Goal: Transaction & Acquisition: Book appointment/travel/reservation

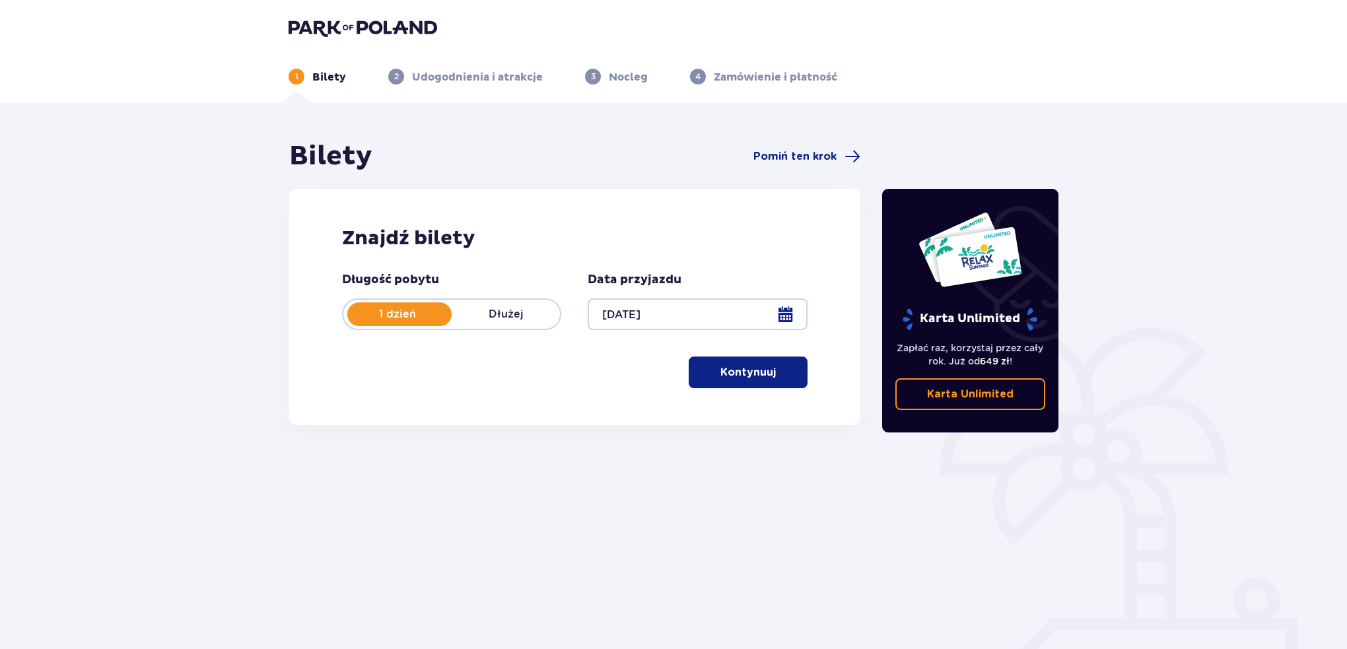
click at [744, 375] on p "Kontynuuj" at bounding box center [748, 372] width 55 height 15
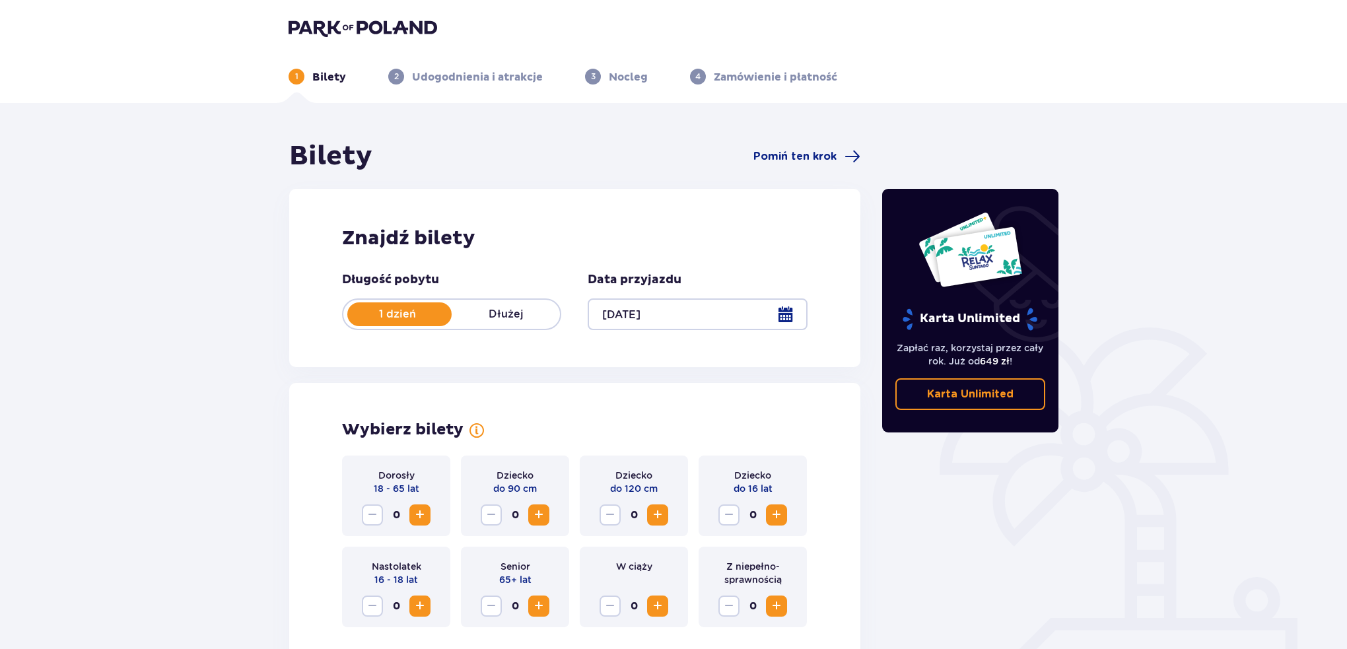
click at [644, 308] on div at bounding box center [697, 315] width 219 height 32
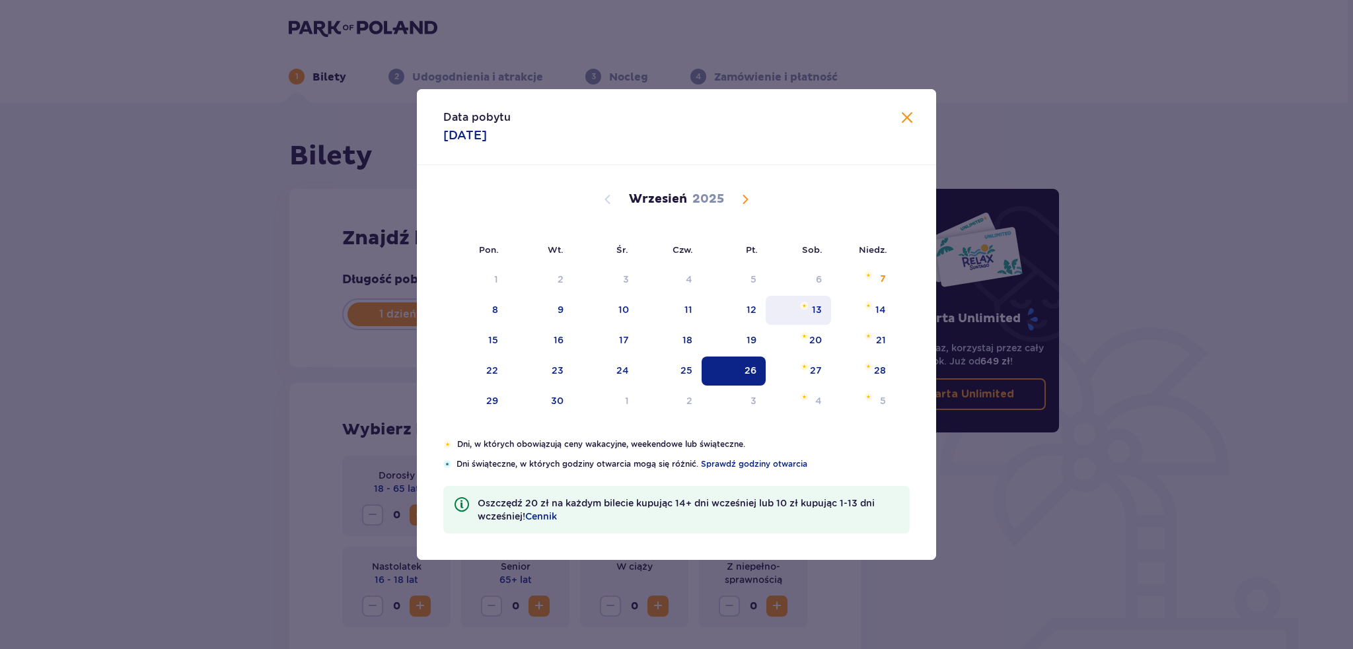
click at [789, 311] on div "13" at bounding box center [798, 310] width 65 height 29
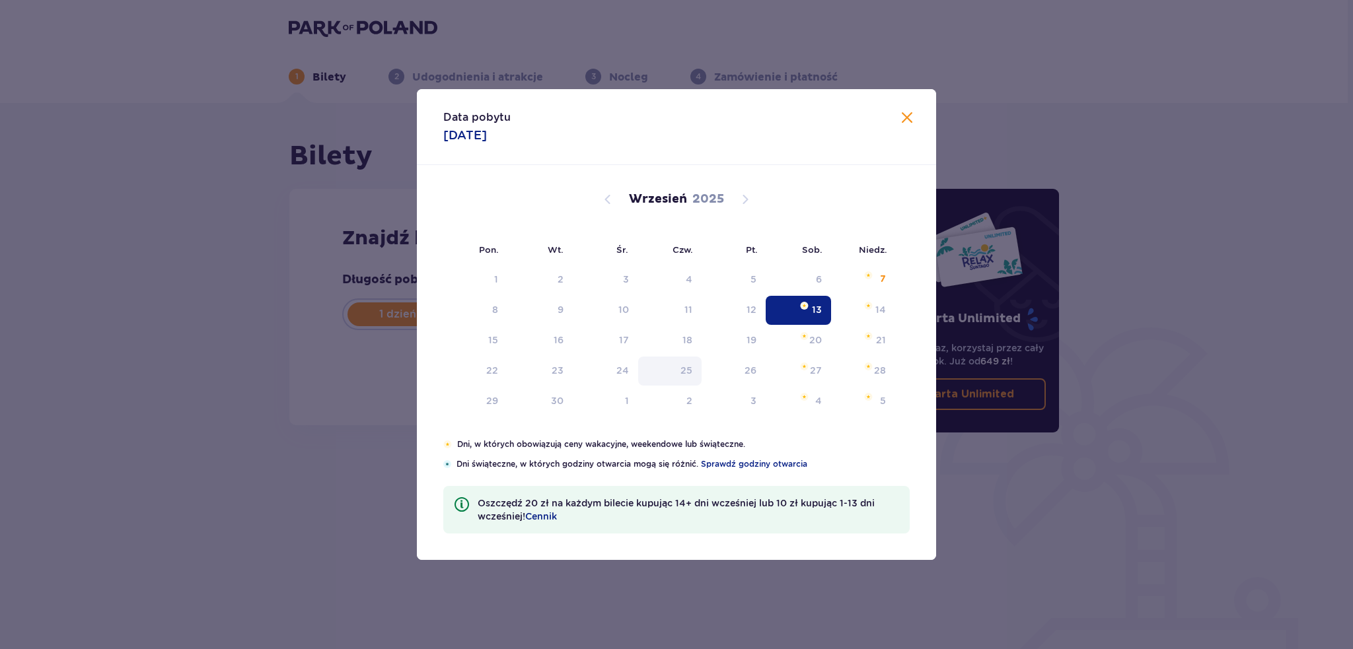
click at [694, 362] on button "Kontynuuj" at bounding box center [748, 373] width 119 height 32
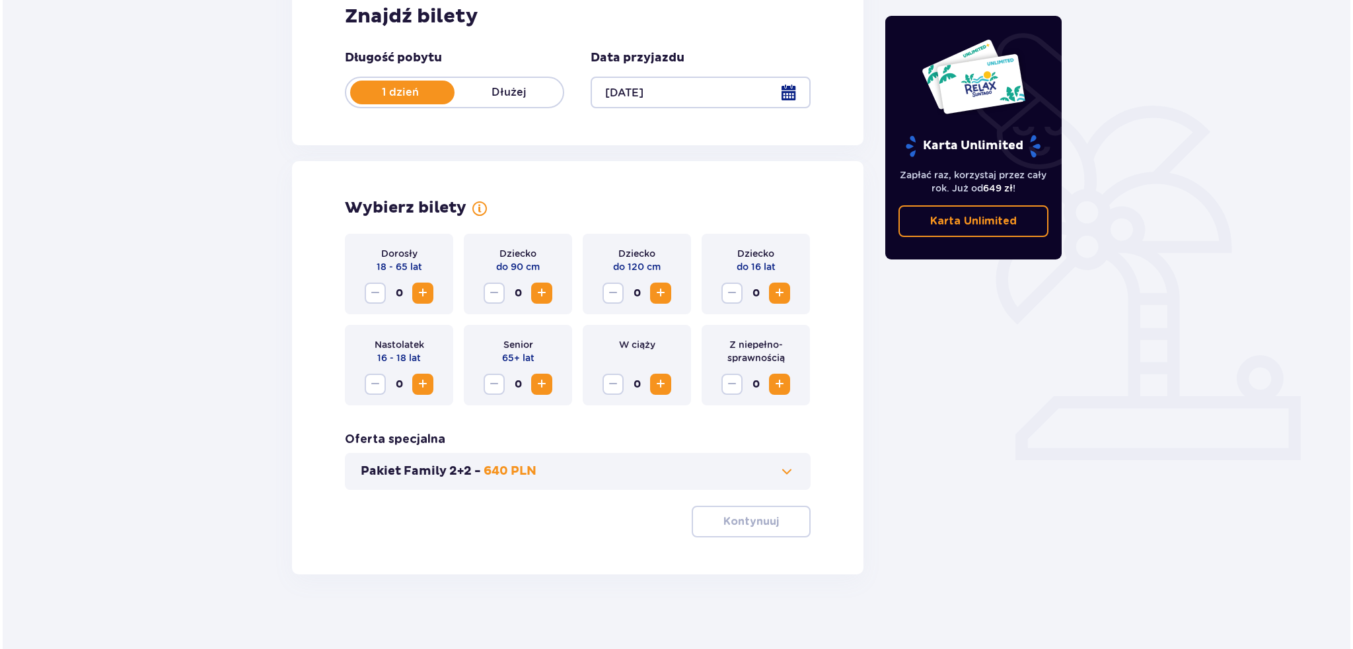
scroll to position [227, 0]
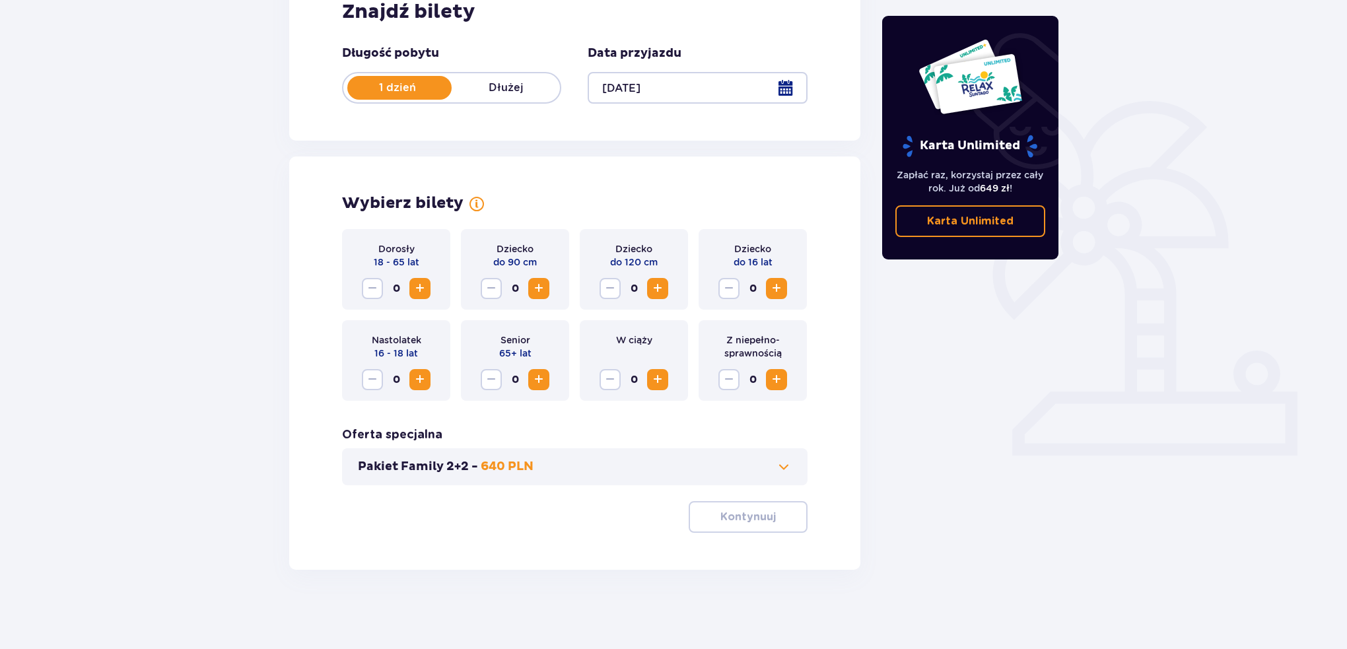
click at [776, 85] on div at bounding box center [697, 88] width 219 height 32
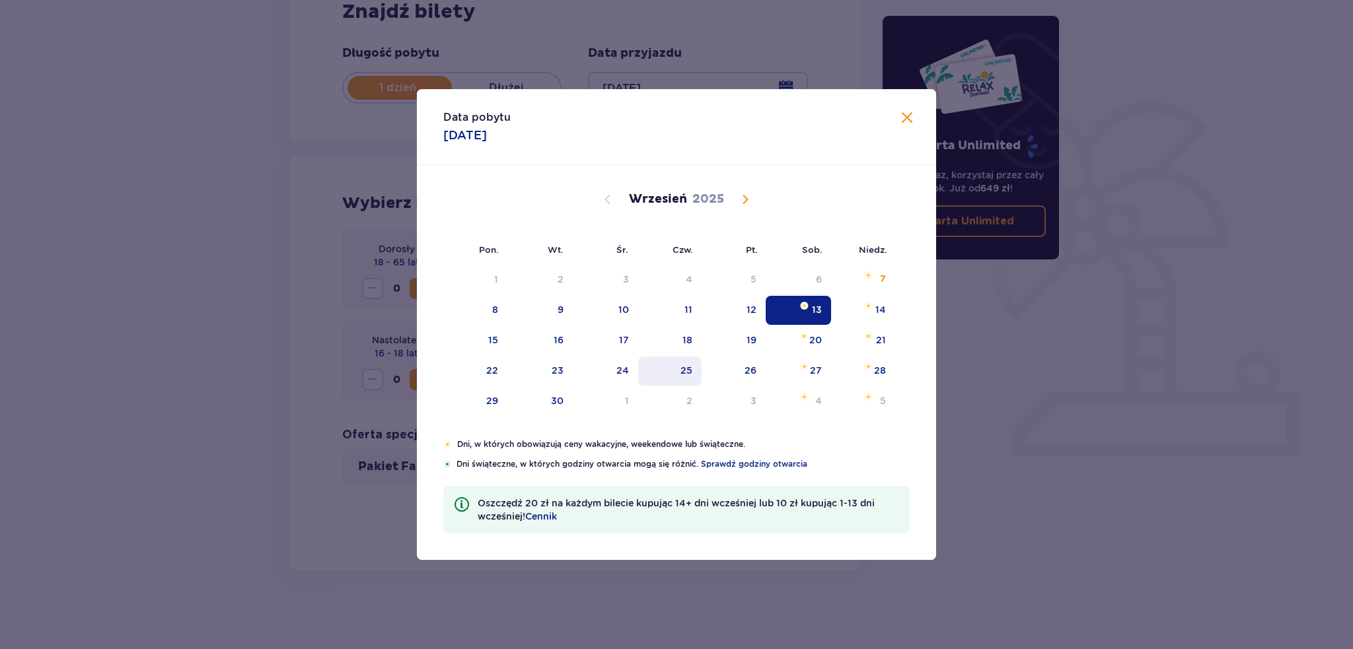
click at [686, 375] on div "25" at bounding box center [686, 370] width 12 height 13
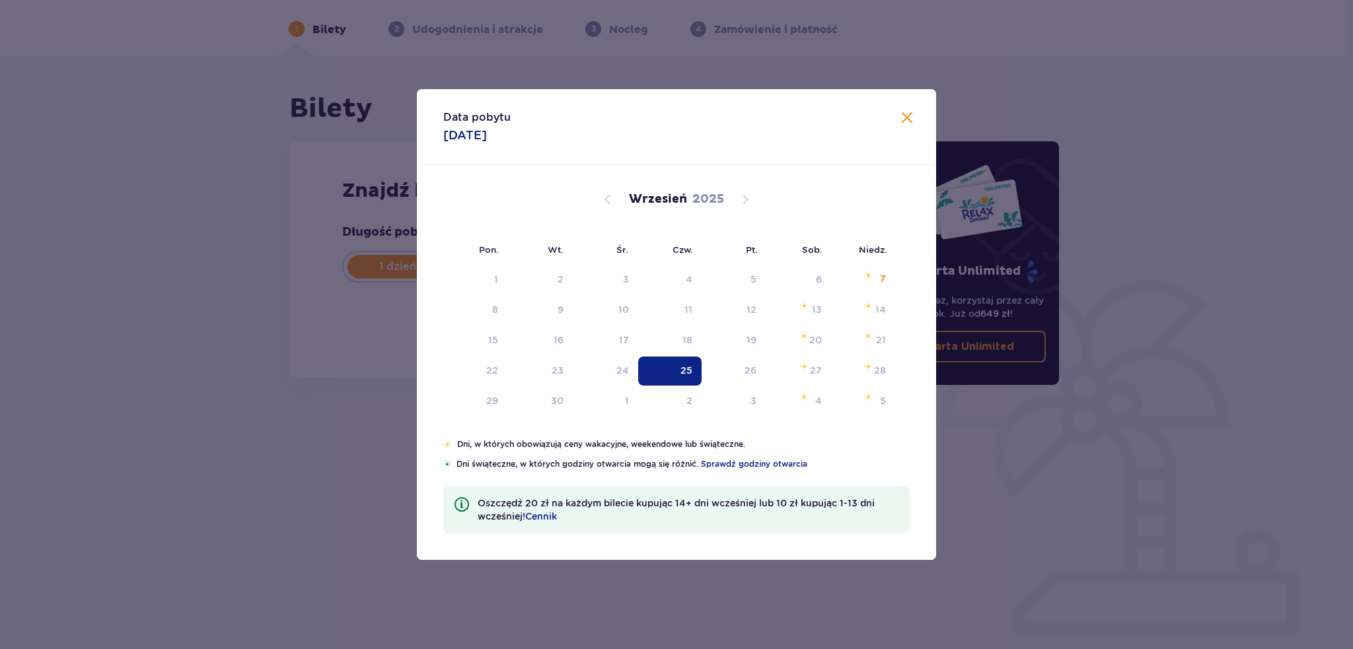
type input "25.09.25"
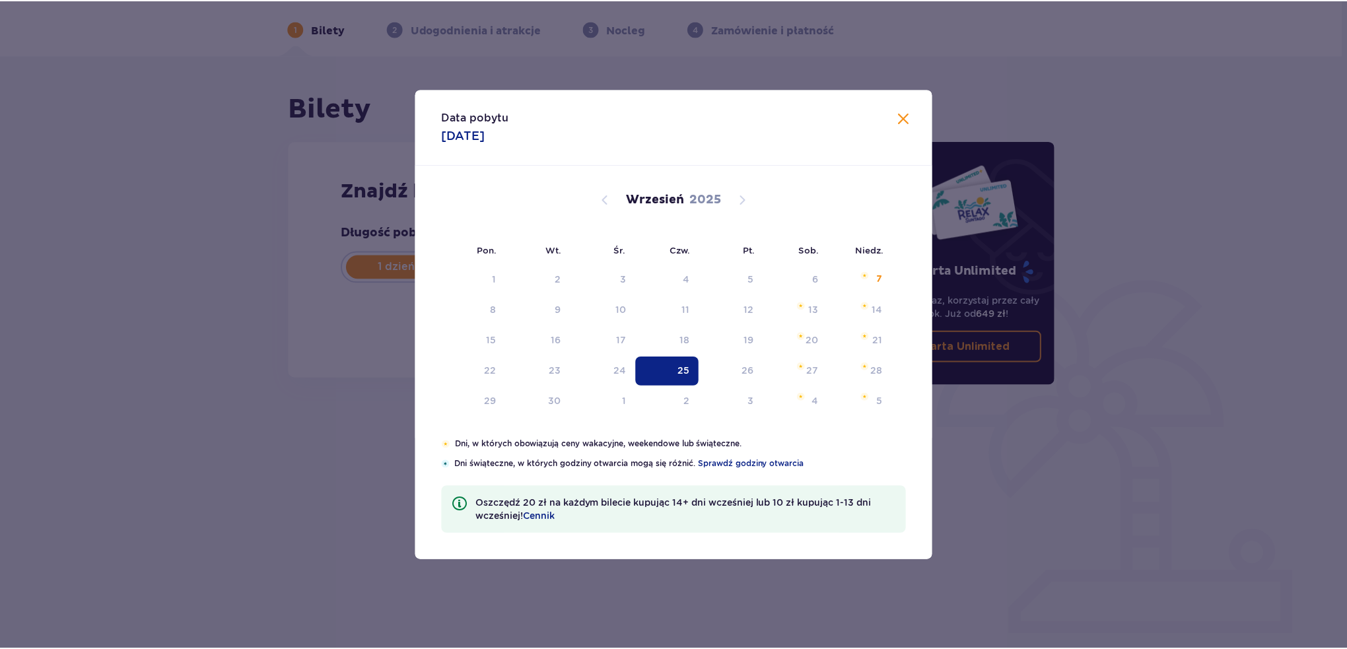
scroll to position [48, 0]
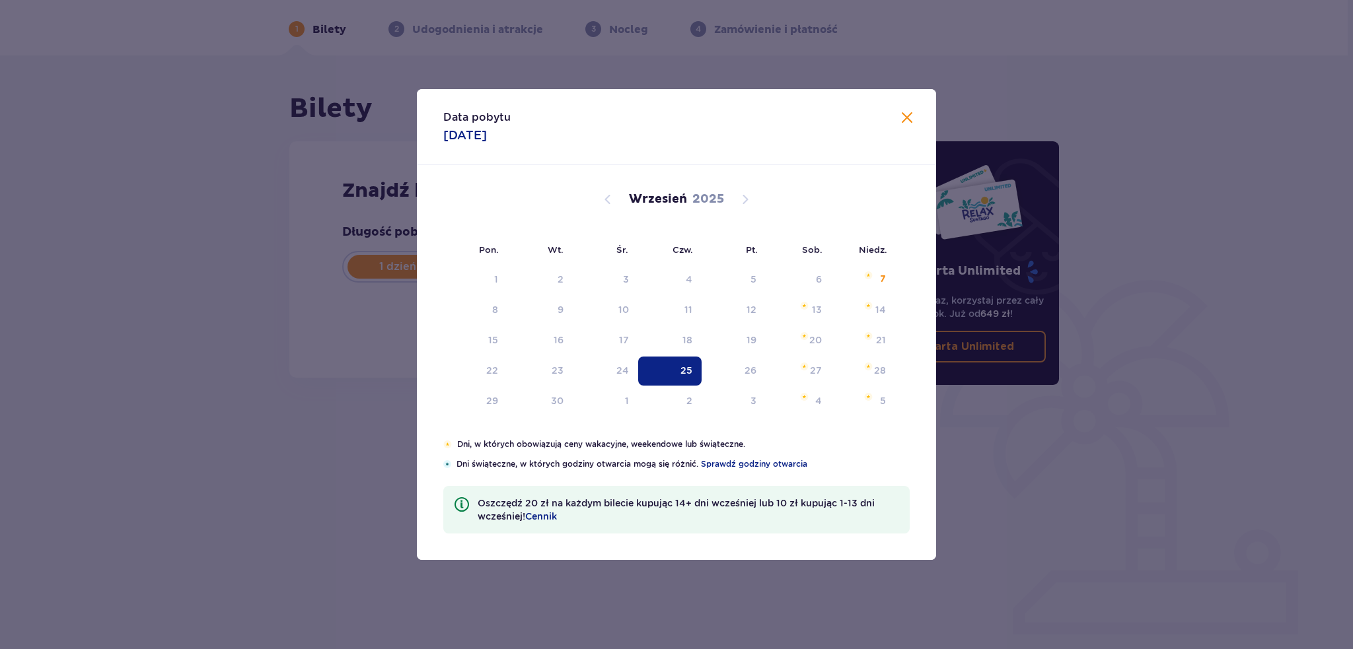
click at [691, 365] on div "25" at bounding box center [686, 370] width 12 height 13
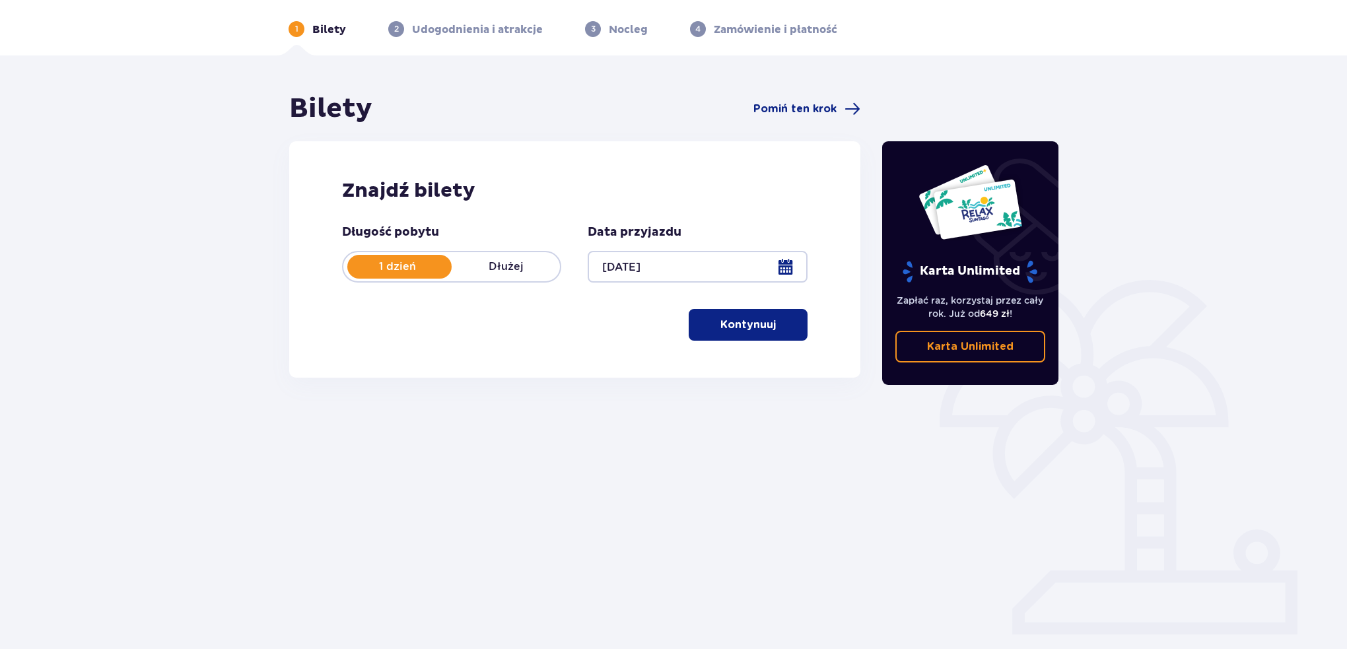
click at [770, 334] on button "Kontynuuj" at bounding box center [748, 325] width 119 height 32
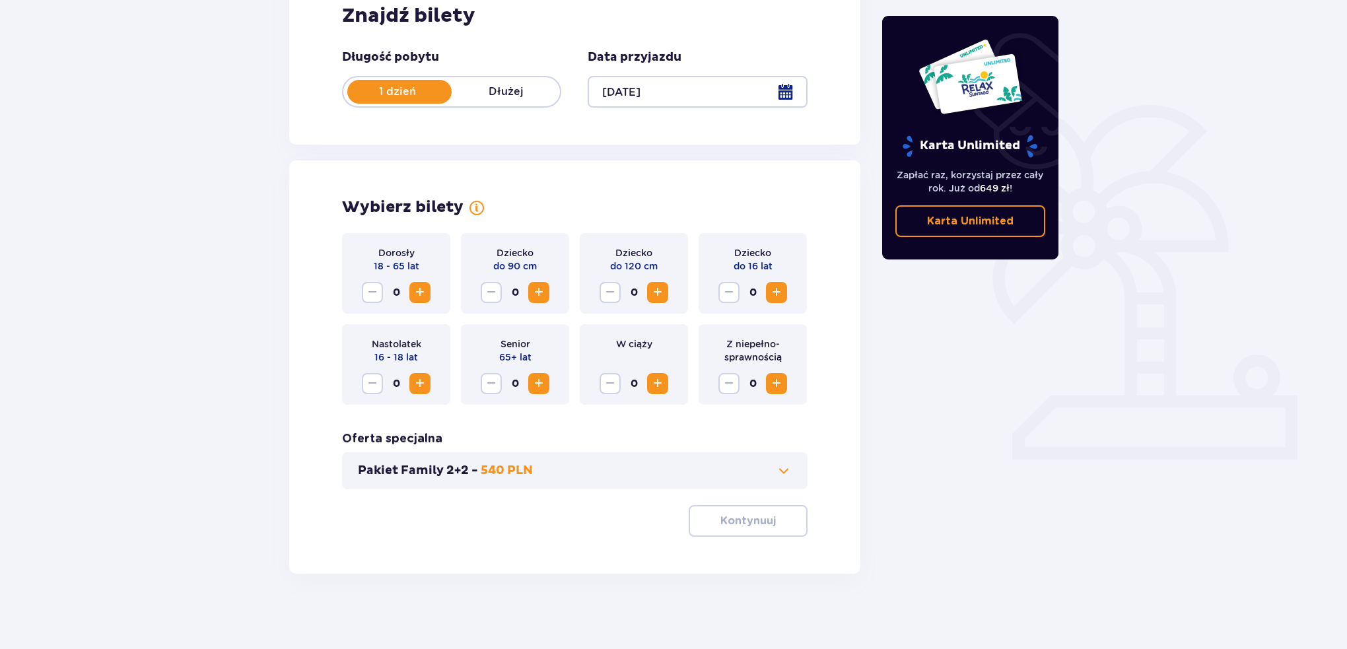
scroll to position [227, 0]
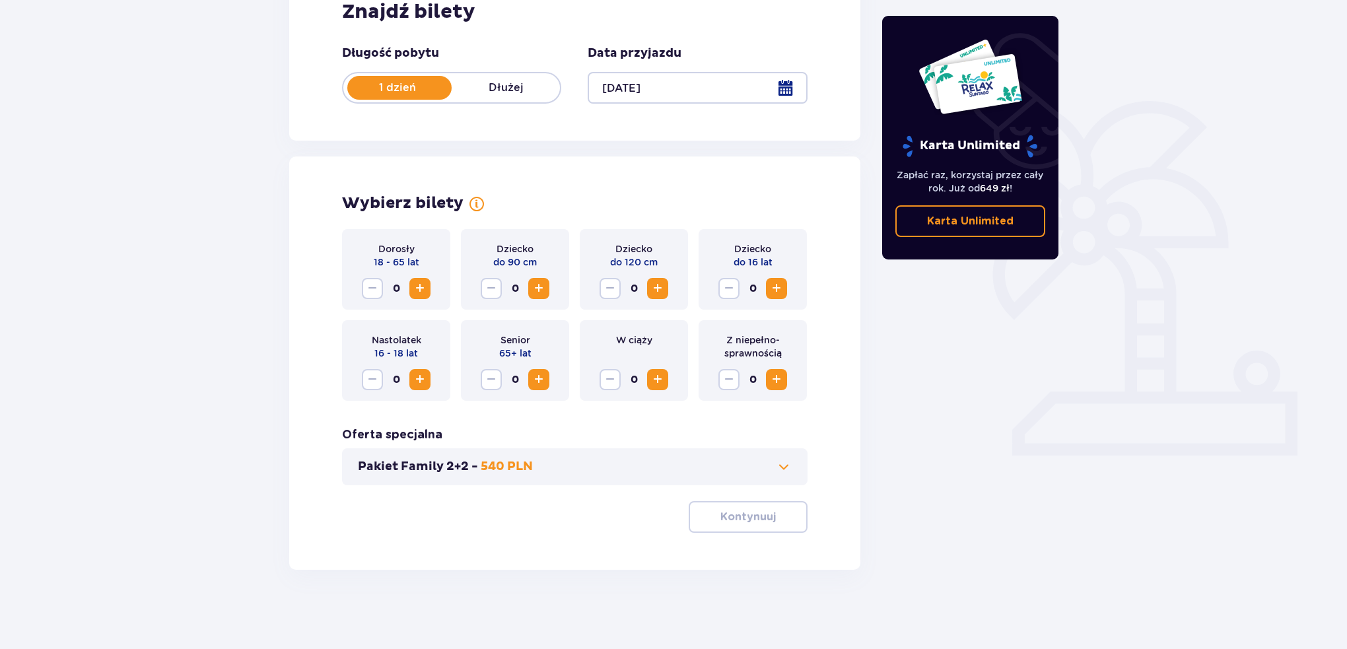
click at [429, 382] on div "Nastolatek 16 - 18 lat 0" at bounding box center [396, 360] width 108 height 81
click at [425, 380] on span "Increase" at bounding box center [420, 380] width 16 height 16
click at [425, 386] on span "Increase" at bounding box center [420, 380] width 16 height 16
click at [721, 517] on p "Kontynuuj" at bounding box center [748, 517] width 55 height 15
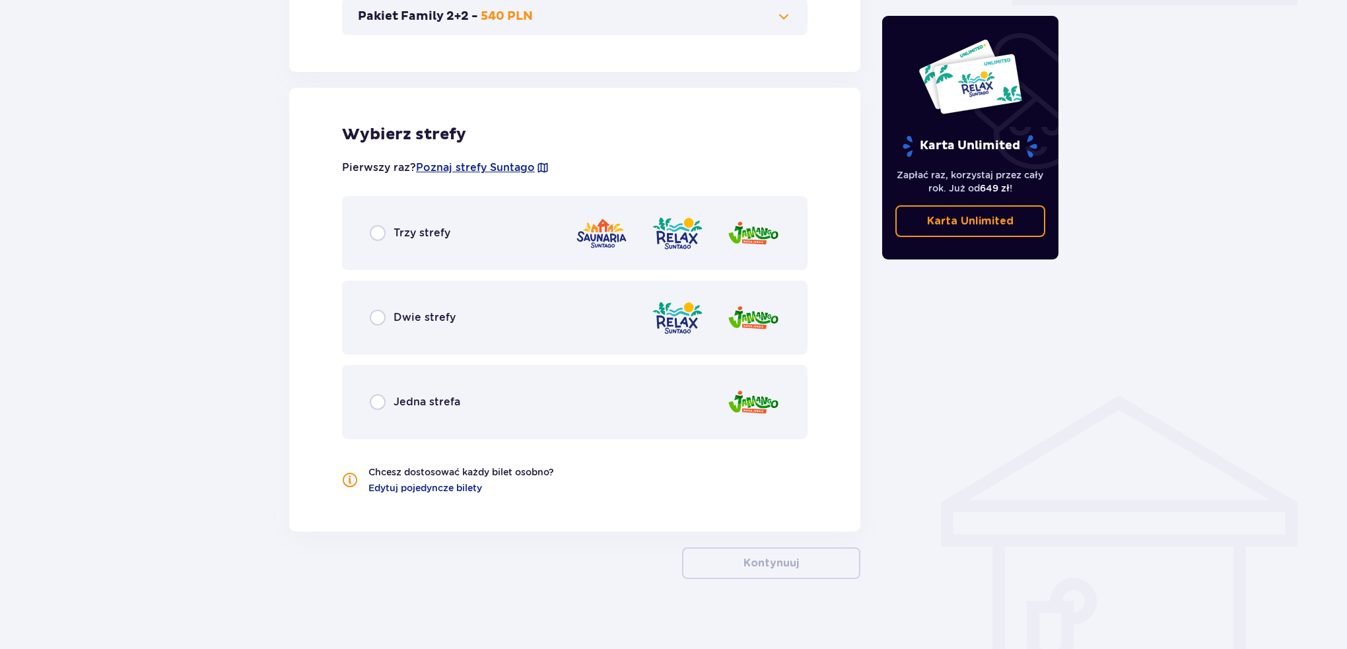
scroll to position [686, 0]
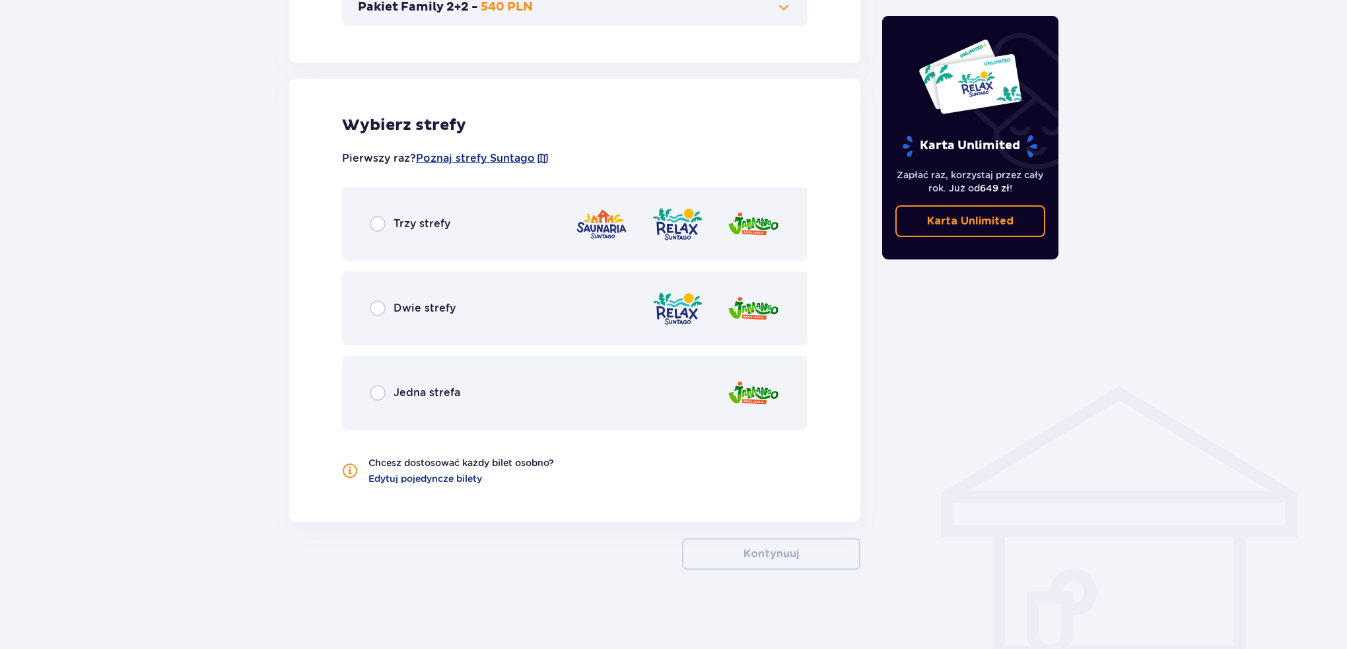
click at [419, 226] on p "Trzy strefy" at bounding box center [422, 224] width 57 height 15
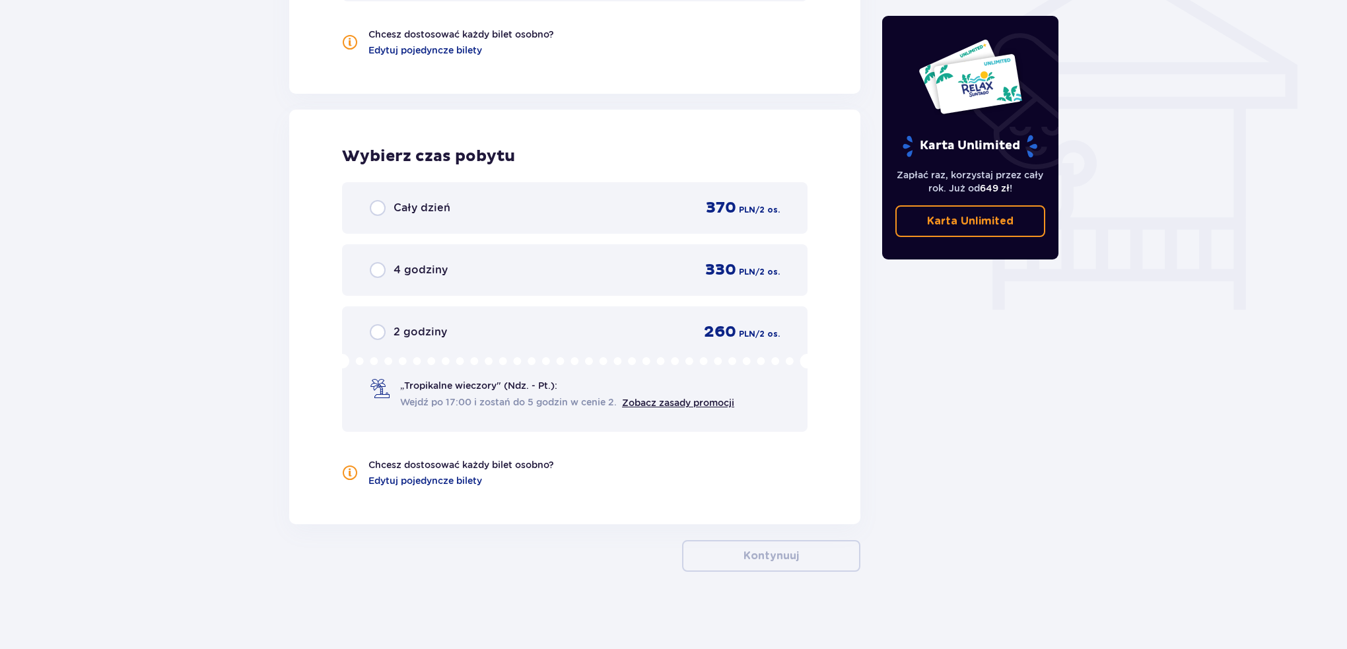
scroll to position [1115, 0]
click at [434, 203] on p "Cały dzień" at bounding box center [422, 208] width 57 height 15
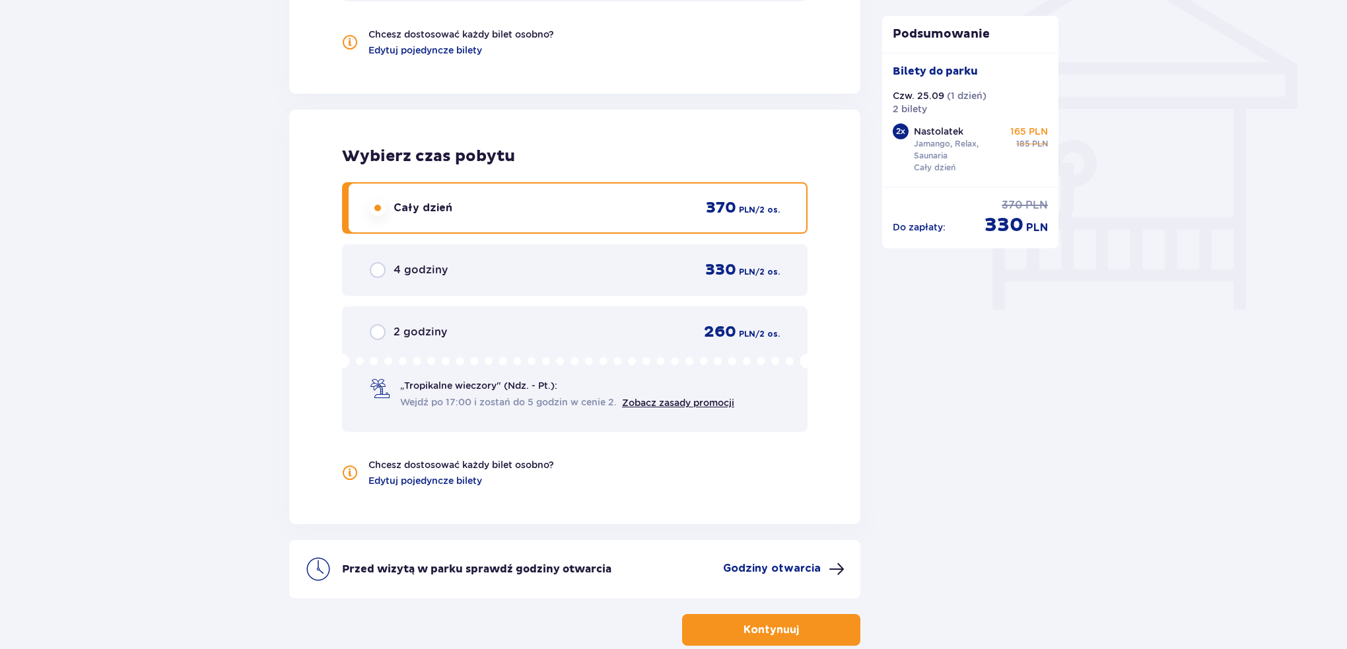
scroll to position [1189, 0]
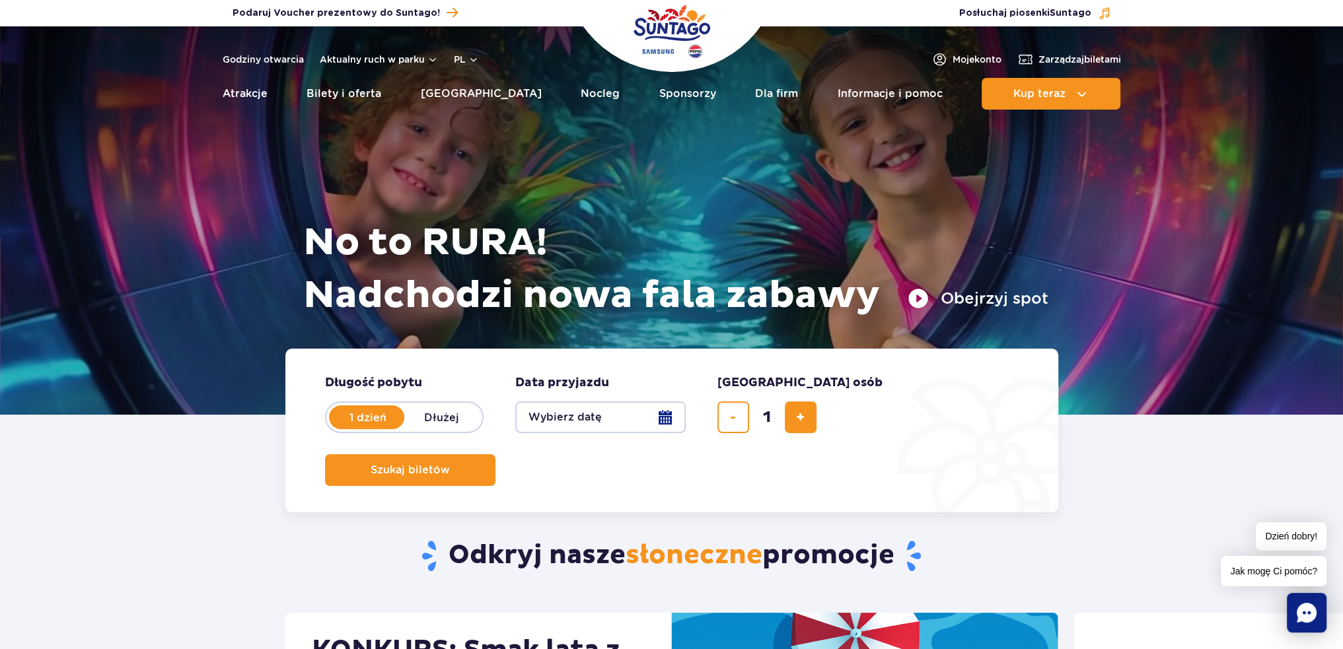
click at [962, 301] on button "Obejrzyj spot" at bounding box center [978, 298] width 141 height 21
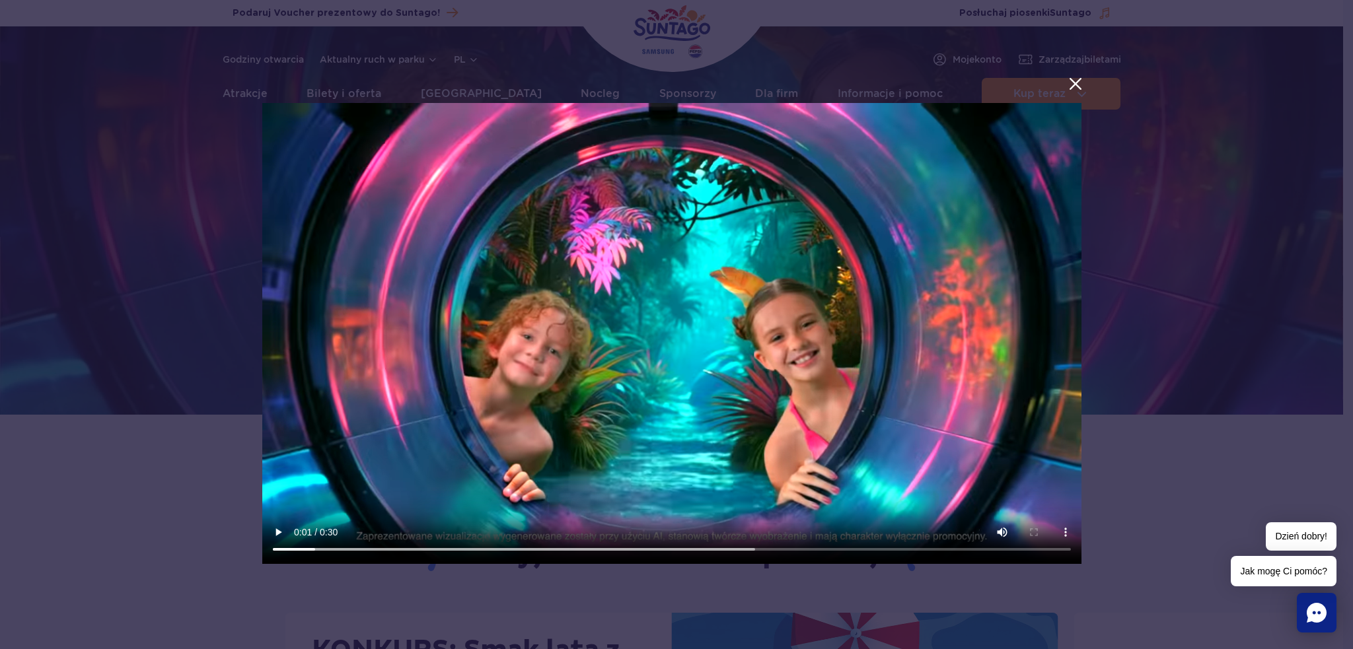
click at [1099, 429] on div at bounding box center [671, 325] width 1343 height 628
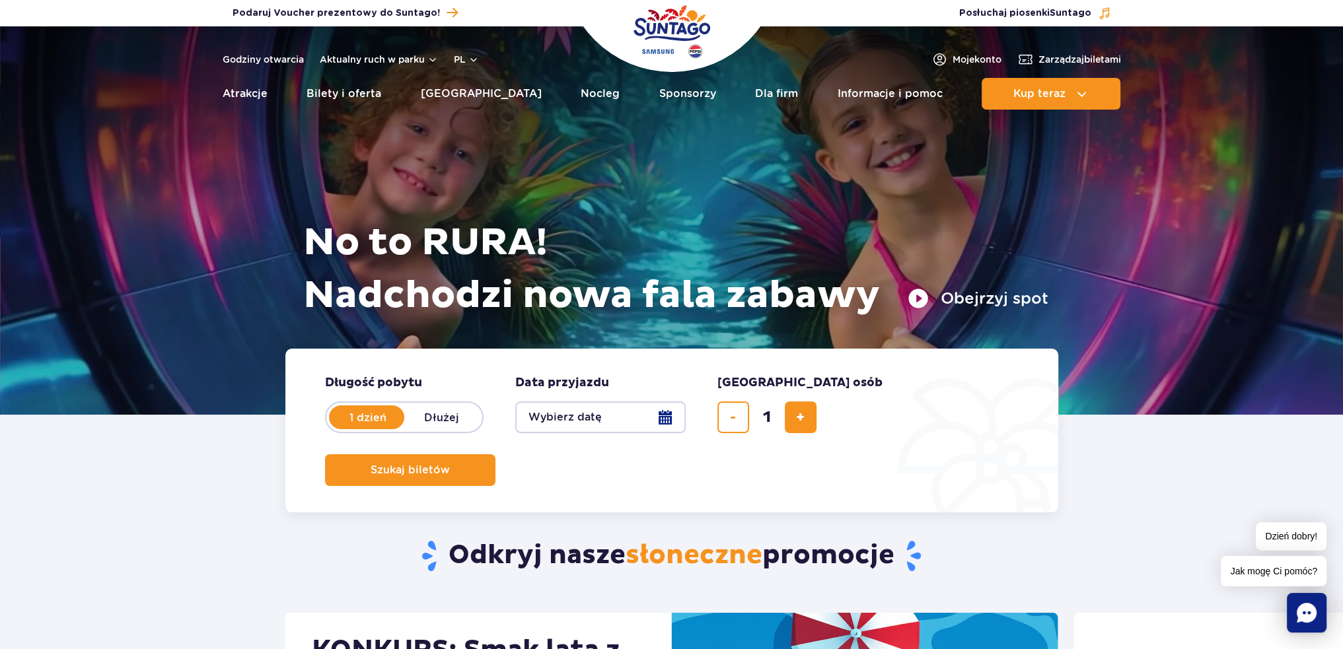
click at [596, 413] on button "Wybierz datę" at bounding box center [600, 418] width 170 height 32
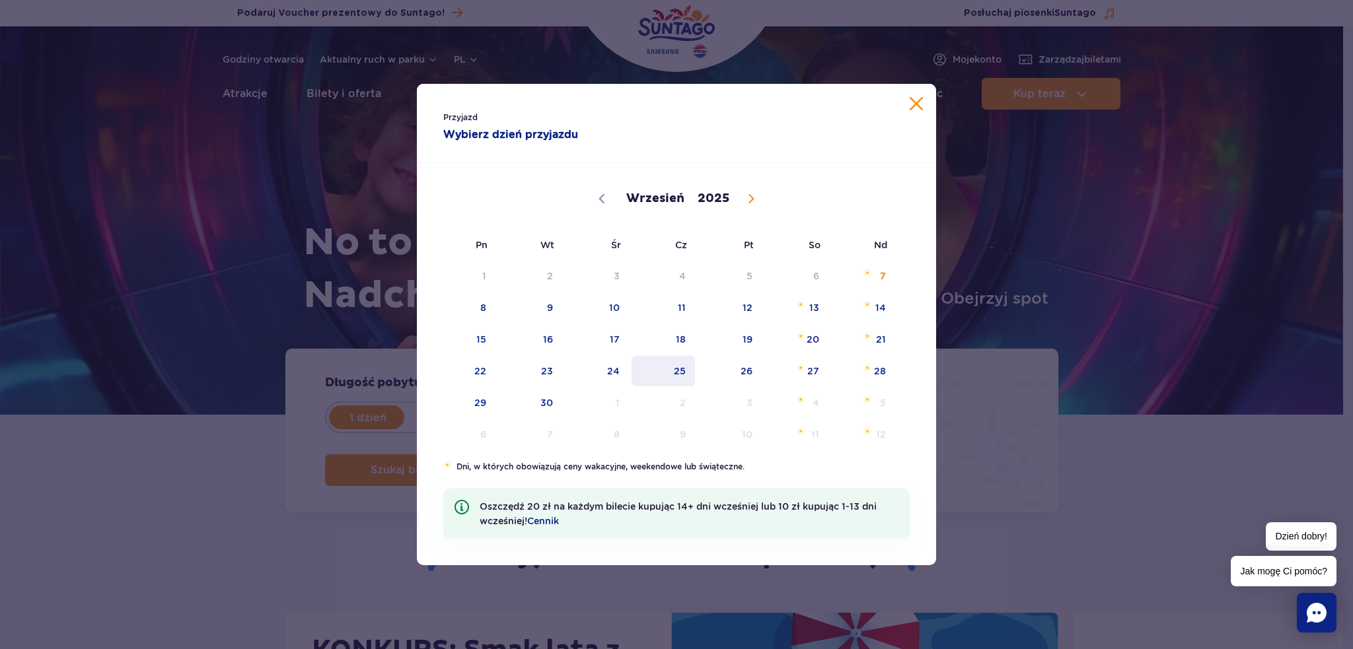
click at [694, 380] on span "25" at bounding box center [663, 371] width 67 height 30
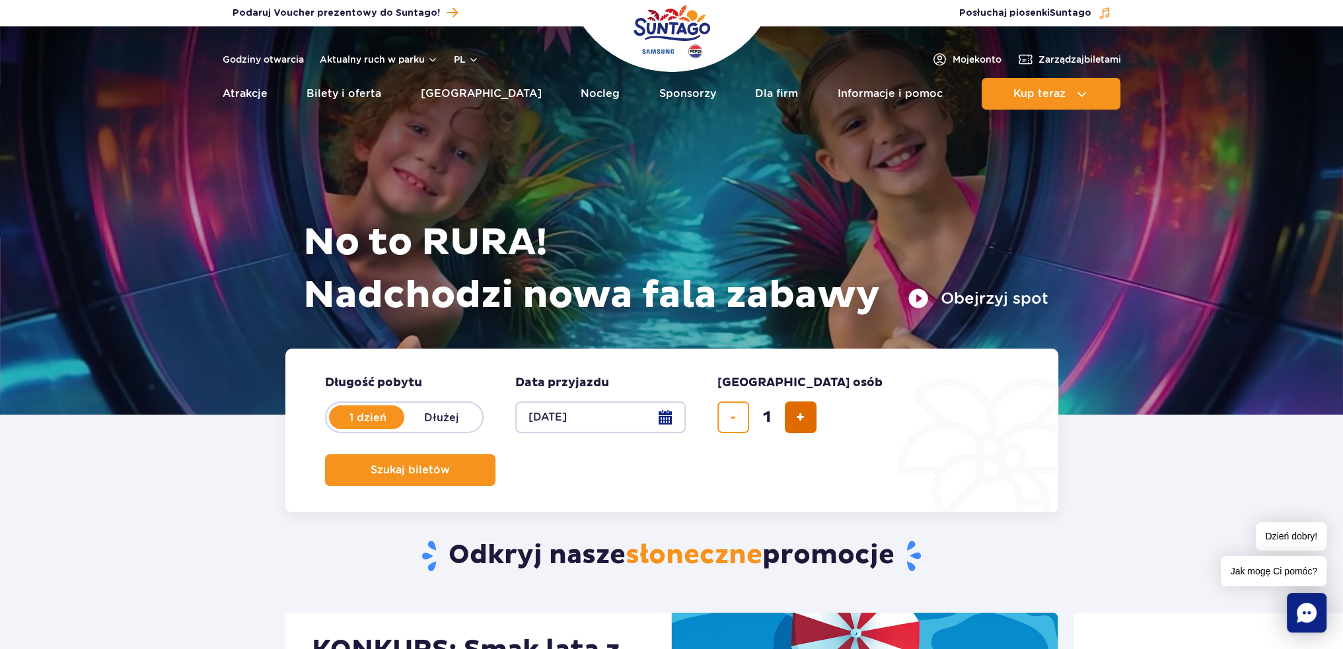
click at [801, 417] on span "dodaj bilet" at bounding box center [800, 417] width 9 height 0
type input "2"
click at [885, 454] on div "Szukaj biletów" at bounding box center [672, 470] width 694 height 32
click at [495, 454] on button "Szukaj biletów" at bounding box center [410, 470] width 170 height 32
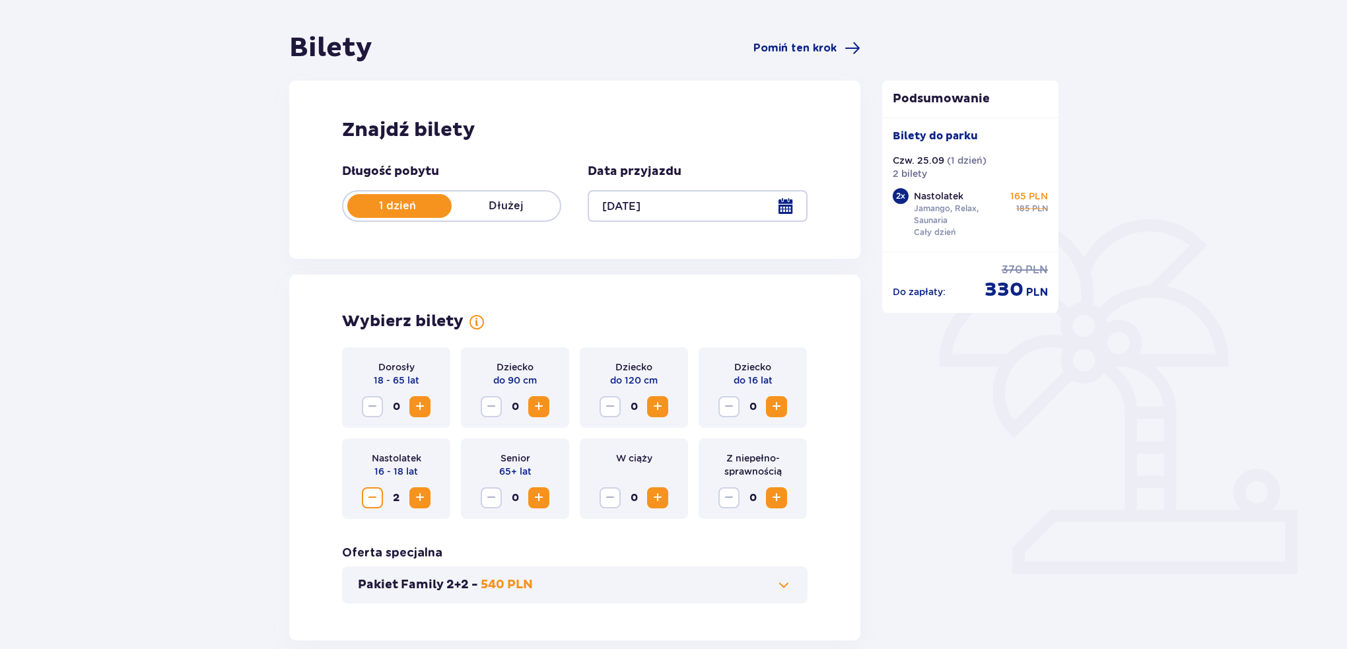
scroll to position [132, 0]
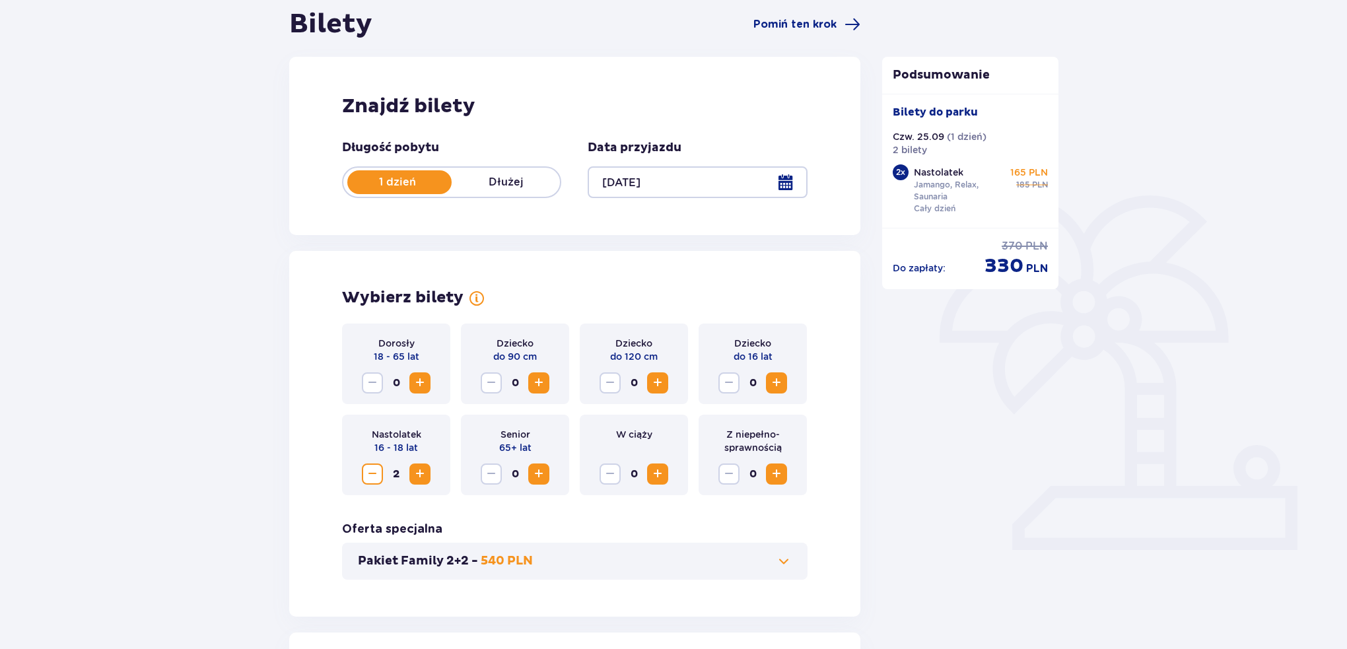
click at [422, 475] on span "Increase" at bounding box center [420, 474] width 16 height 16
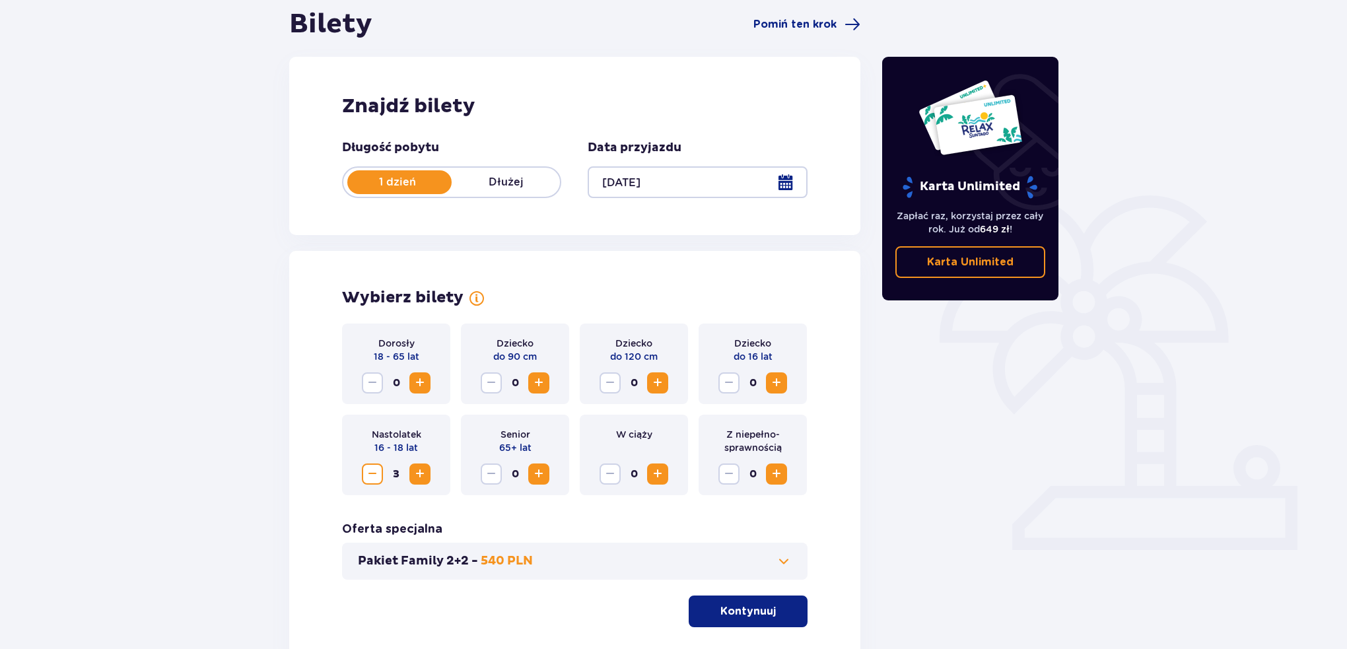
click at [366, 476] on span "Decrease" at bounding box center [373, 474] width 16 height 16
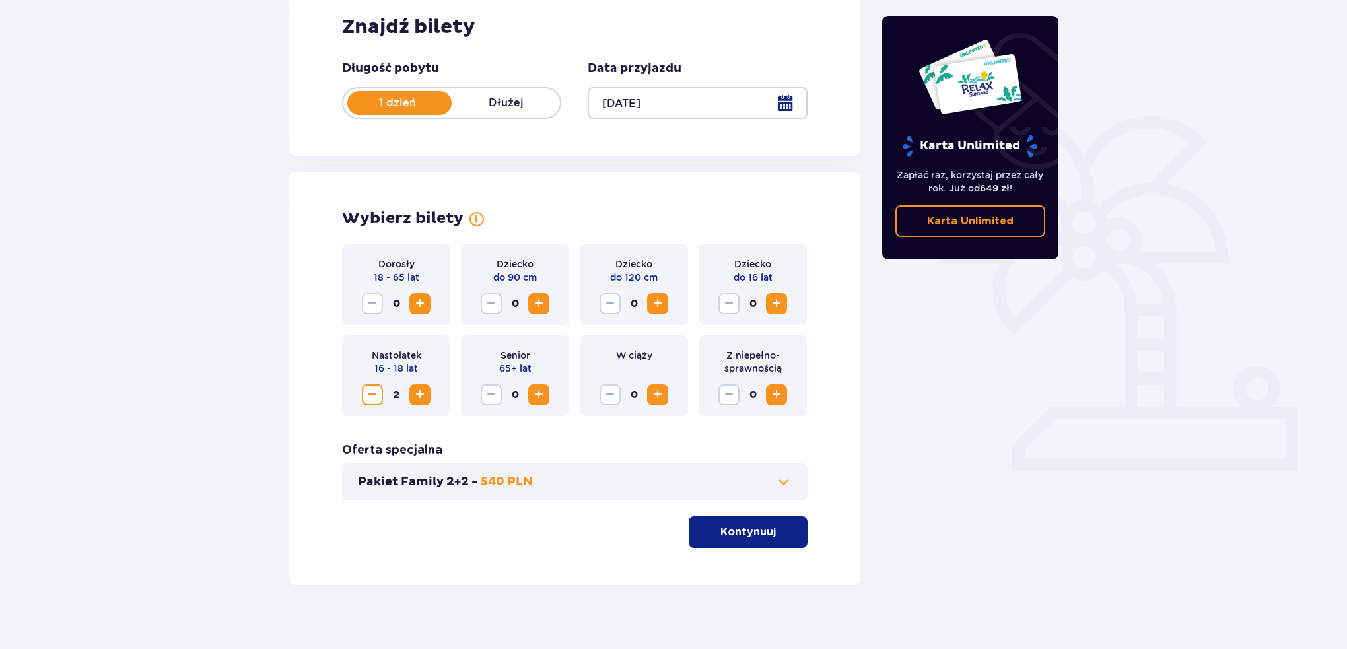
scroll to position [227, 0]
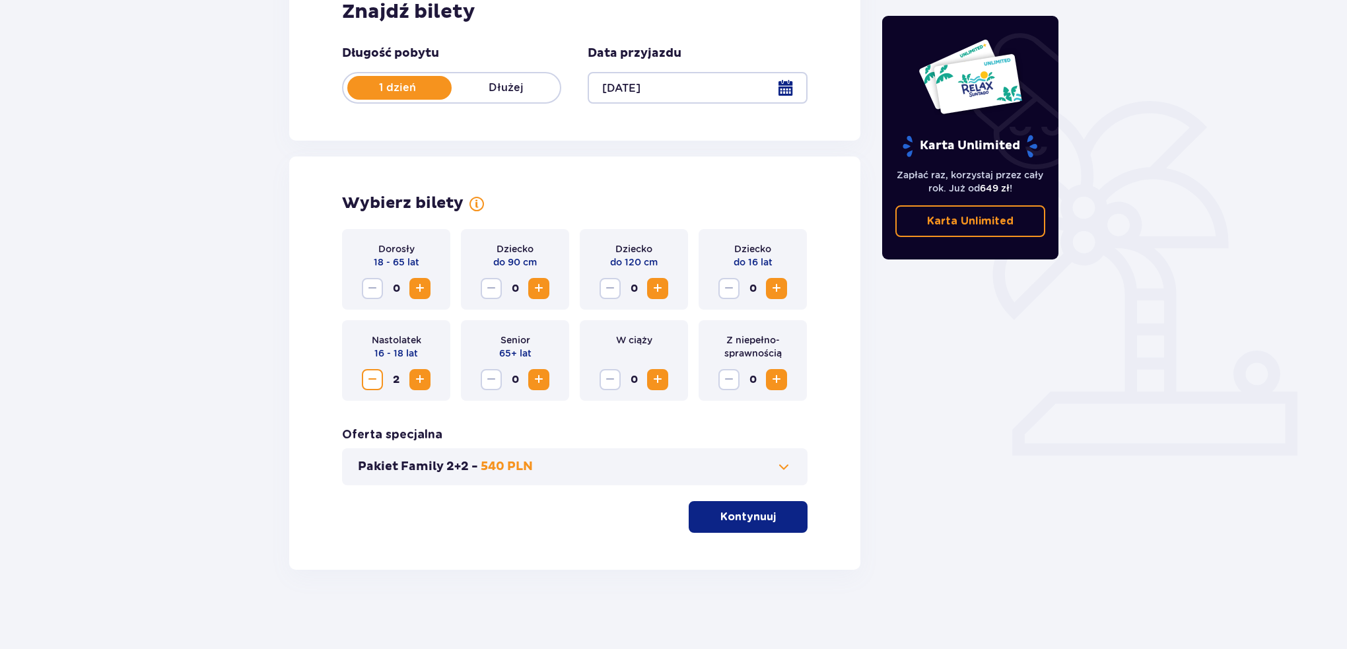
click at [727, 518] on p "Kontynuuj" at bounding box center [748, 517] width 55 height 15
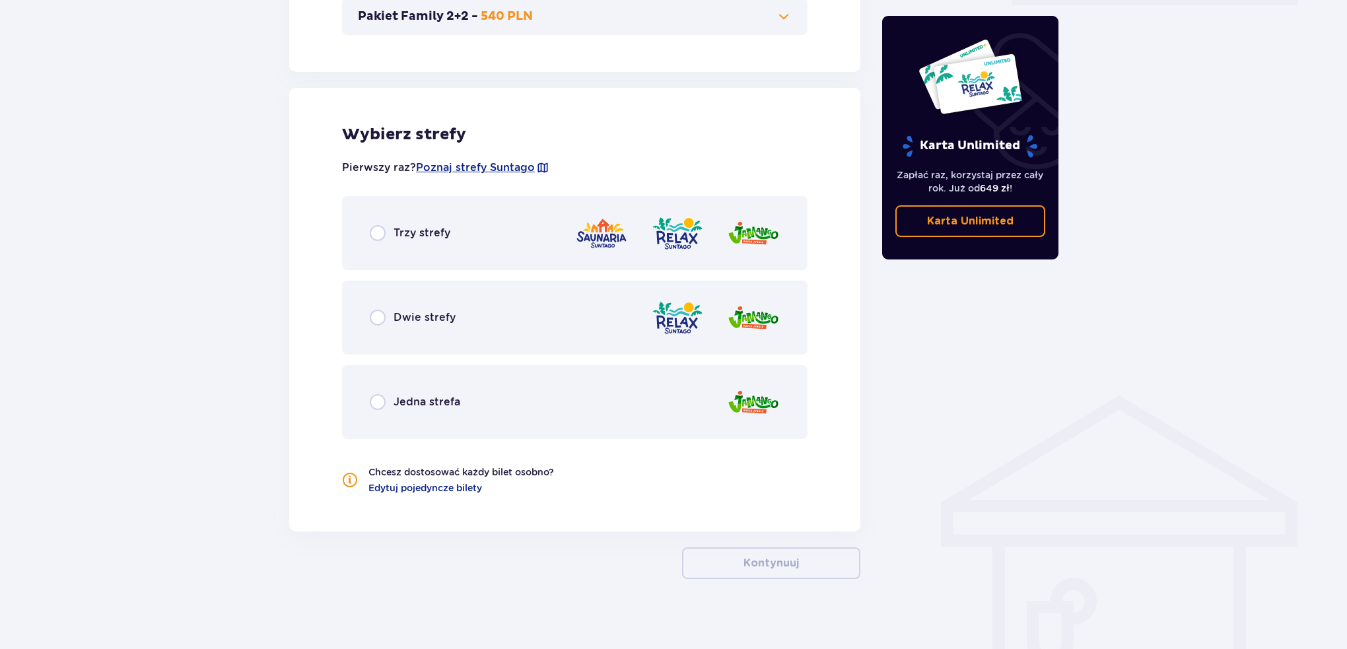
scroll to position [686, 0]
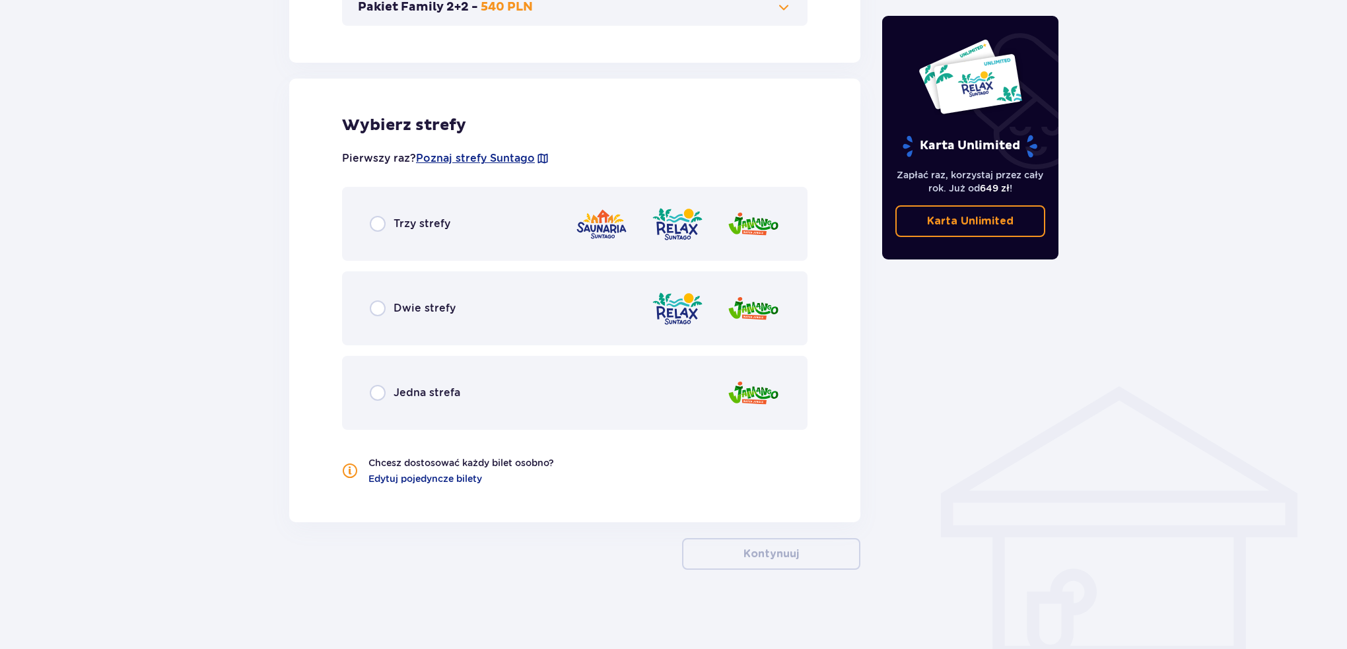
click at [653, 240] on img at bounding box center [677, 224] width 53 height 38
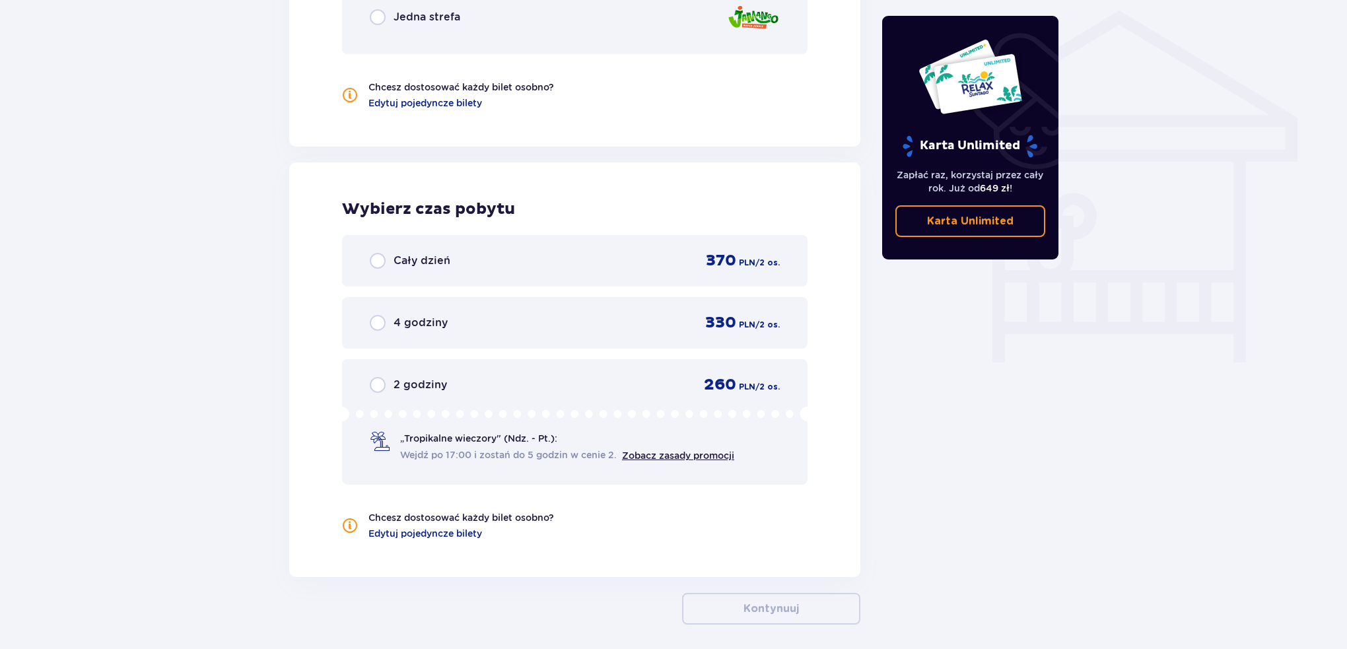
scroll to position [1115, 0]
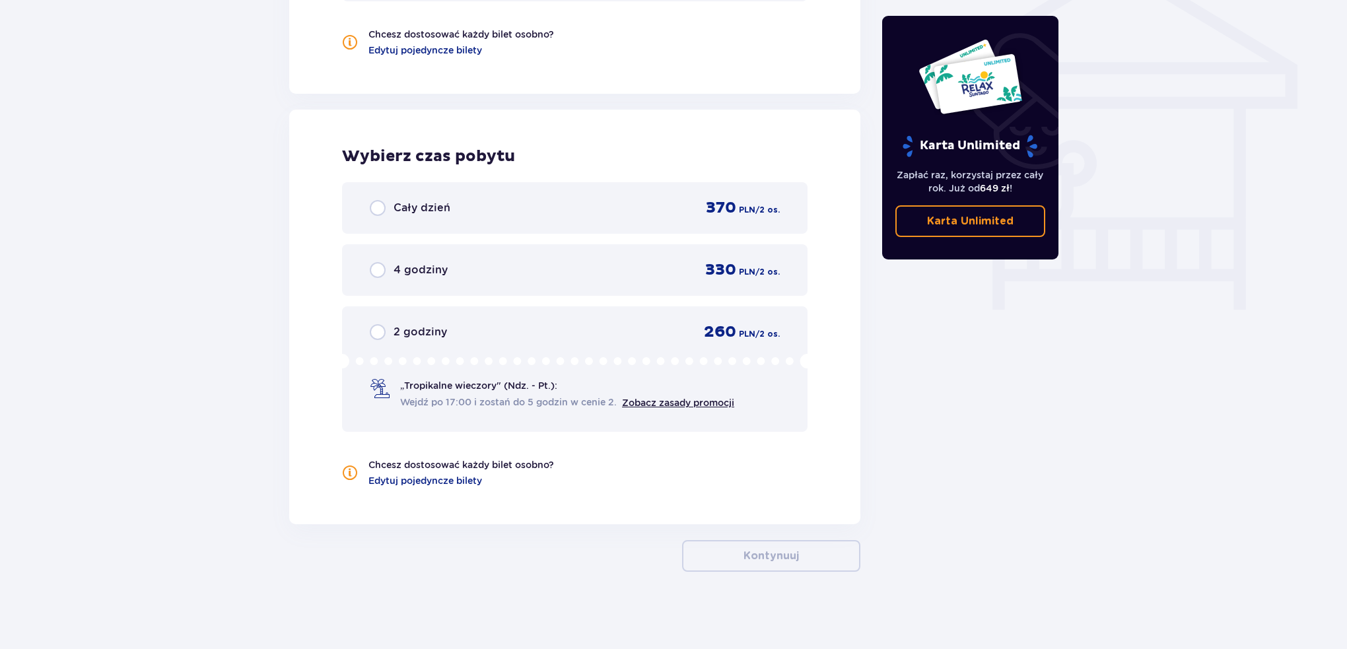
click at [653, 221] on div "Cały dzień 370 PLN / 2 os." at bounding box center [575, 208] width 466 height 52
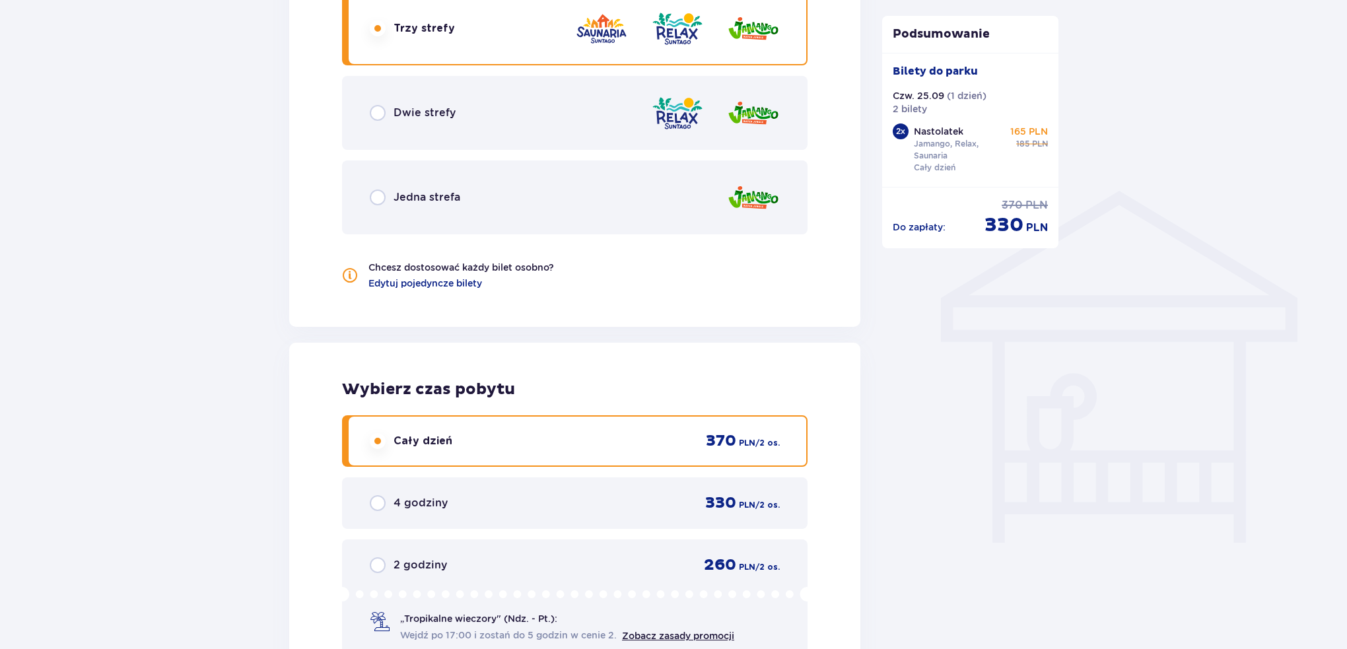
scroll to position [1057, 0]
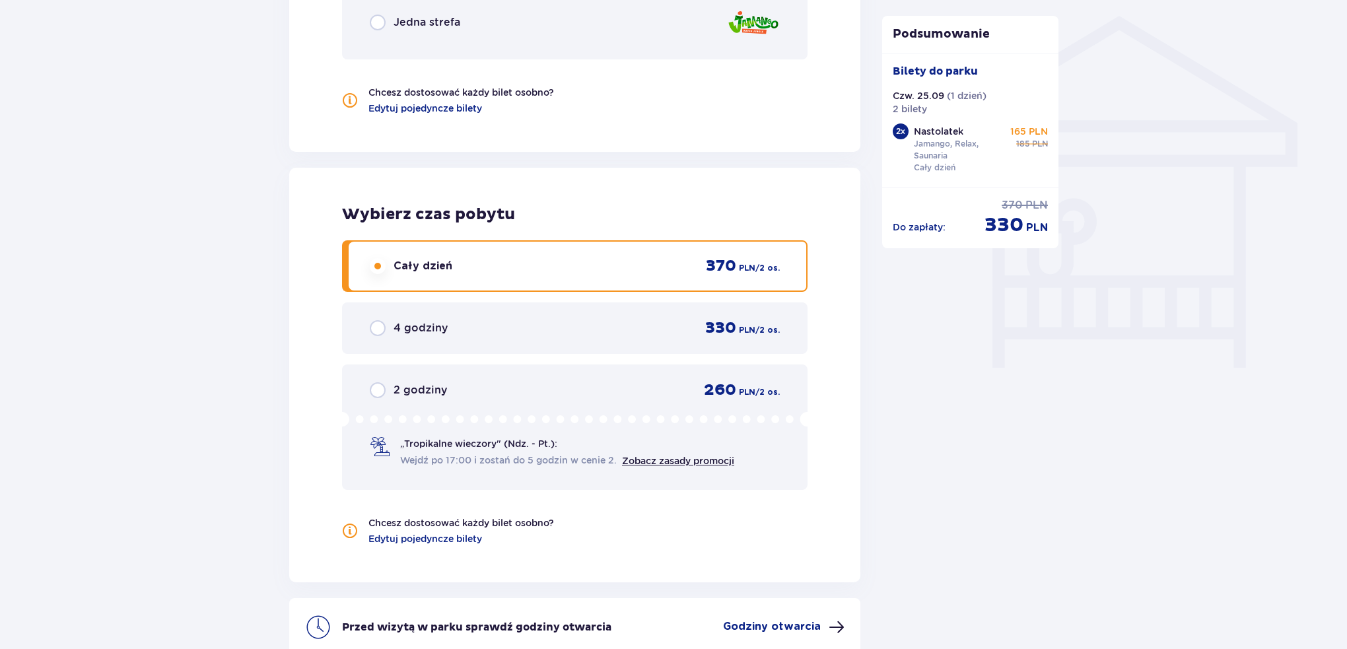
click at [524, 391] on div "2 godziny 260 PLN / 2 os." at bounding box center [575, 390] width 410 height 20
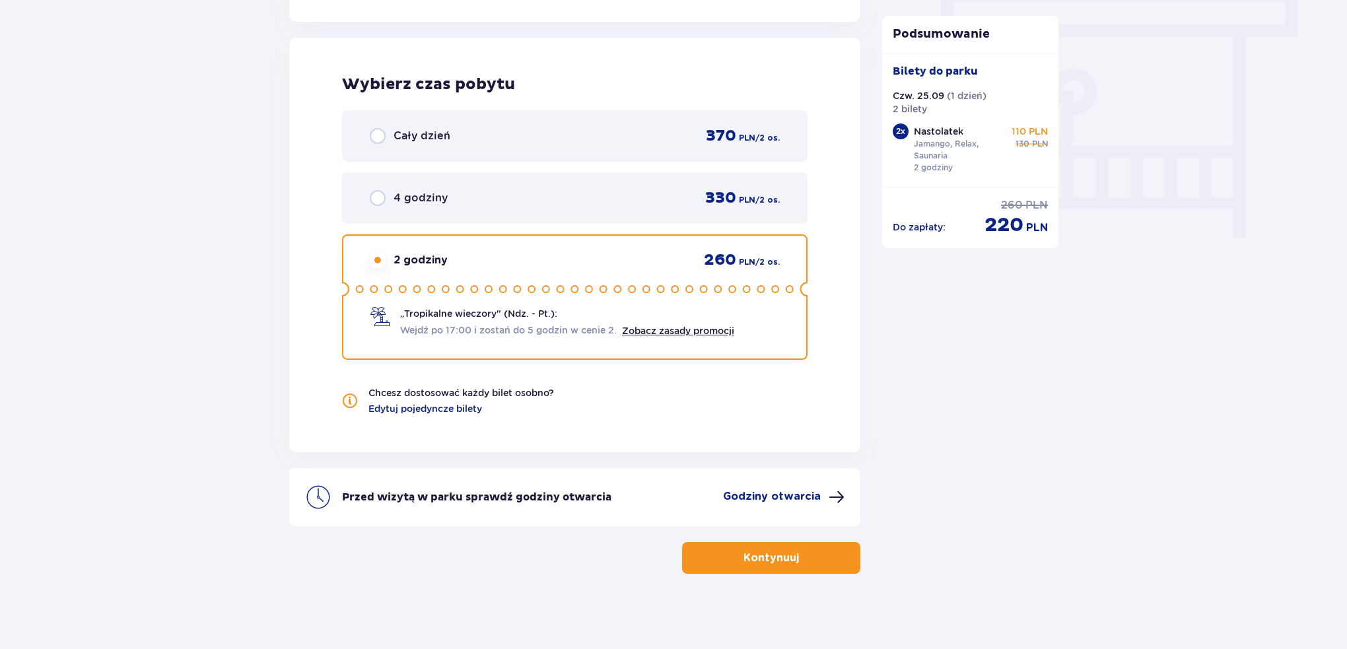
scroll to position [1189, 0]
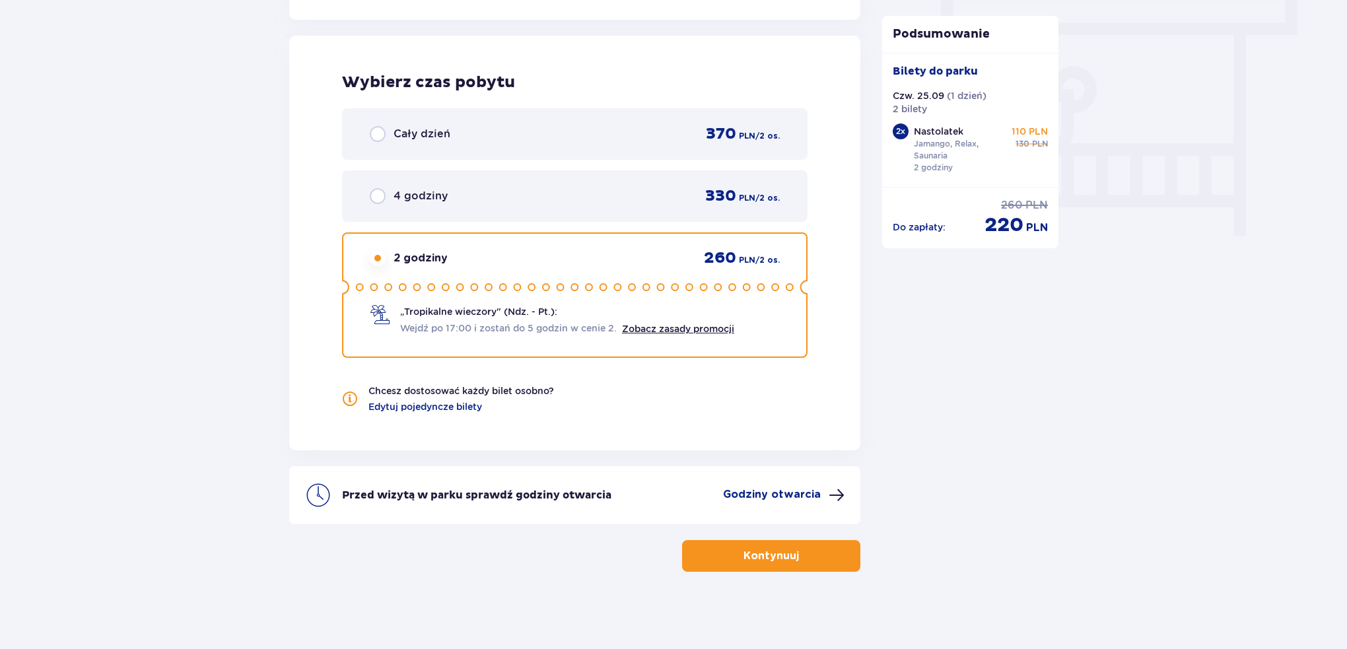
click at [447, 149] on div "Cały dzień 370 PLN / 2 os." at bounding box center [575, 134] width 466 height 52
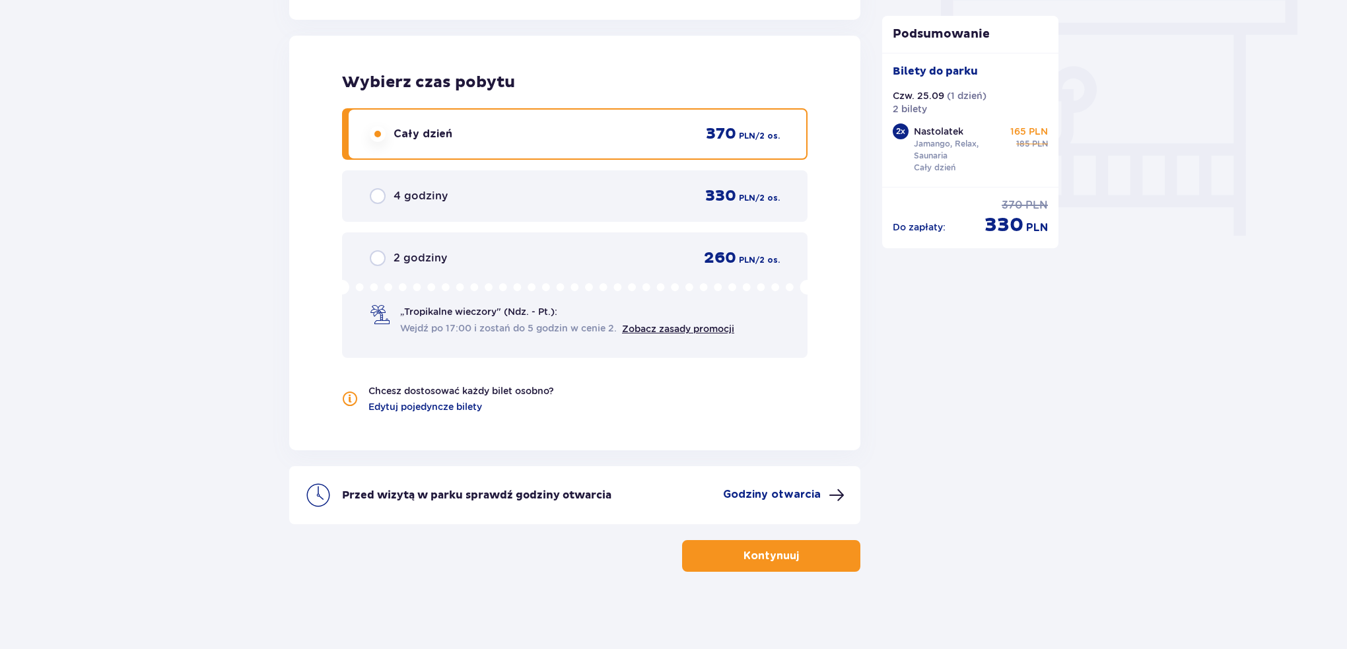
click at [787, 488] on p "Godziny otwarcia" at bounding box center [772, 494] width 98 height 15
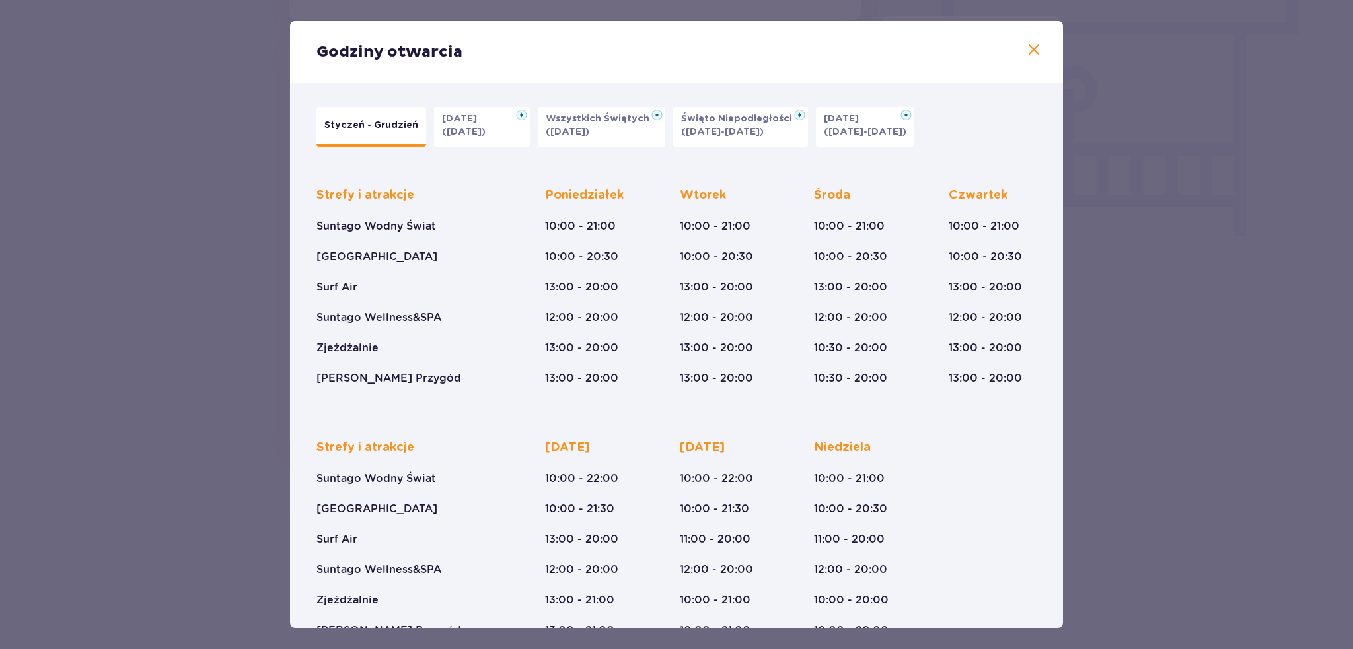
click at [485, 114] on p "Halloween" at bounding box center [463, 118] width 43 height 13
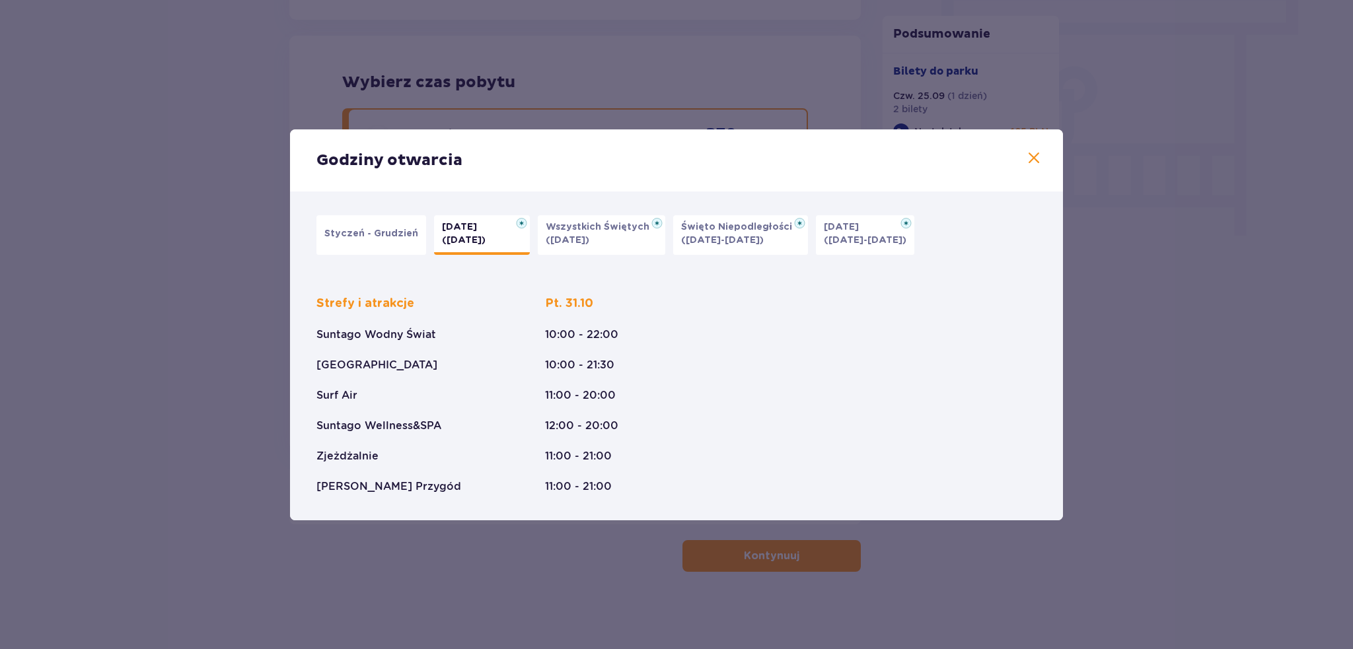
click at [376, 250] on button "Styczeń - Grudzień" at bounding box center [371, 235] width 110 height 40
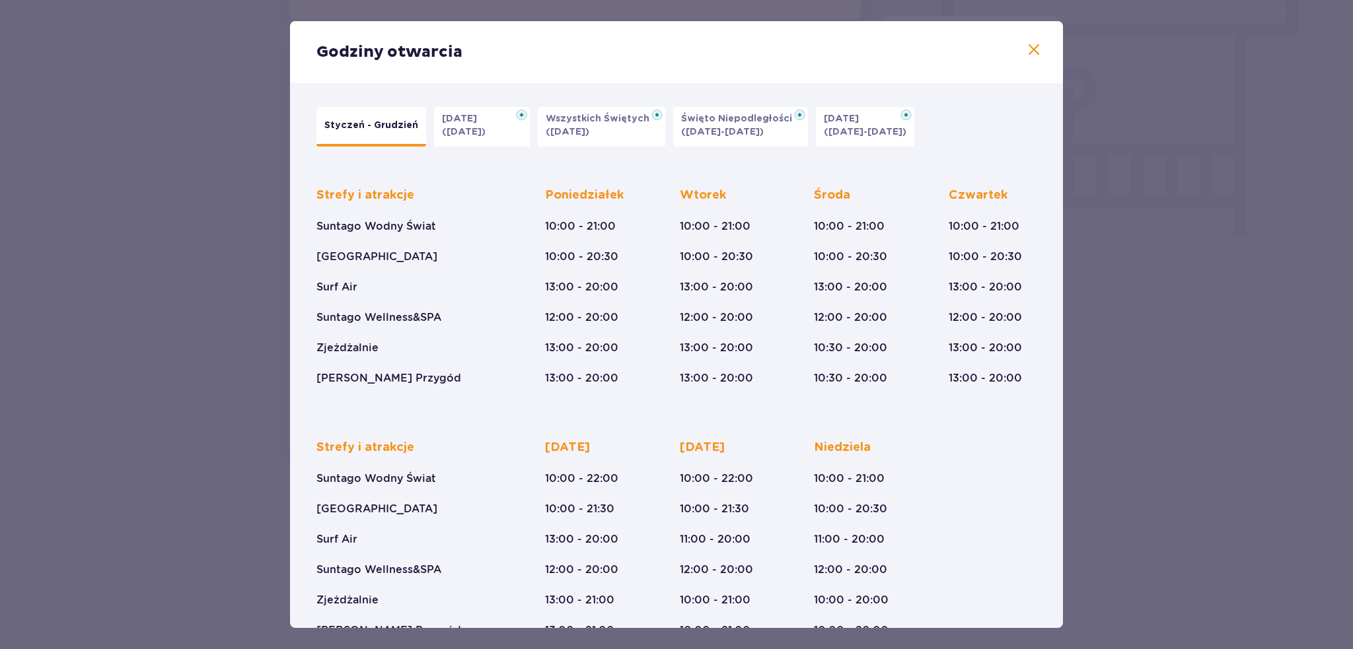
click at [1161, 444] on div "Godziny otwarcia Styczeń - Grudzień Halloween (31.10.25) Wszystkich Świętych (0…" at bounding box center [676, 324] width 1353 height 649
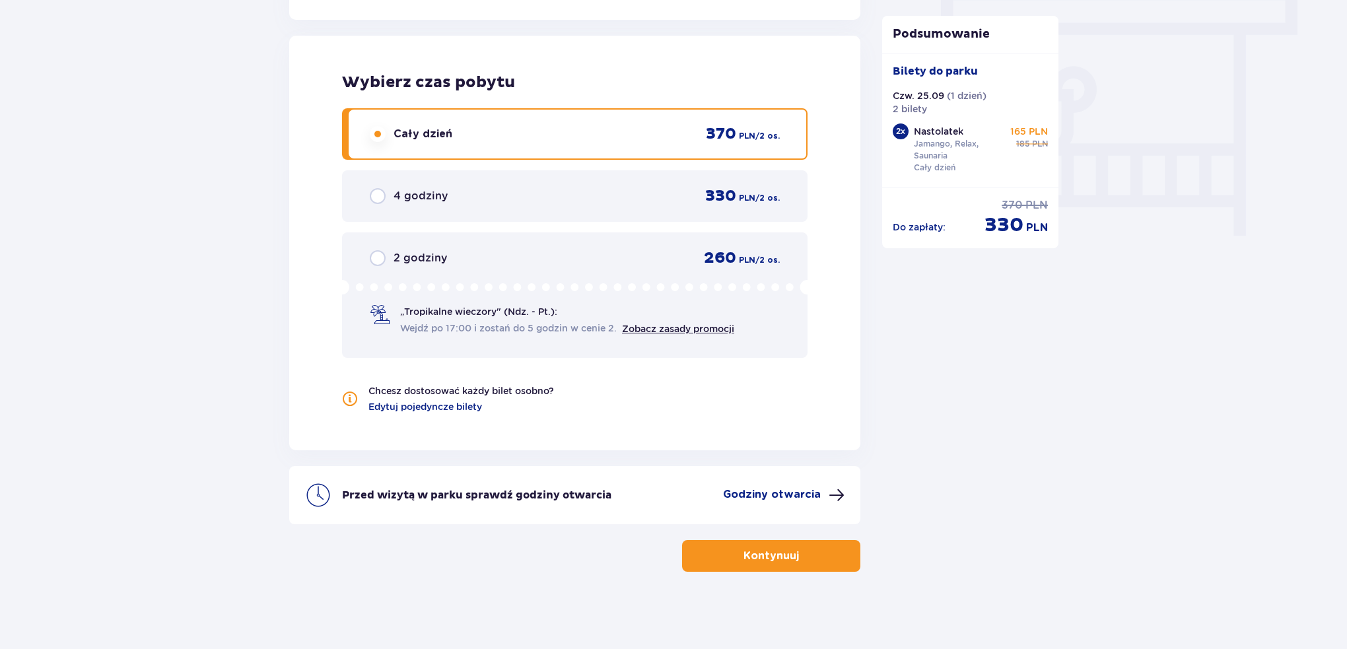
click at [822, 557] on button "Kontynuuj" at bounding box center [771, 556] width 178 height 32
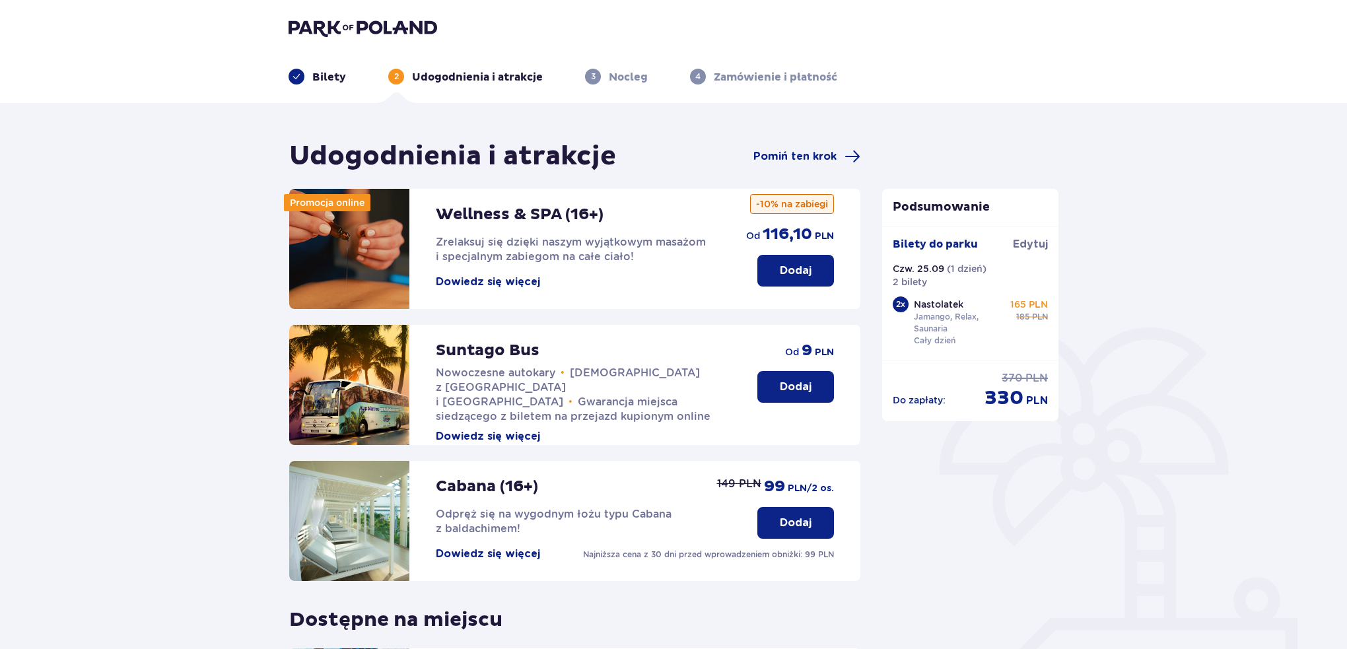
click at [785, 391] on p "Dodaj" at bounding box center [796, 387] width 32 height 15
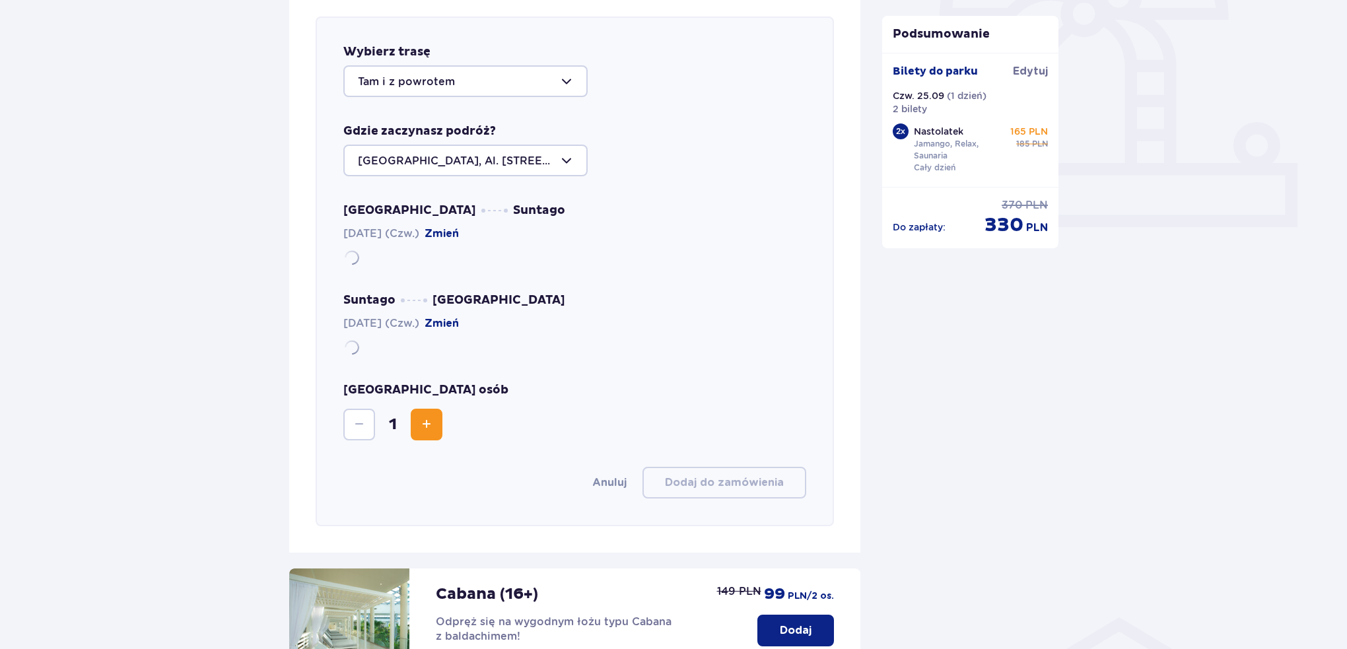
scroll to position [456, 0]
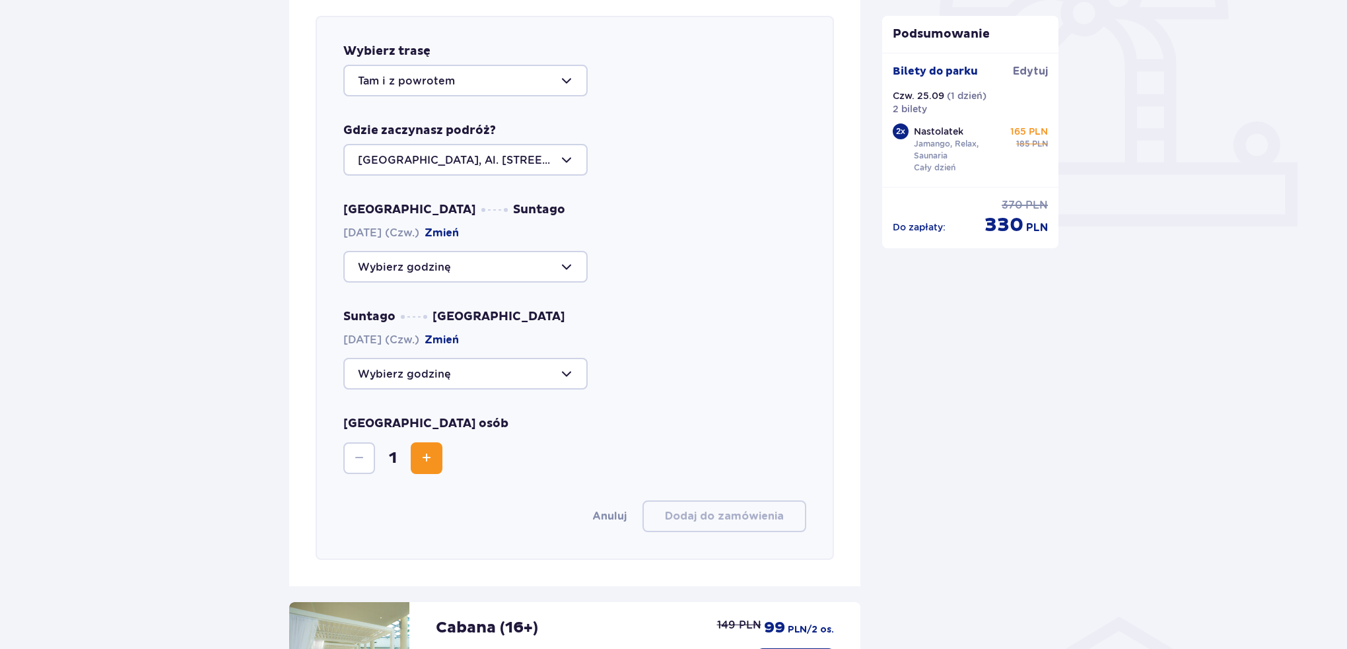
click at [487, 146] on div at bounding box center [465, 160] width 244 height 32
click at [612, 170] on div "Warszawa, Al. Jerozolimskie 56" at bounding box center [574, 160] width 463 height 32
click at [542, 252] on div at bounding box center [465, 267] width 244 height 32
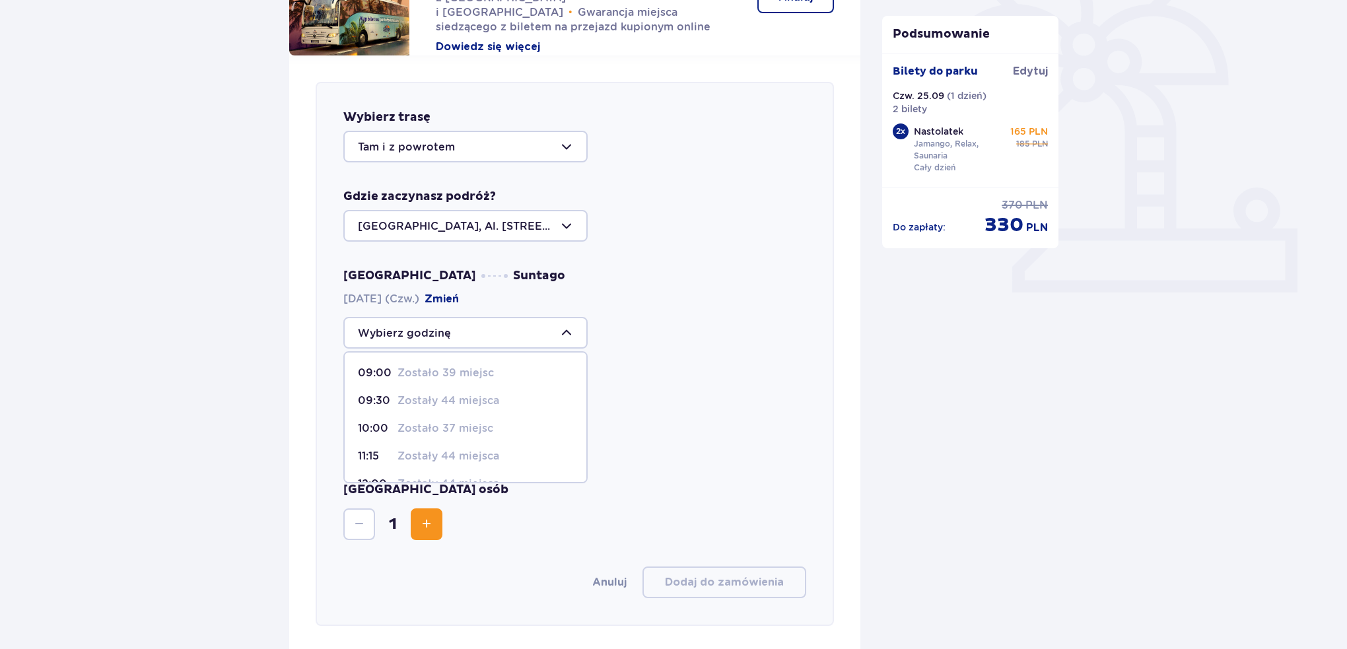
scroll to position [0, 0]
click at [464, 427] on p "Zostało 37 miejsc" at bounding box center [446, 428] width 96 height 15
type input "10:00"
click at [462, 444] on div at bounding box center [465, 440] width 244 height 32
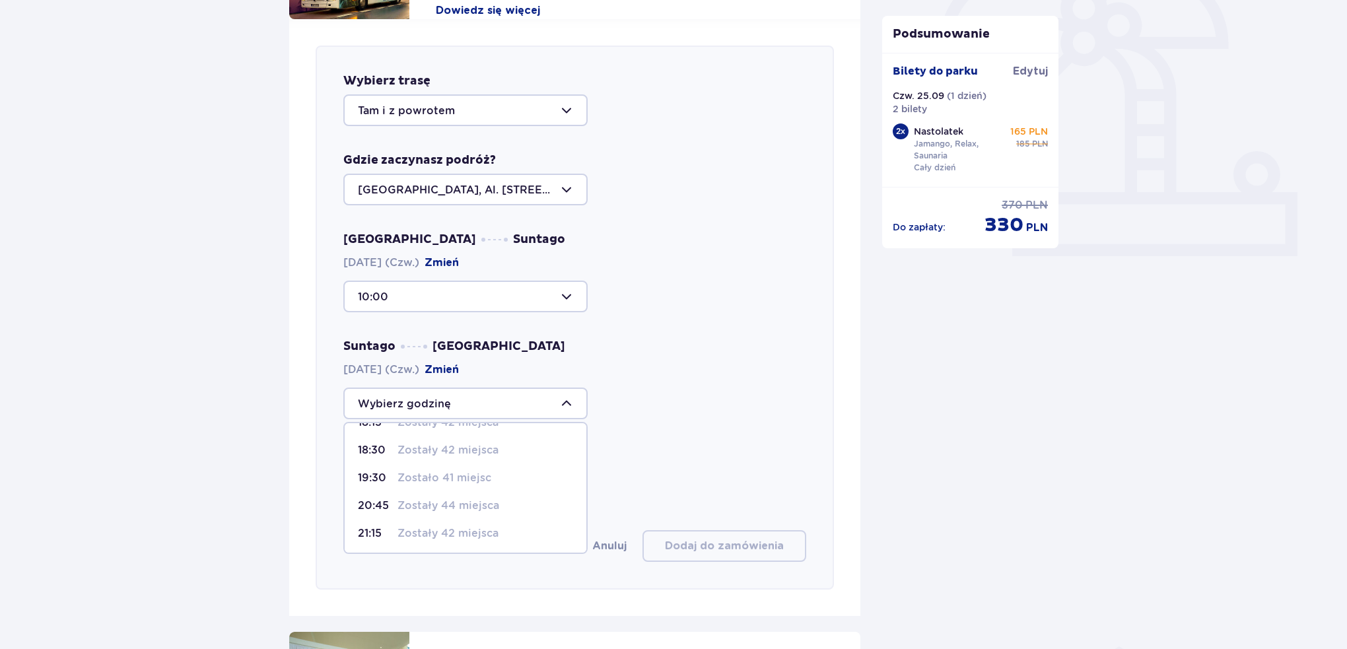
scroll to position [456, 0]
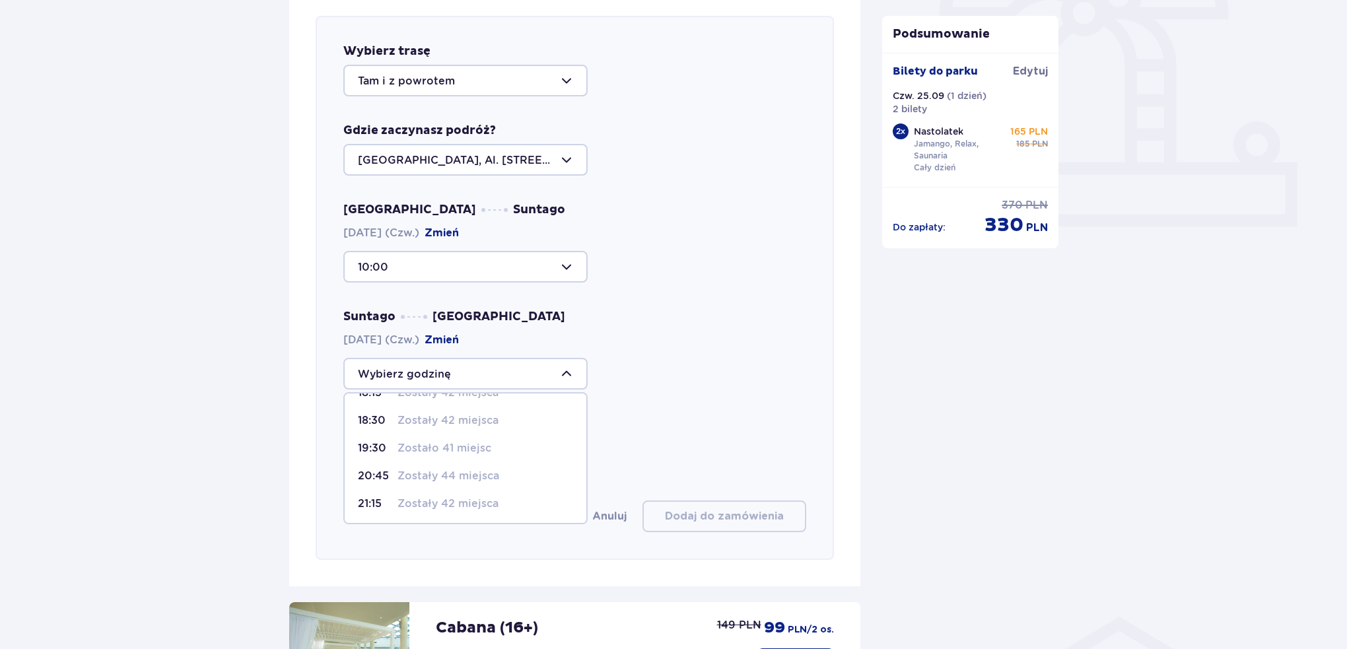
click at [416, 472] on p "Zostały 44 miejsca" at bounding box center [449, 476] width 102 height 15
type input "20:45"
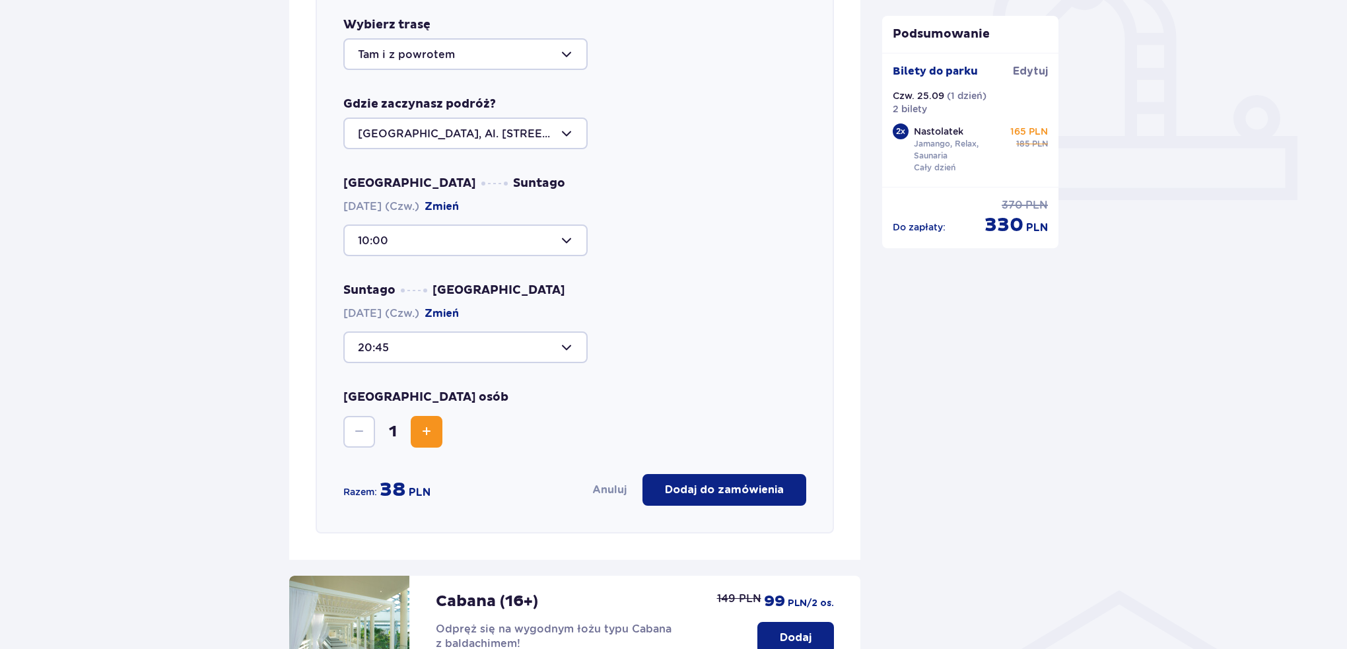
scroll to position [522, 0]
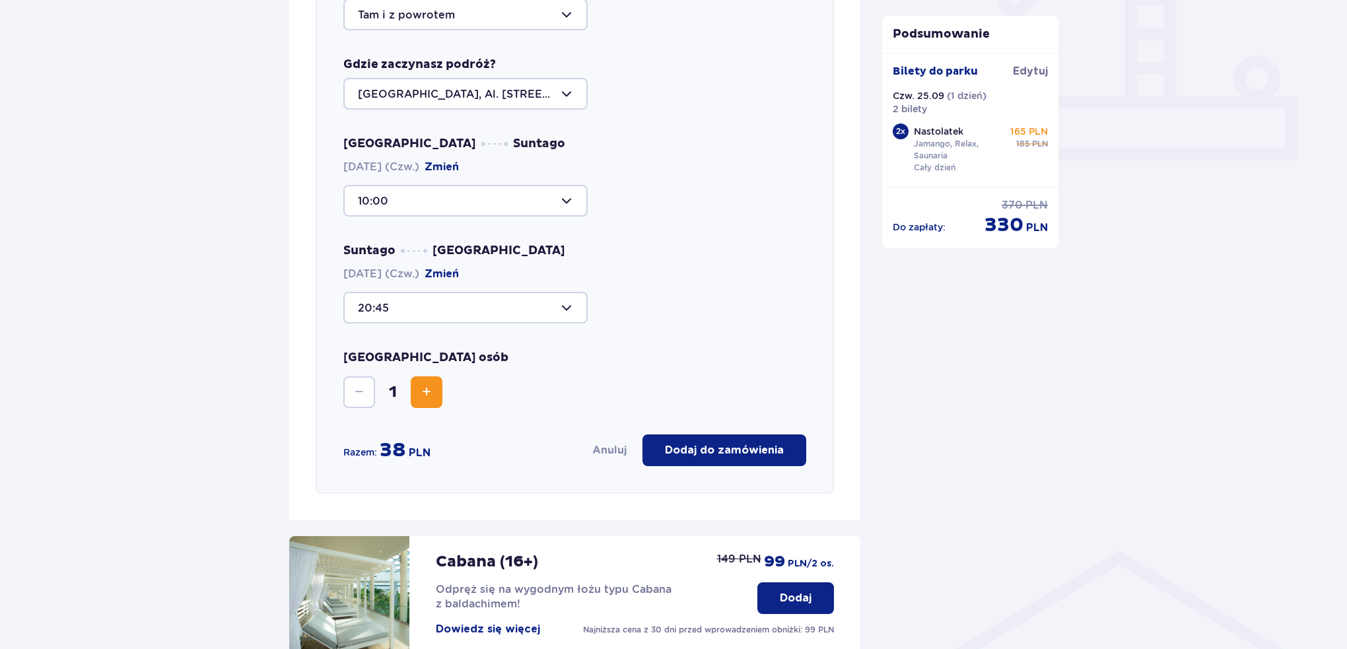
click at [421, 406] on button "Increase" at bounding box center [427, 392] width 32 height 32
click at [956, 415] on div "Podsumowanie Bilety do parku Edytuj Czw. 25.09 ( 1 dzień ) 2 bilety 2 x Nastola…" at bounding box center [971, 281] width 198 height 1326
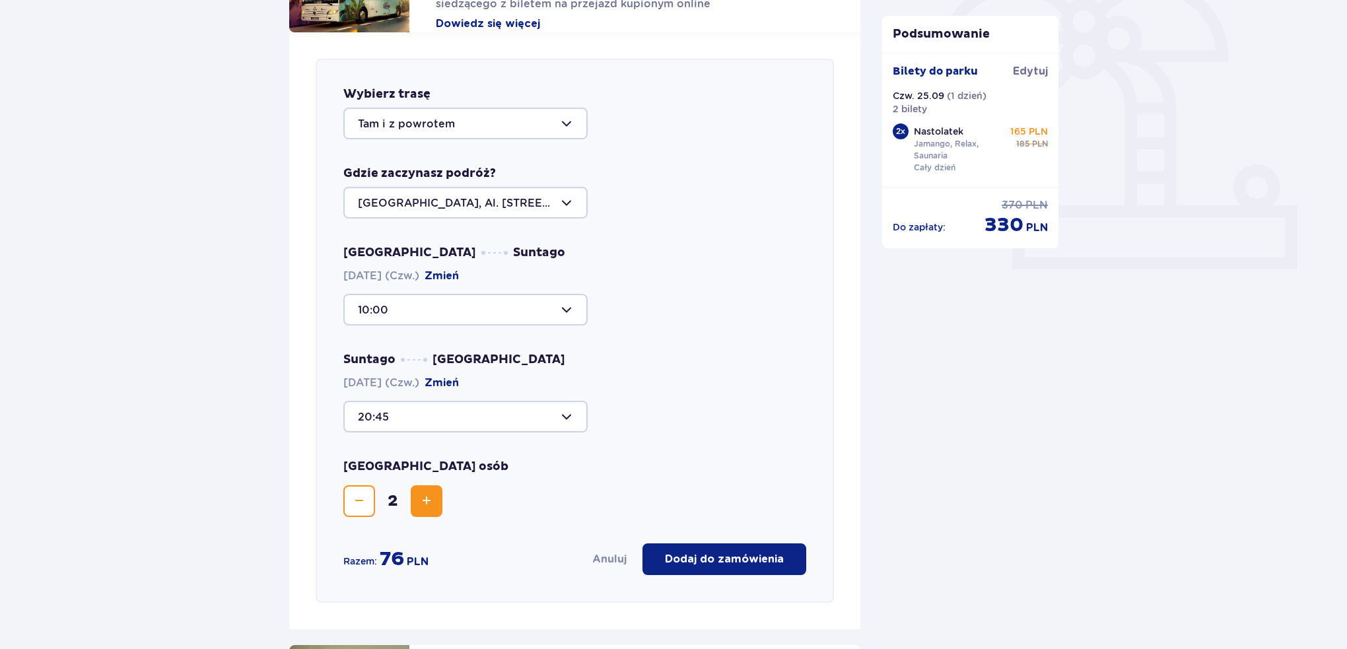
scroll to position [390, 0]
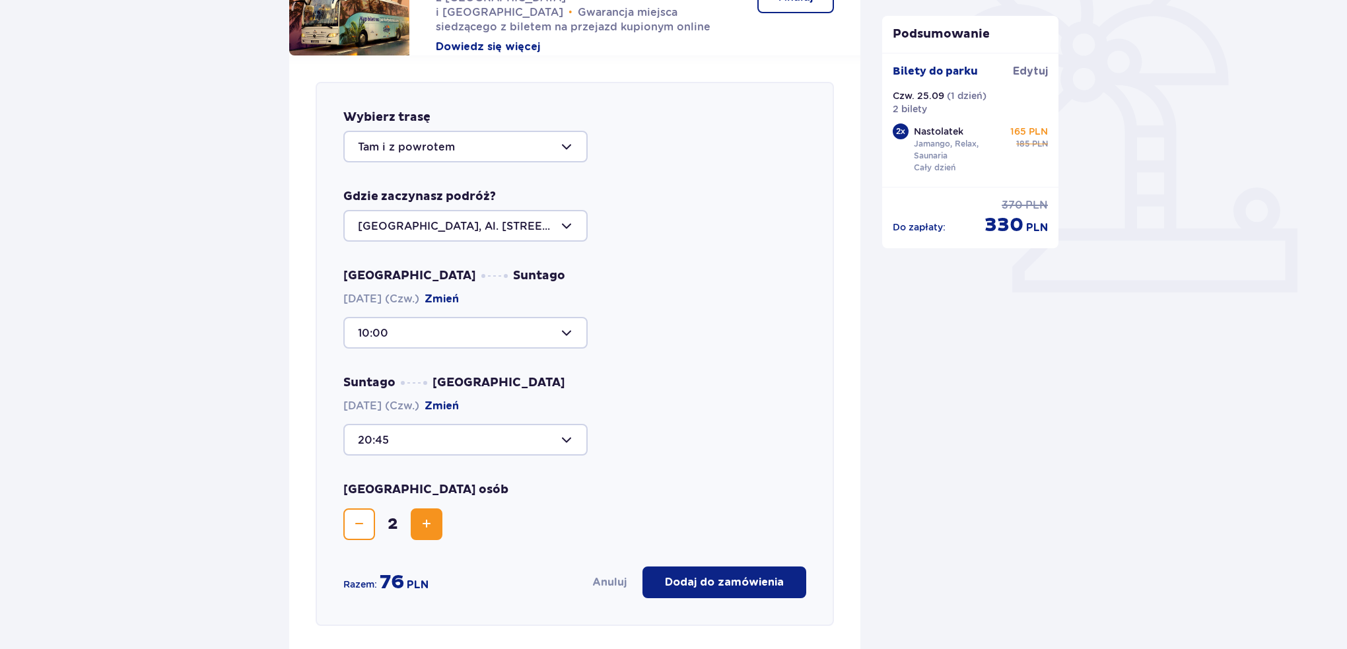
click at [459, 233] on div at bounding box center [465, 226] width 244 height 32
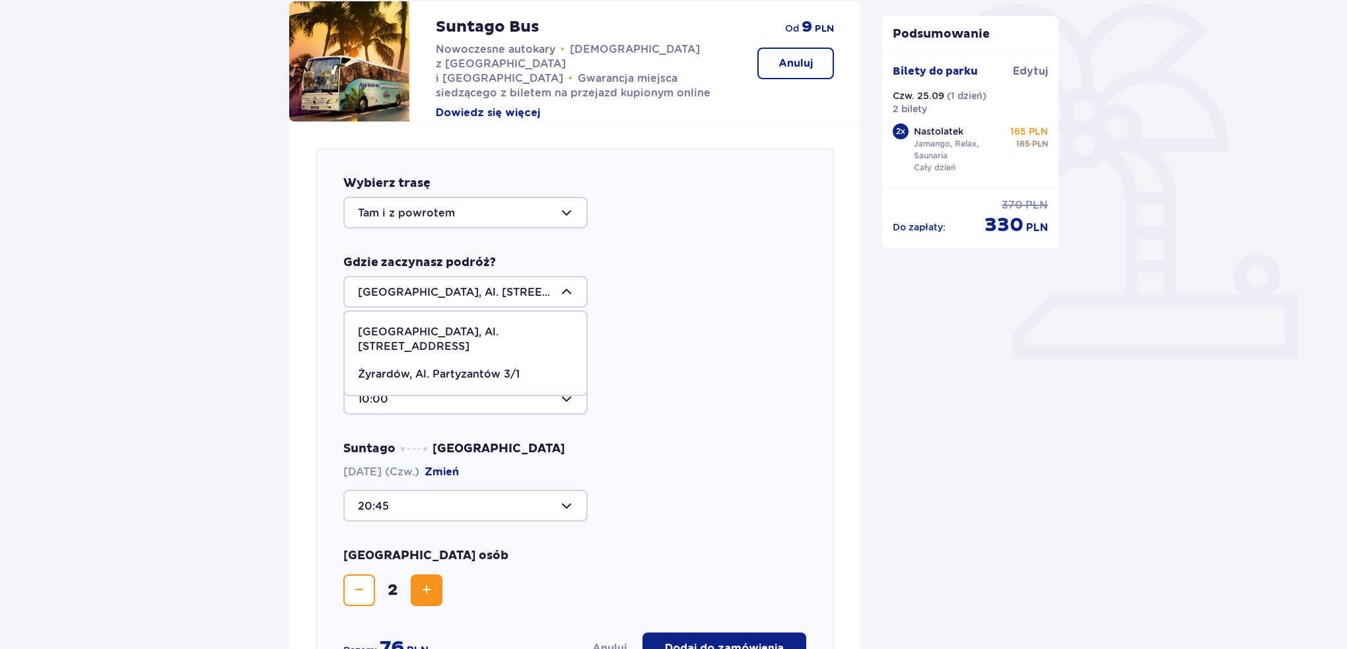
click at [470, 291] on div "Warszawa, Al. Jerozolimskie 56 Warszawa, Al. Jerozolimskie 56 Żyrardów, Al. Par…" at bounding box center [465, 292] width 244 height 32
click at [474, 367] on p "Żyrardów, Al. Partyzantów 3/1" at bounding box center [439, 374] width 162 height 15
type input "Żyrardów, Al. Partyzantów 3/1"
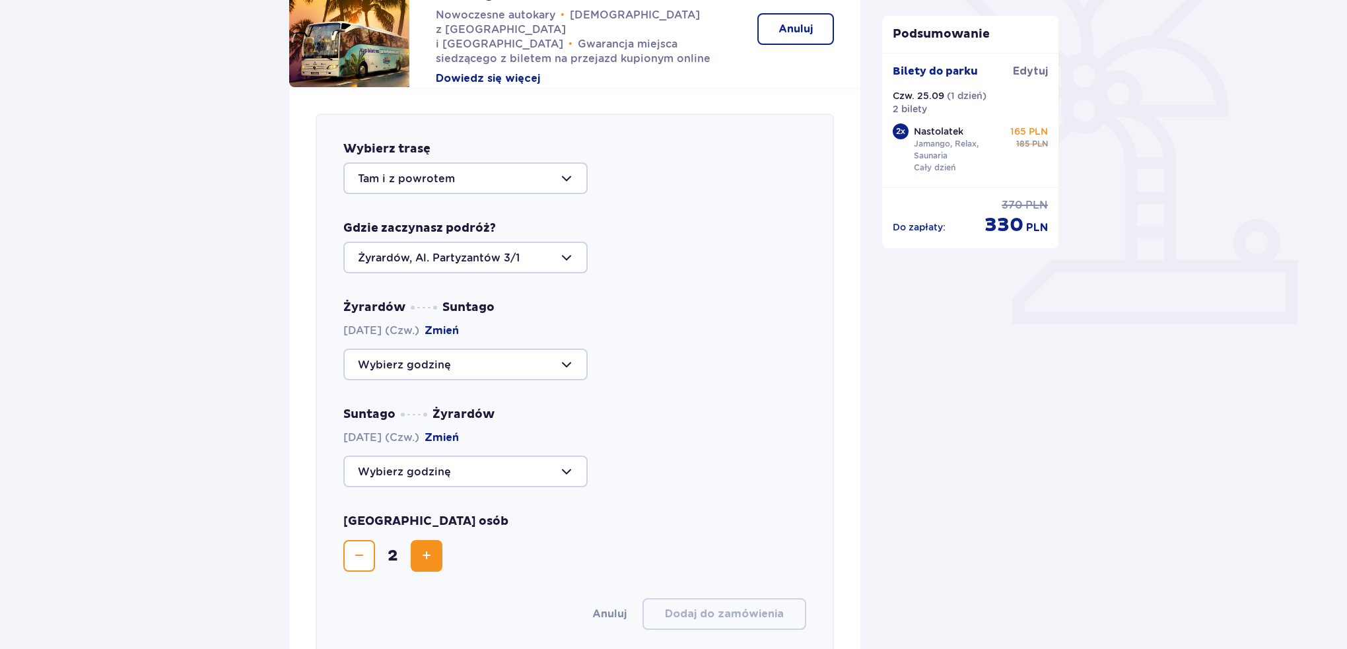
scroll to position [390, 0]
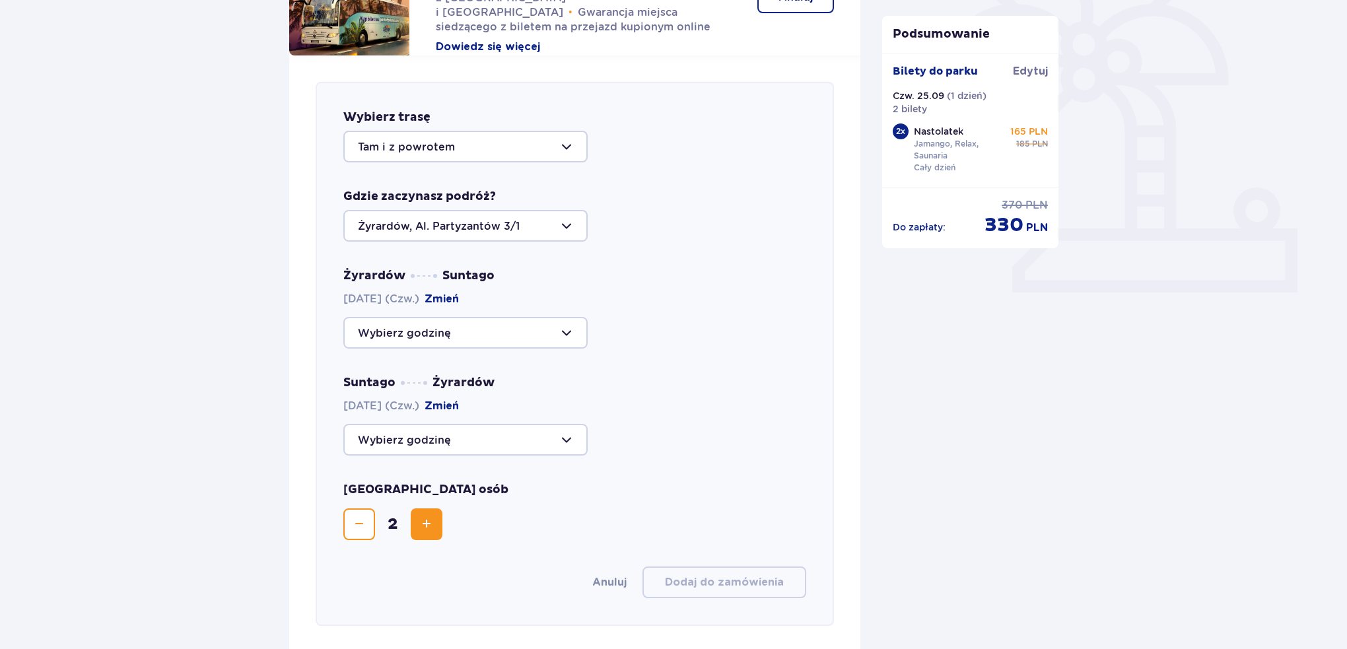
click at [497, 327] on div at bounding box center [465, 333] width 244 height 32
click at [460, 427] on p "Zostały 44 miejsca" at bounding box center [449, 428] width 102 height 15
type input "10:00"
click at [523, 439] on div at bounding box center [465, 440] width 244 height 32
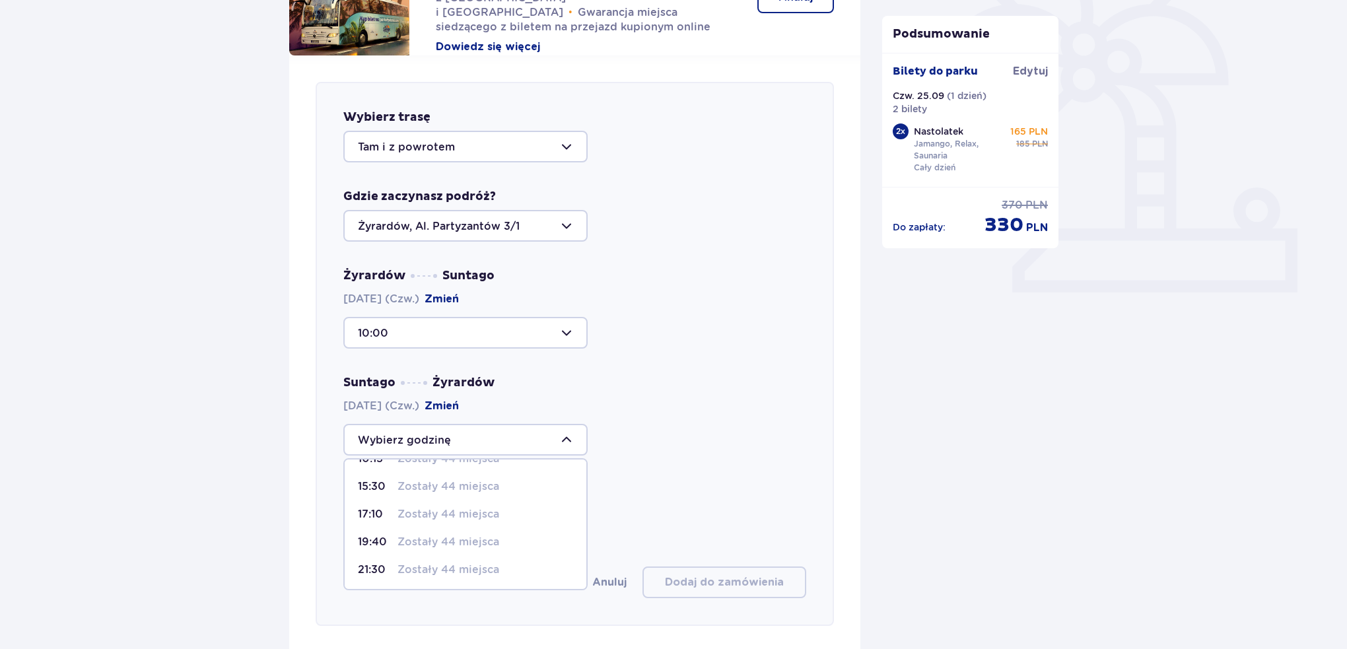
drag, startPoint x: 447, startPoint y: 572, endPoint x: 450, endPoint y: 578, distance: 7.1
click at [450, 578] on span "21:30 Zostały 44 miejsca" at bounding box center [466, 570] width 242 height 28
type input "21:30"
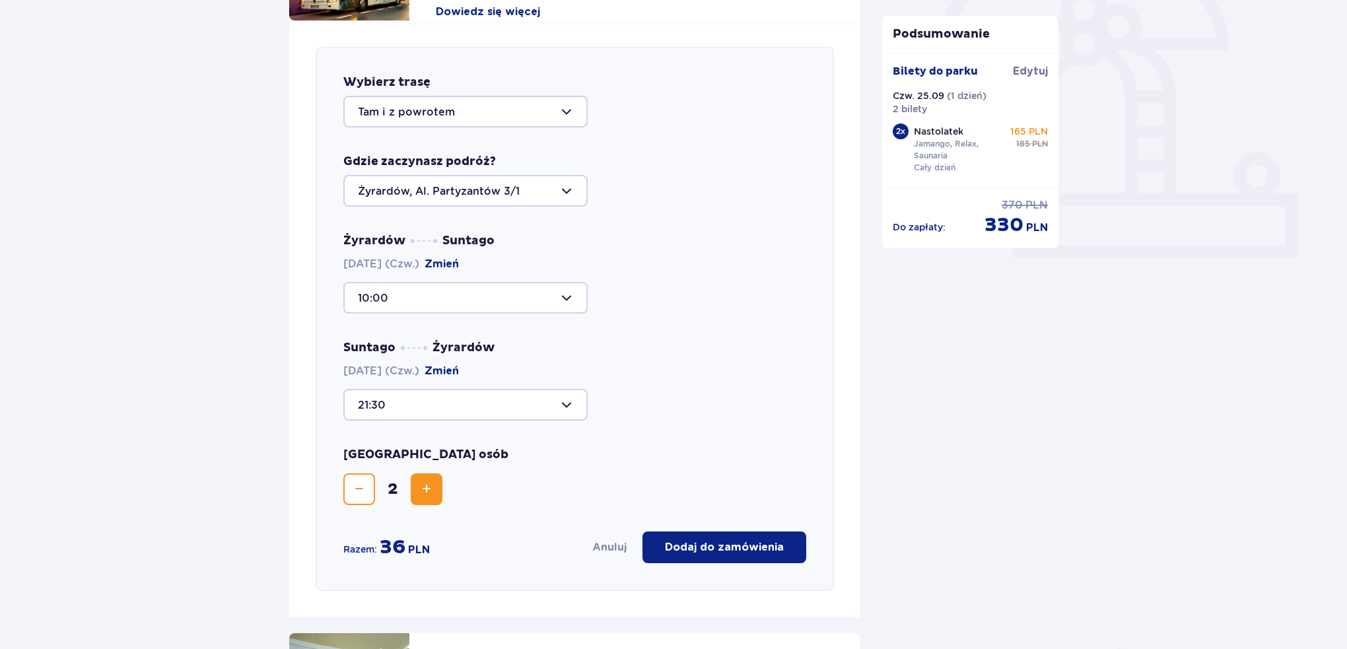
scroll to position [456, 0]
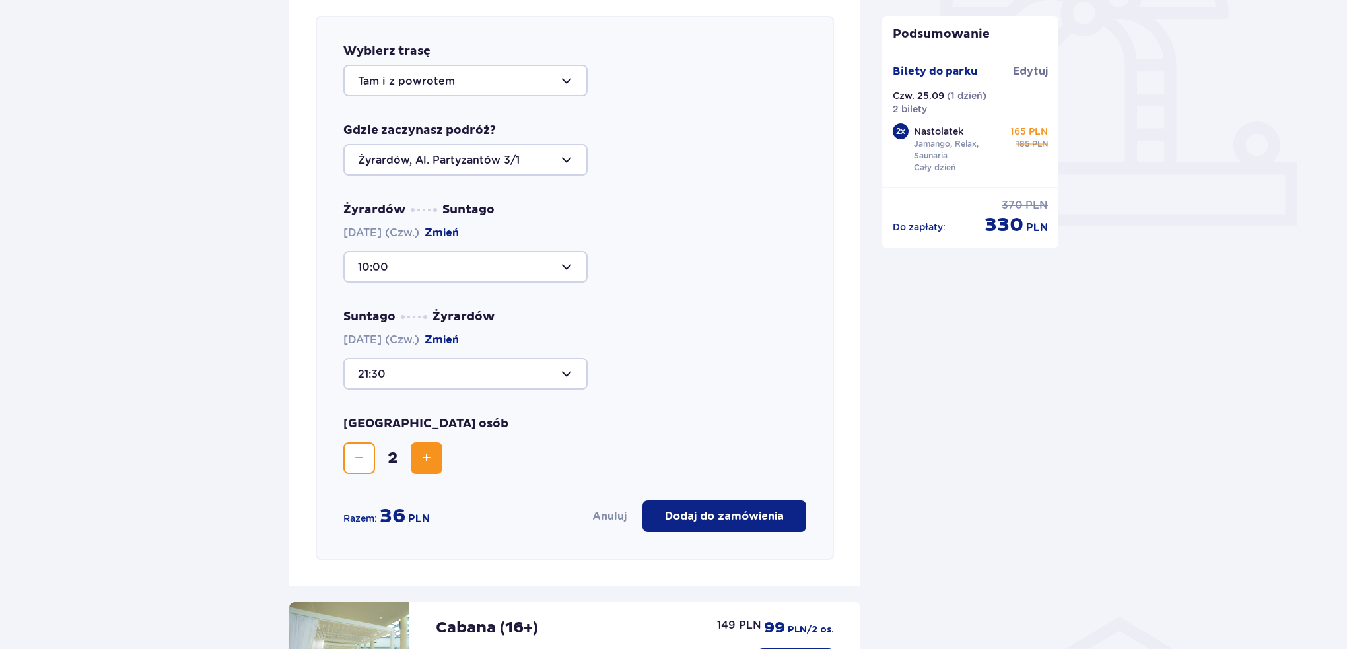
click at [958, 388] on div "Podsumowanie Bilety do parku Edytuj Czw. 25.09 ( 1 dzień ) 2 bilety 2 x Nastola…" at bounding box center [971, 347] width 198 height 1326
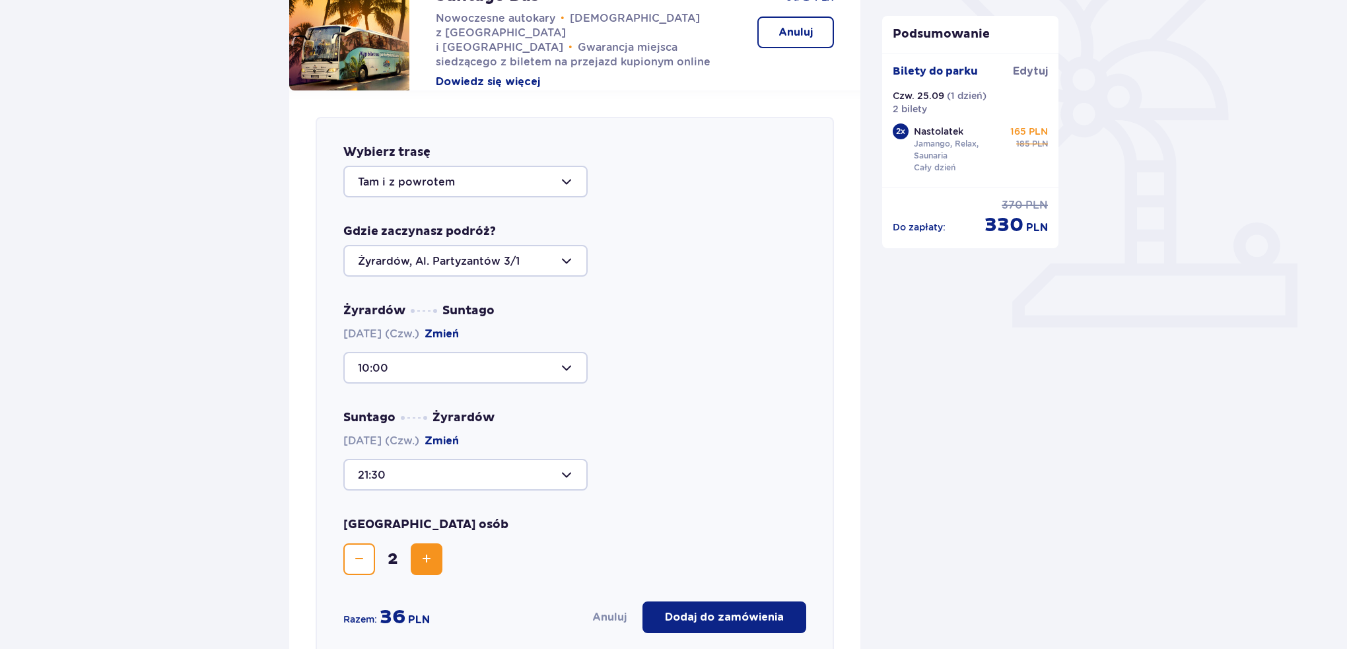
scroll to position [324, 0]
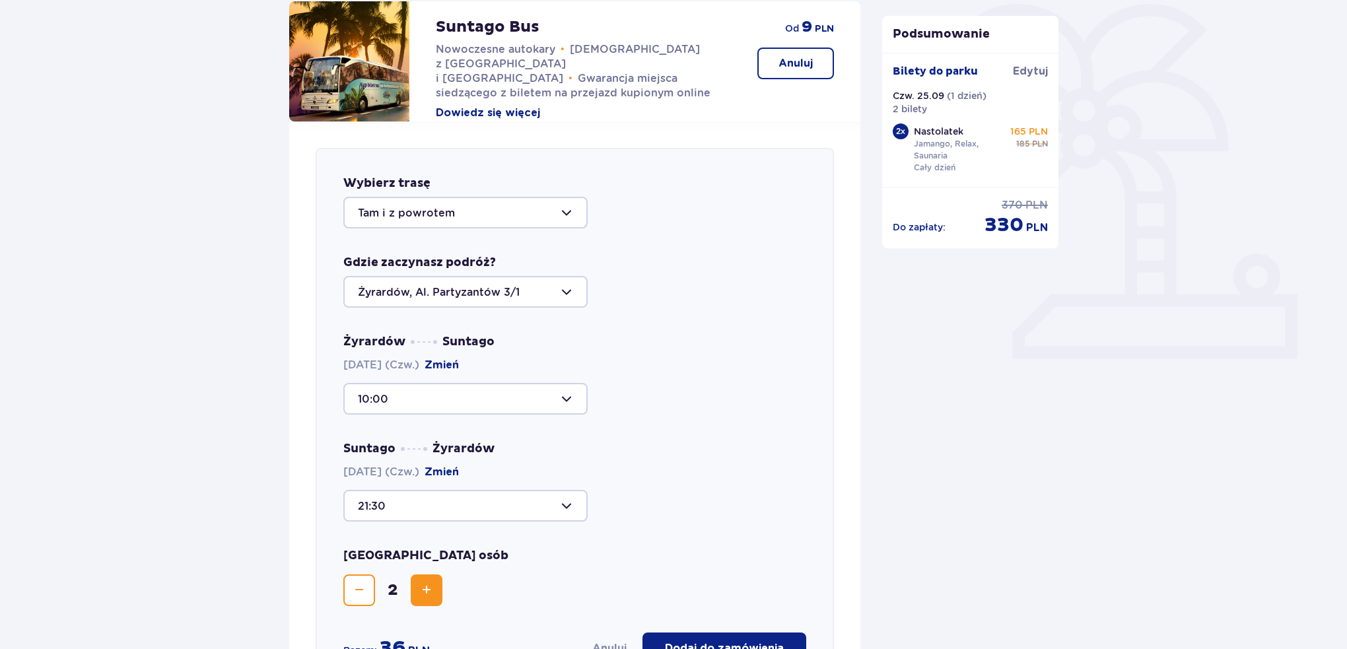
click at [410, 301] on div at bounding box center [465, 292] width 244 height 32
click at [434, 328] on p "Warszawa, Al. Jerozolimskie 56" at bounding box center [465, 339] width 215 height 29
type input "Warszawa, Al. Jerozolimskie 56"
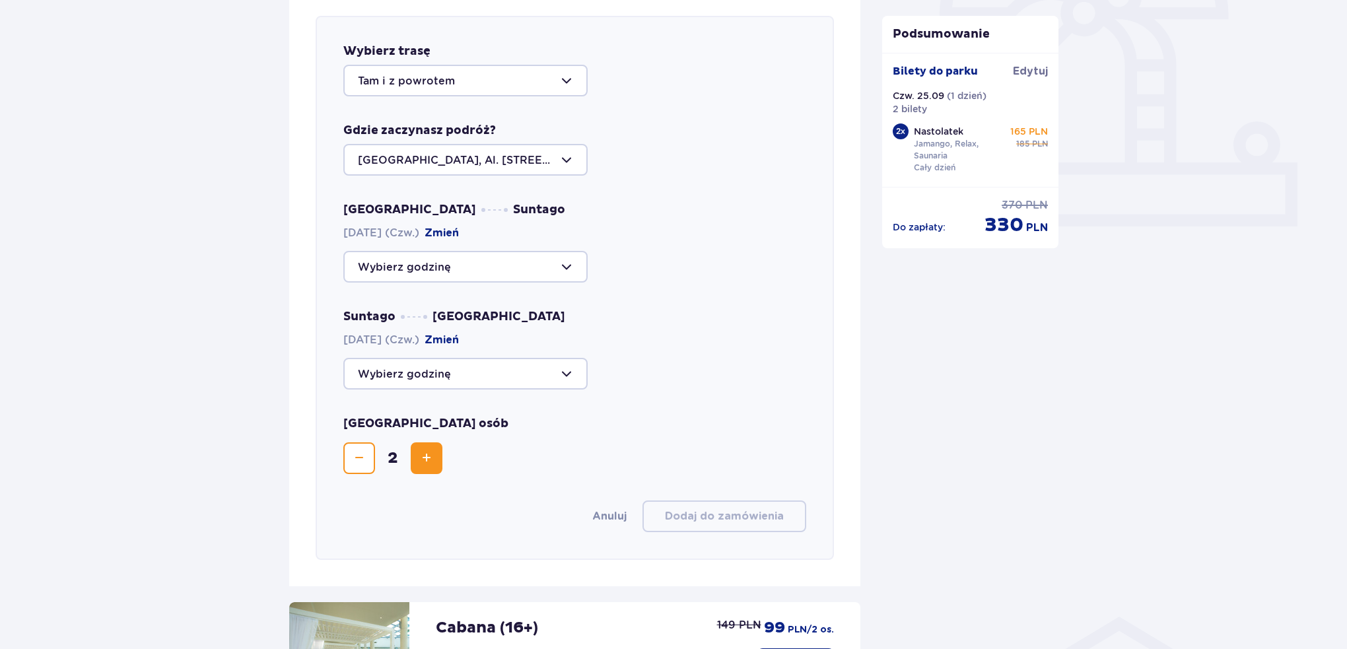
scroll to position [390, 0]
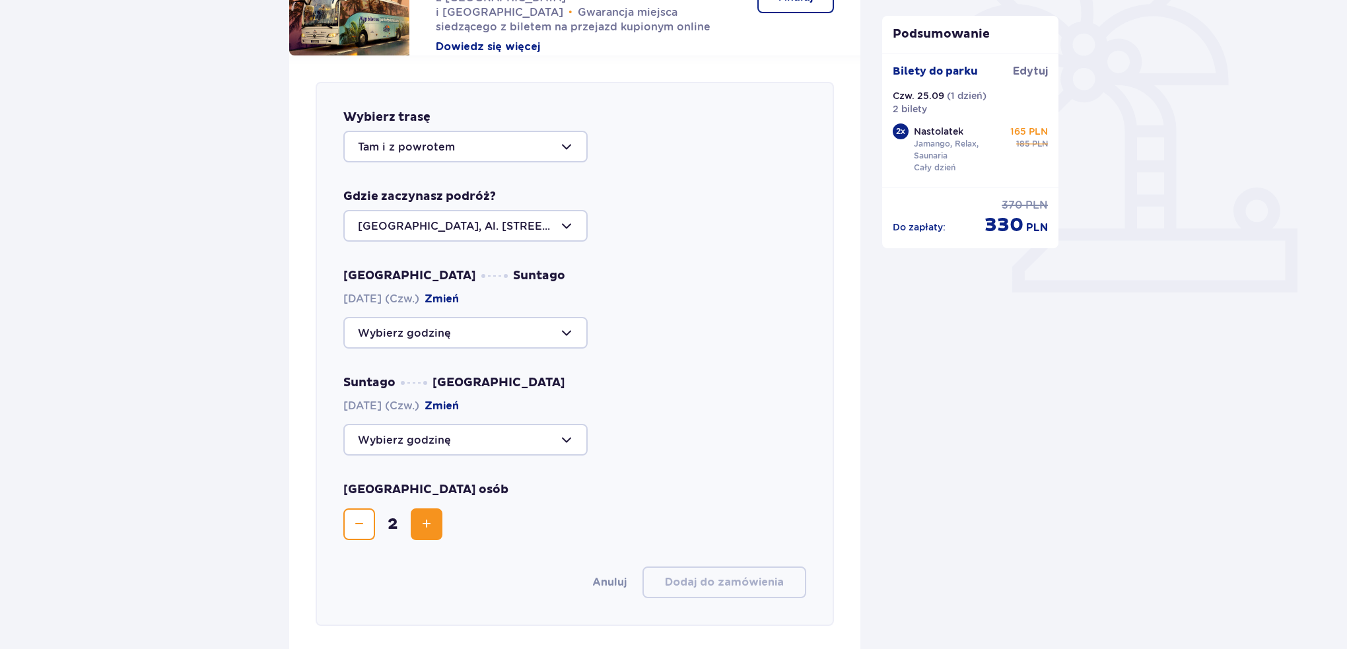
click at [436, 334] on div at bounding box center [465, 333] width 244 height 32
click at [457, 424] on p "Zostało 37 miejsc" at bounding box center [446, 428] width 96 height 15
type input "10:00"
click at [449, 442] on div at bounding box center [465, 440] width 244 height 32
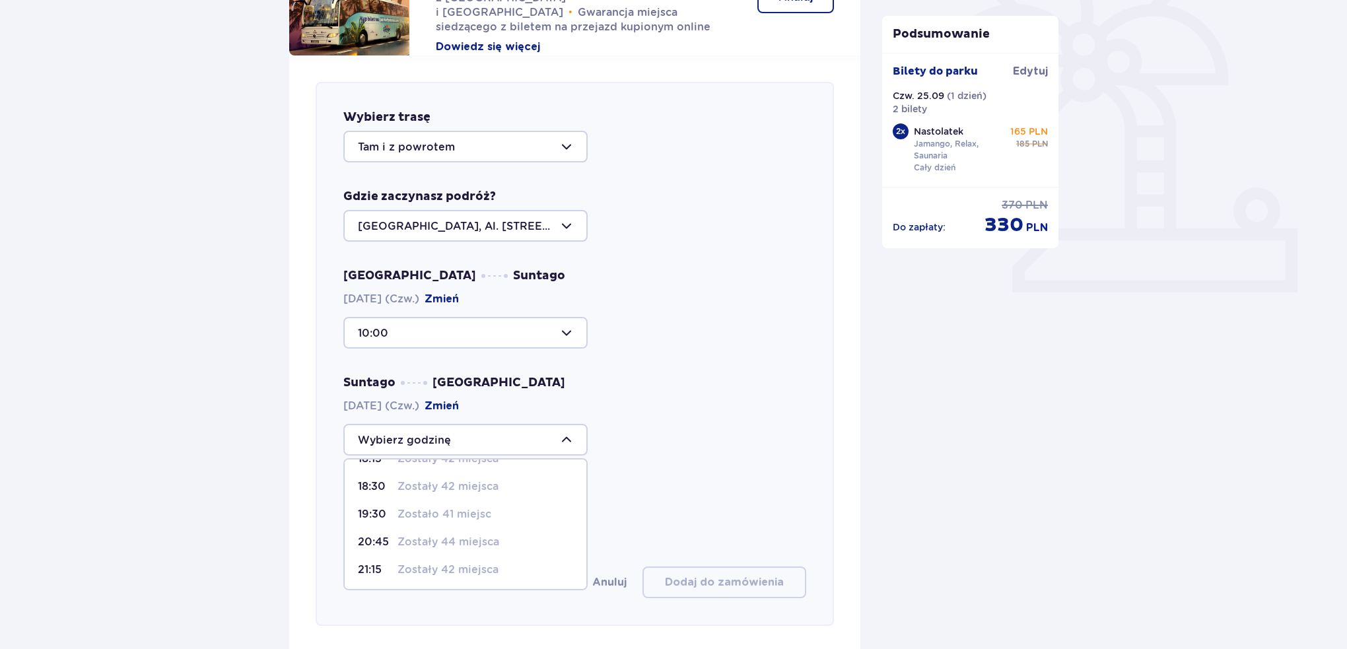
click at [433, 567] on p "Zostały 42 miejsca" at bounding box center [448, 570] width 101 height 15
type input "21:15"
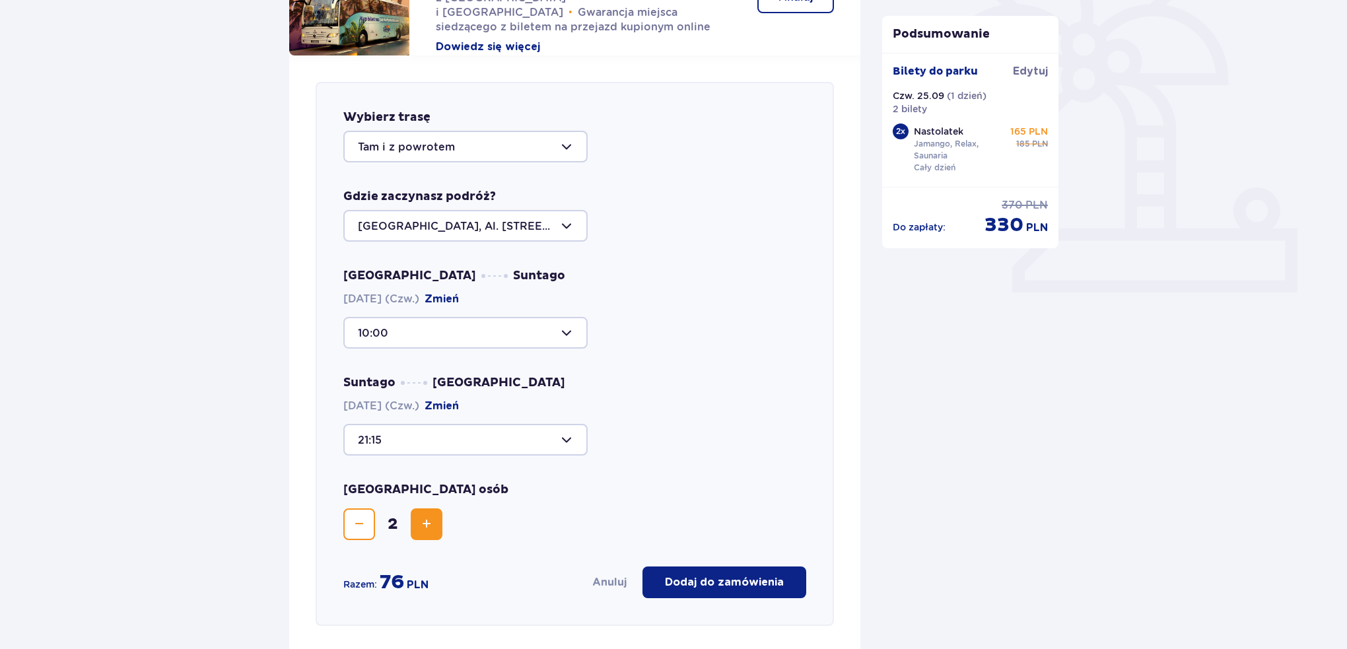
click at [1322, 335] on div "Udogodnienia i atrakcje Pomiń ten krok Promocja online Wellness & SPA (16+) Zre…" at bounding box center [673, 434] width 1347 height 1443
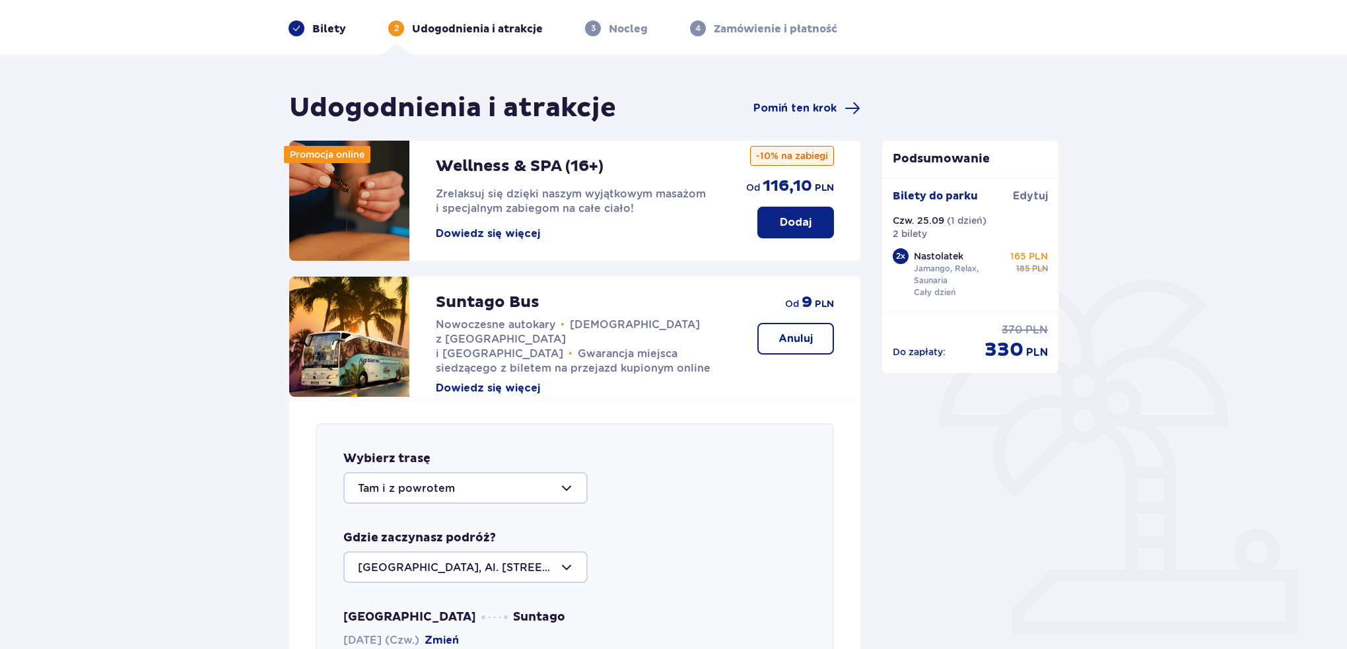
scroll to position [0, 0]
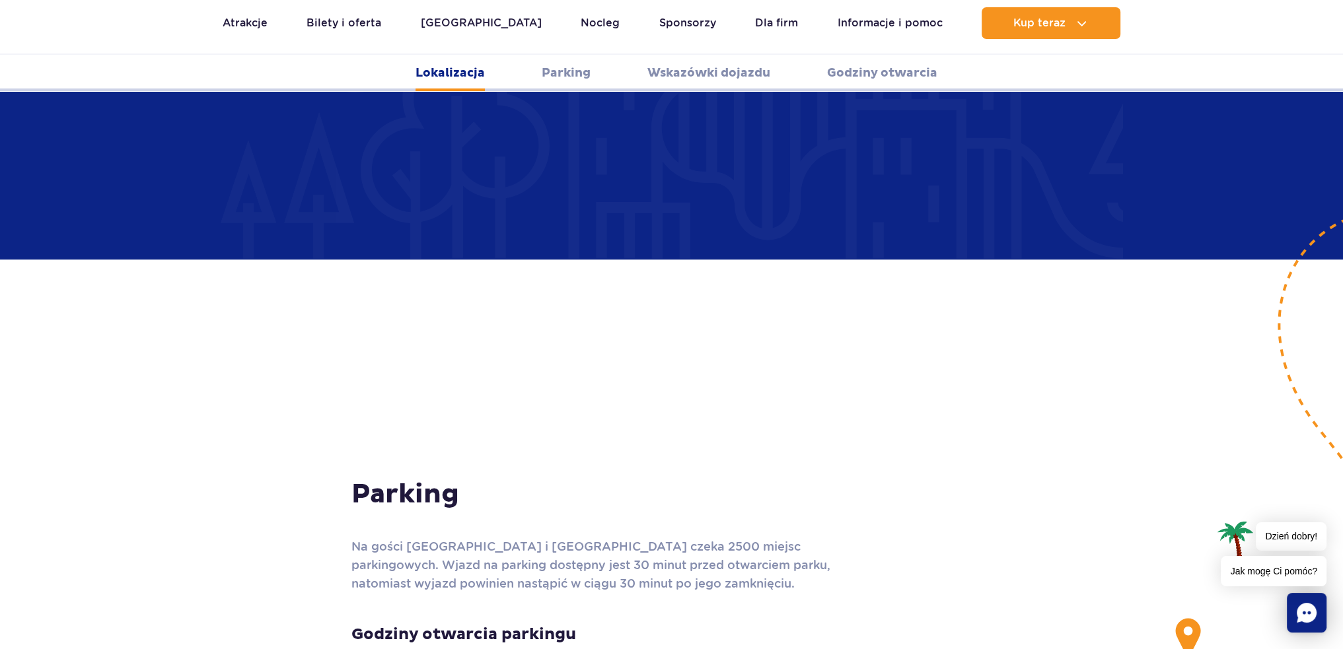
scroll to position [859, 0]
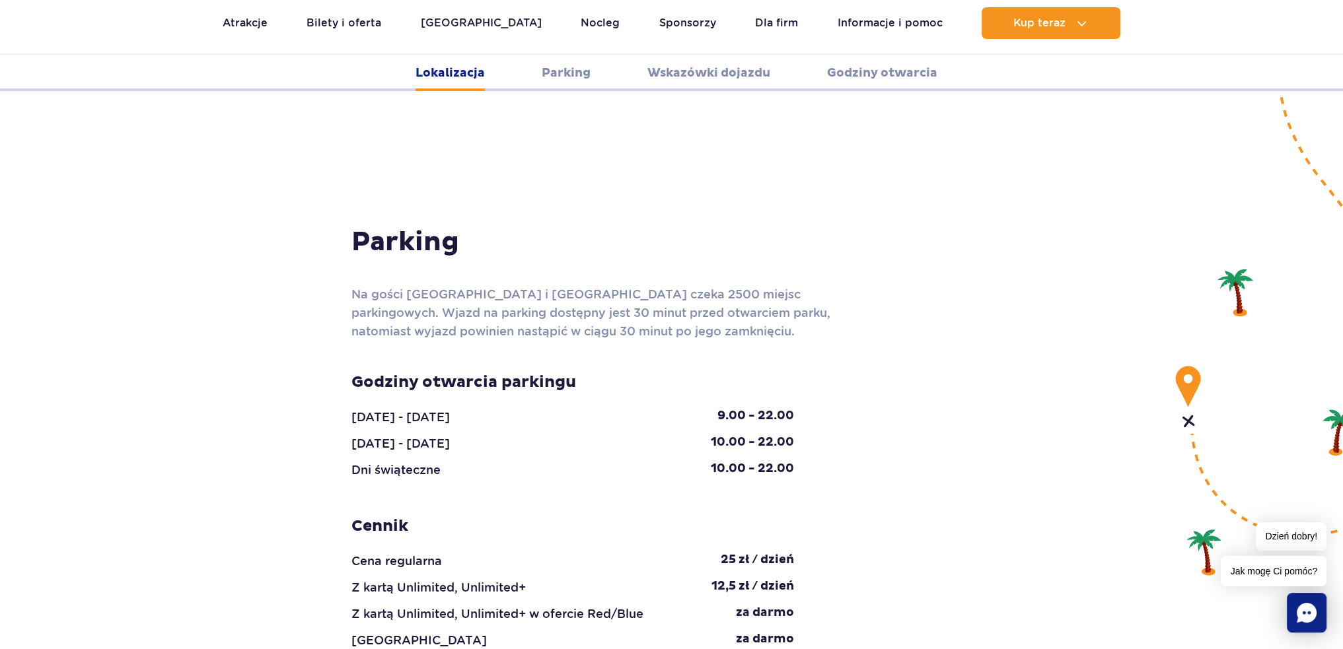
scroll to position [1123, 0]
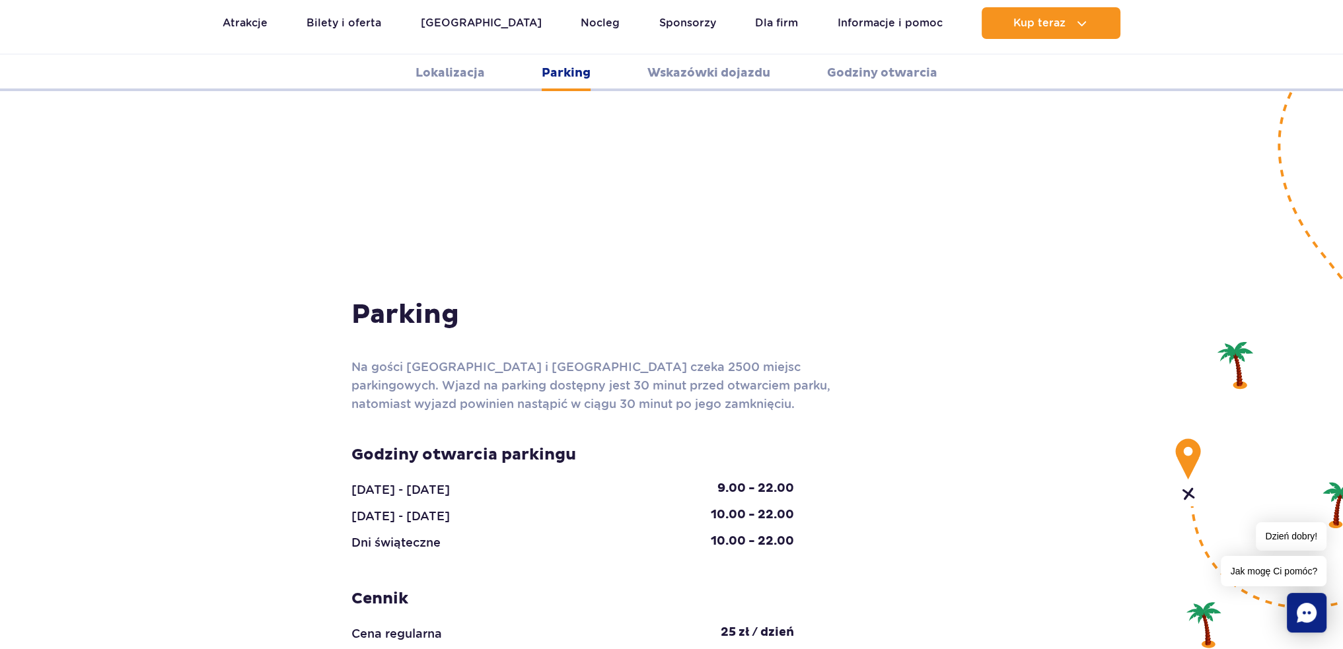
scroll to position [610, 0]
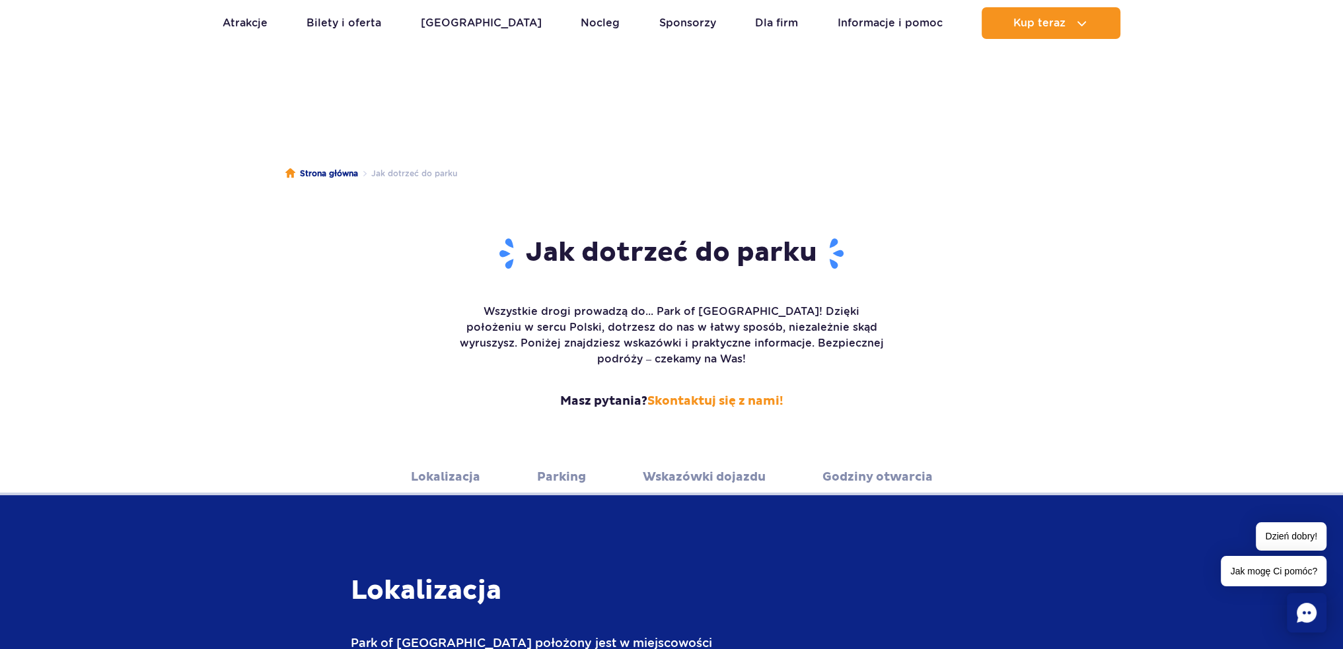
drag, startPoint x: 240, startPoint y: 421, endPoint x: 236, endPoint y: 238, distance: 183.0
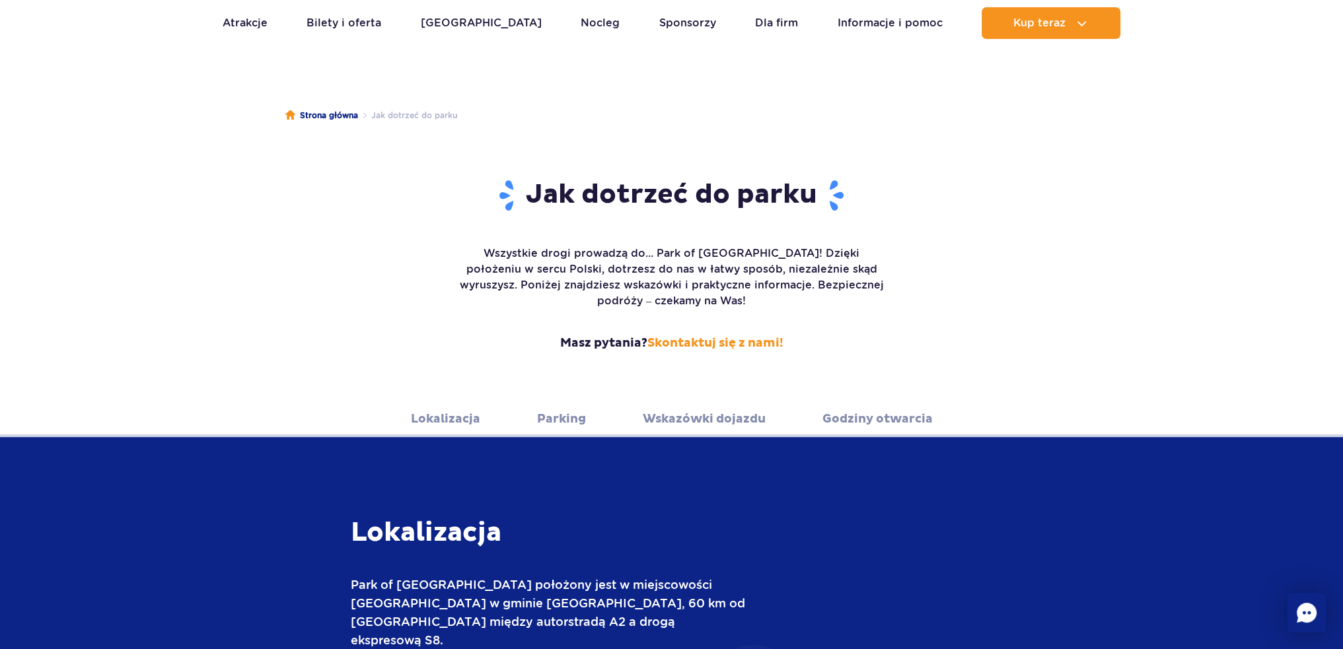
scroll to position [66, 0]
click at [729, 400] on link "Wskazówki dojazdu" at bounding box center [704, 418] width 123 height 36
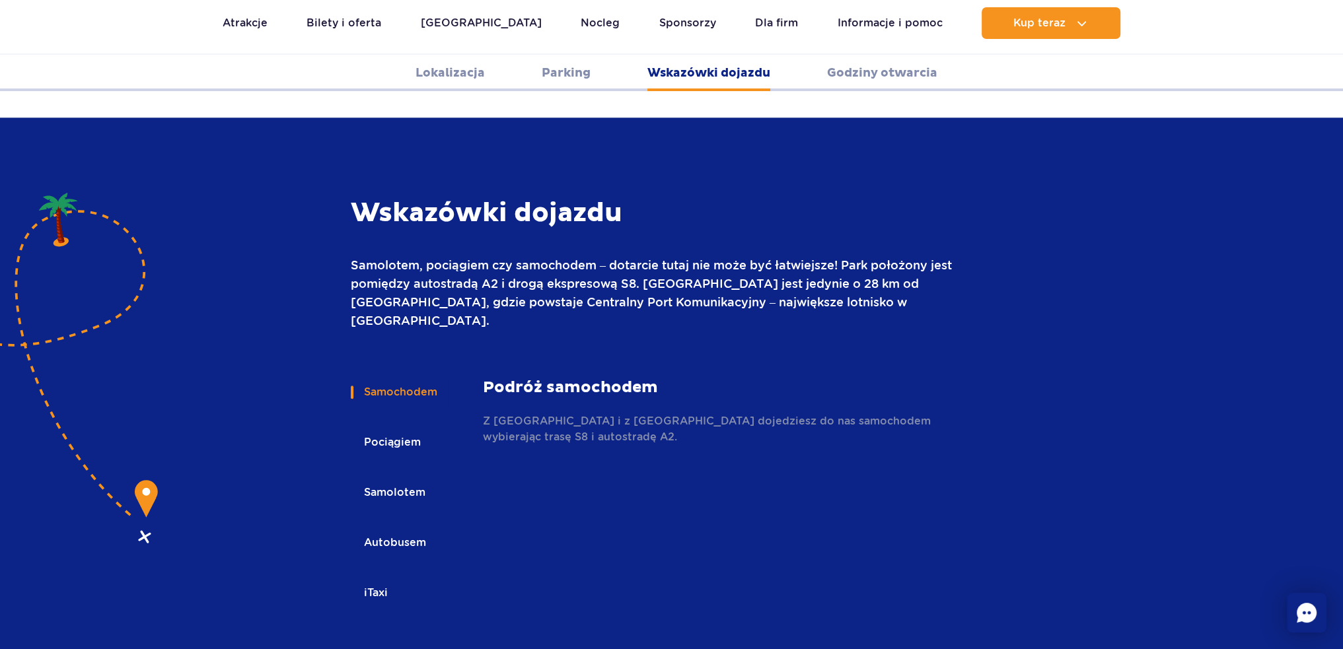
scroll to position [1757, 0]
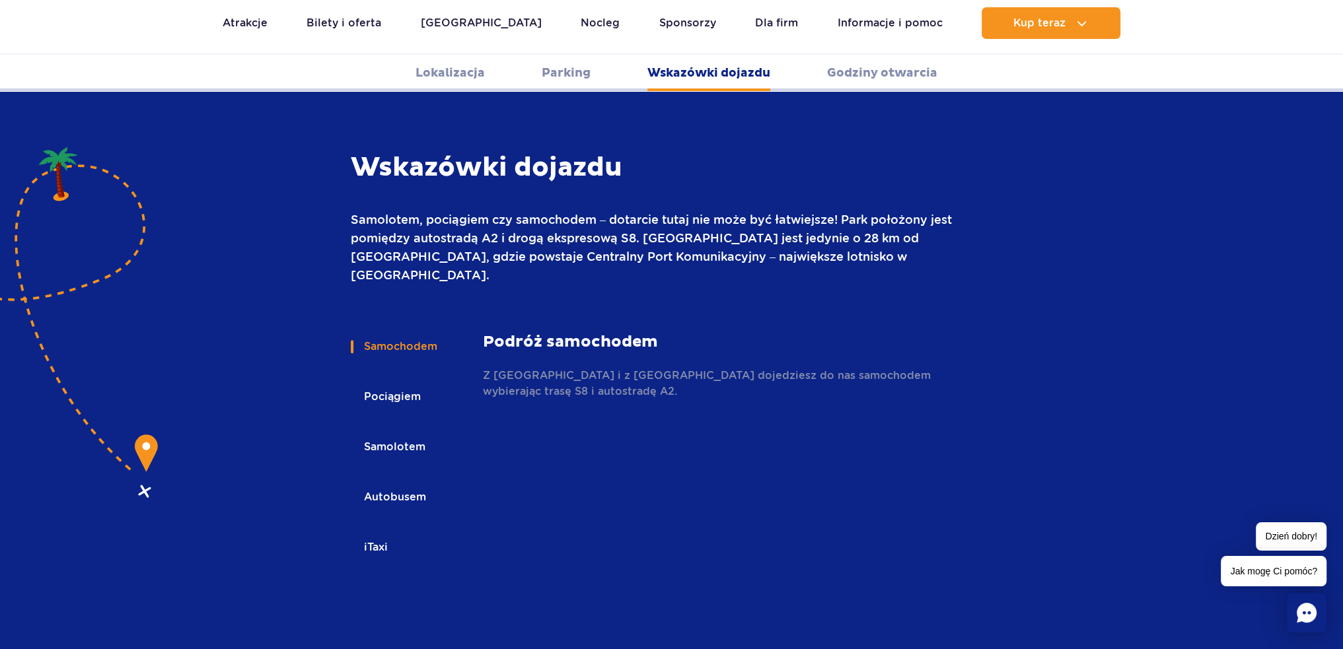
click at [405, 382] on button "Pociągiem" at bounding box center [391, 396] width 81 height 29
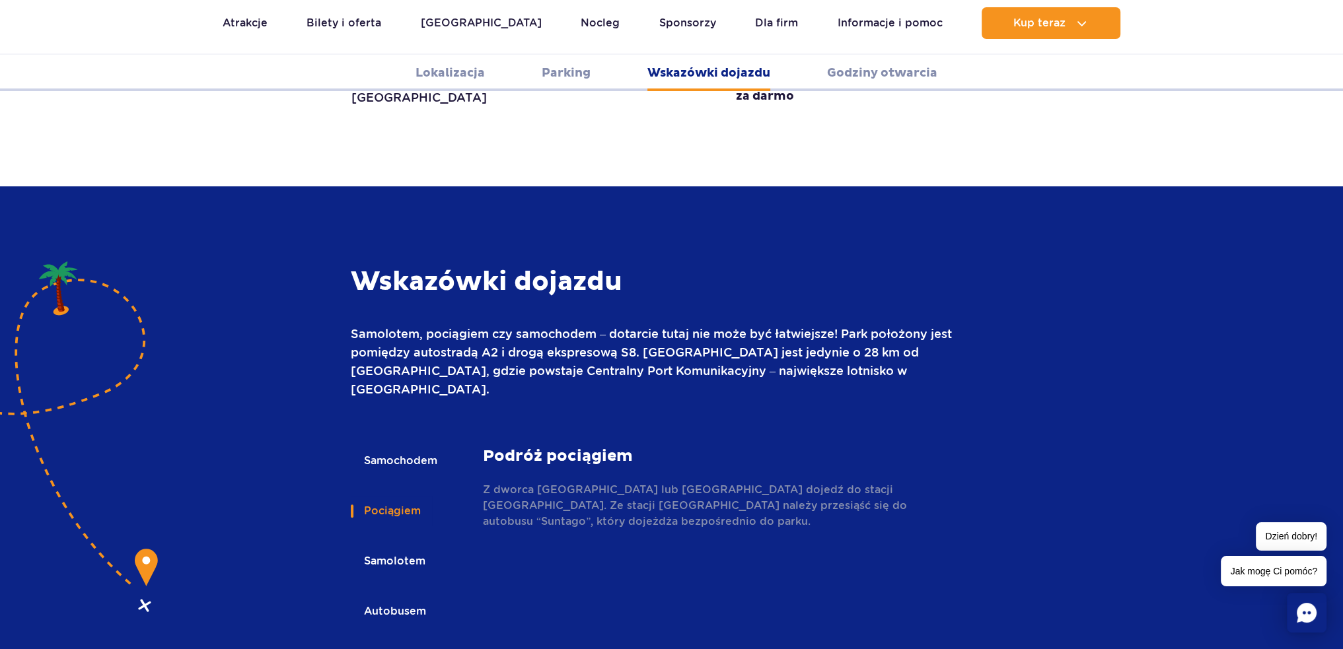
drag, startPoint x: 1018, startPoint y: 266, endPoint x: 1085, endPoint y: 132, distance: 148.9
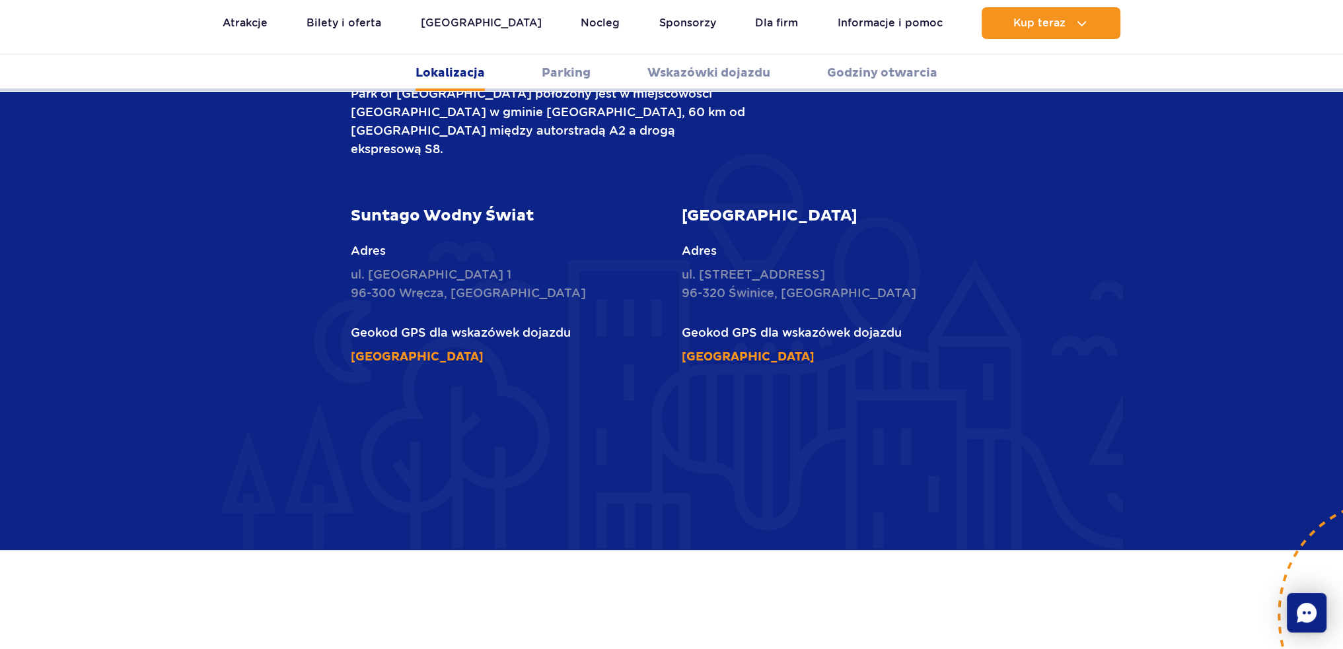
scroll to position [556, 0]
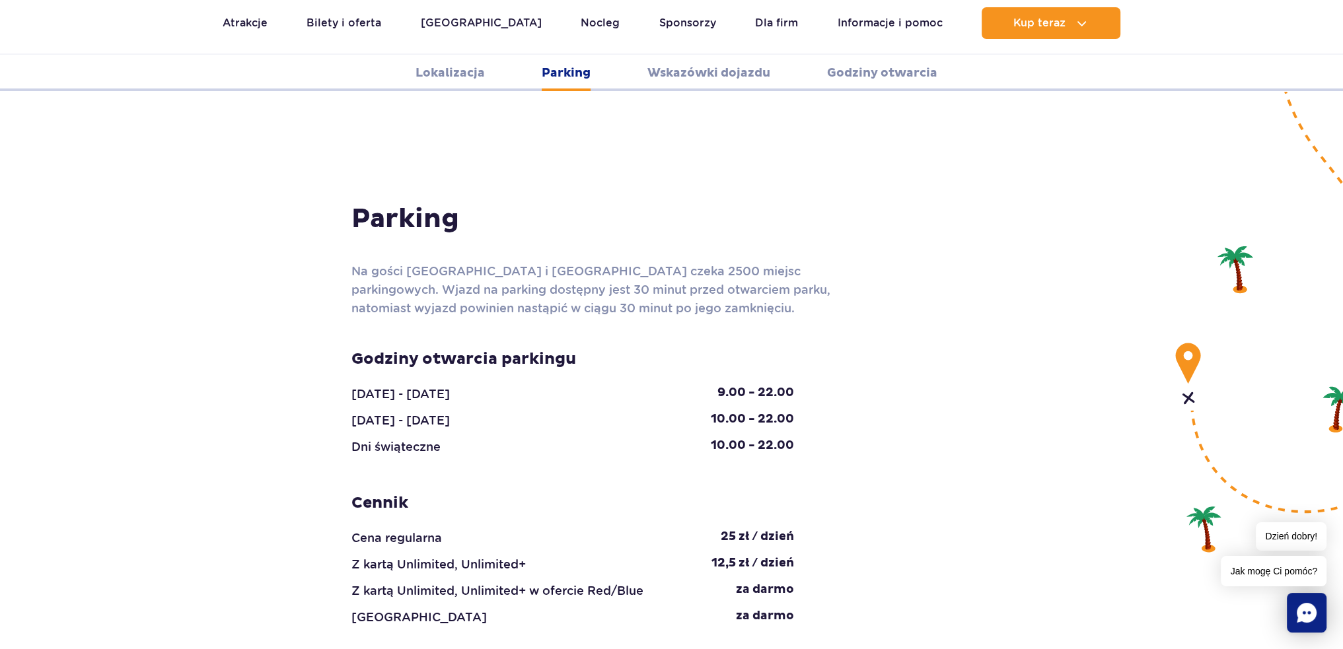
scroll to position [1157, 0]
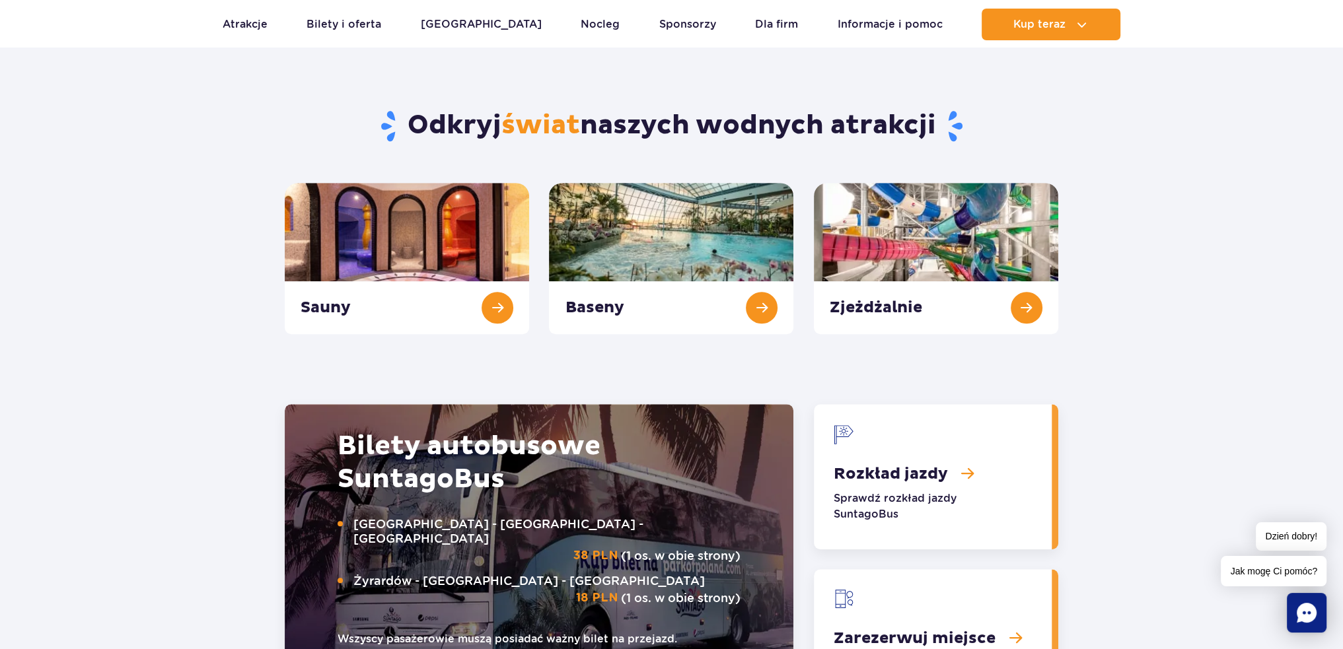
scroll to position [1387, 0]
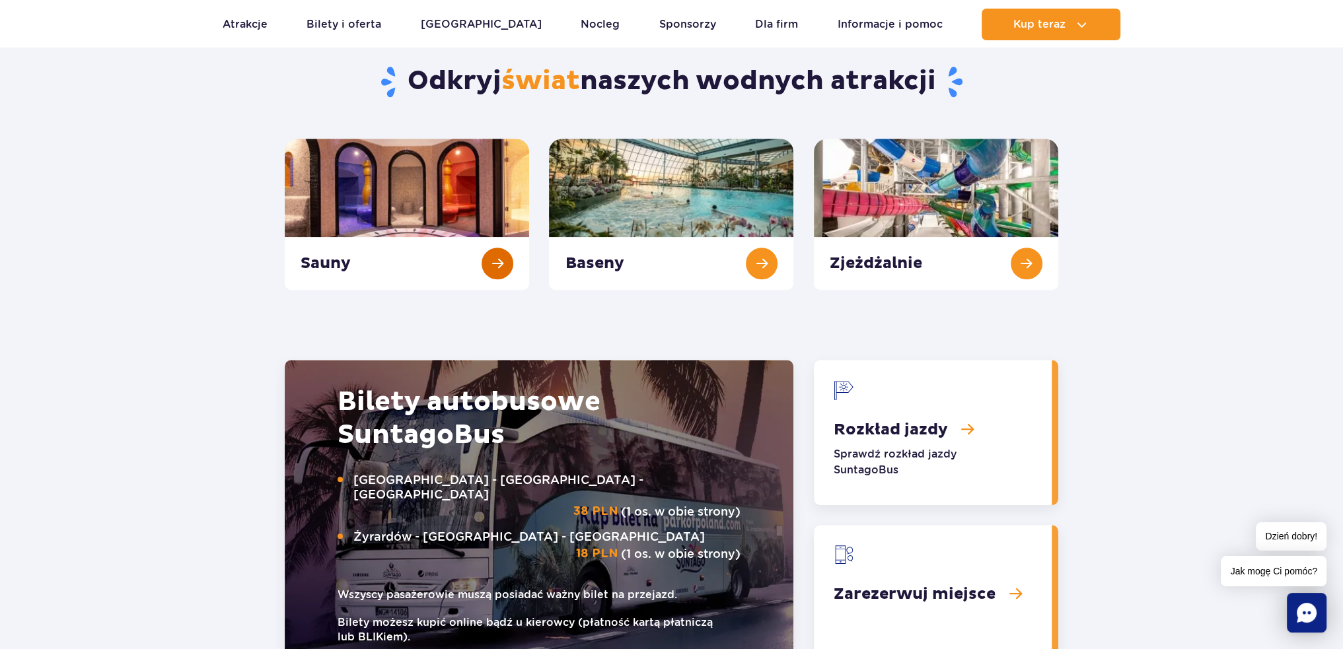
click at [499, 258] on link "Sauny" at bounding box center [407, 214] width 244 height 151
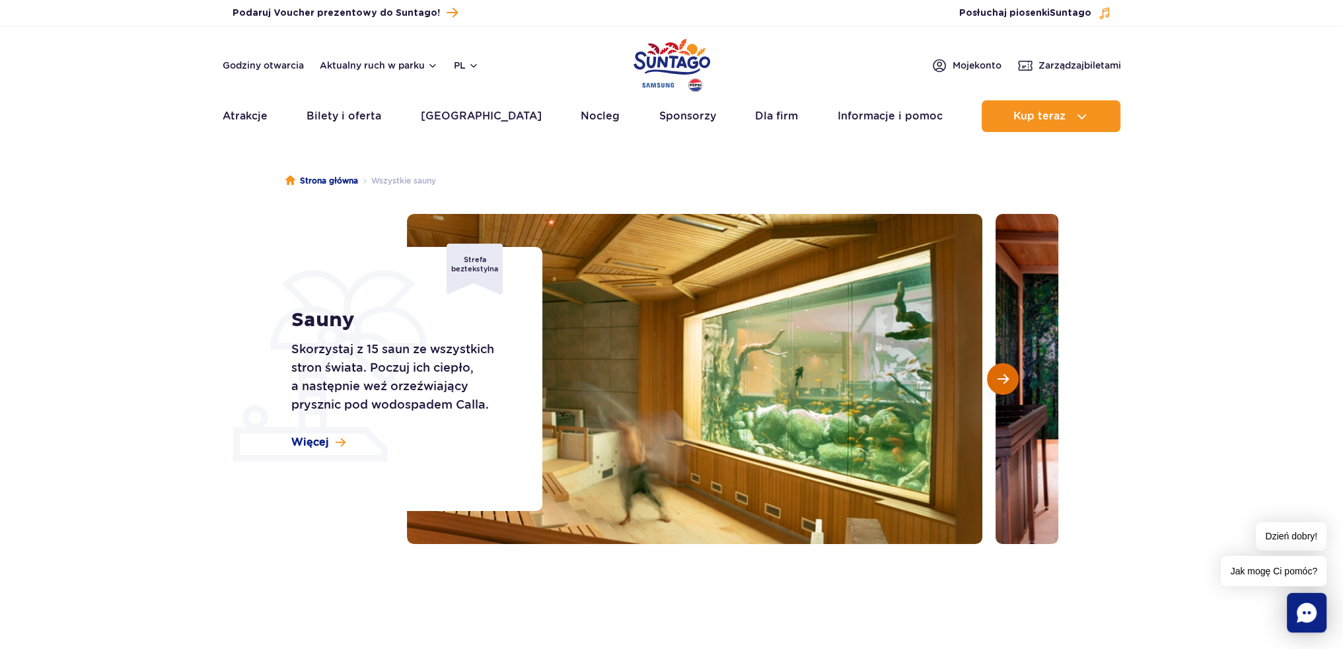
click at [1012, 374] on button "Następny slajd" at bounding box center [1003, 379] width 32 height 32
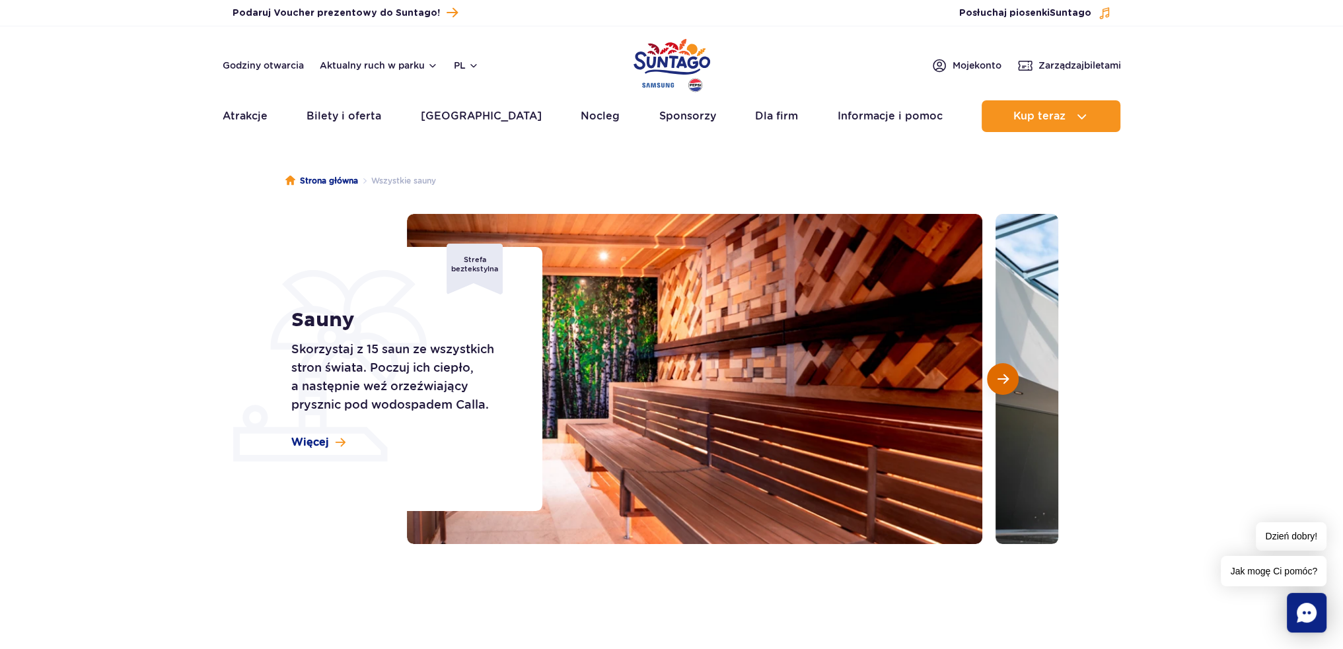
click at [1009, 369] on button "Następny slajd" at bounding box center [1003, 379] width 32 height 32
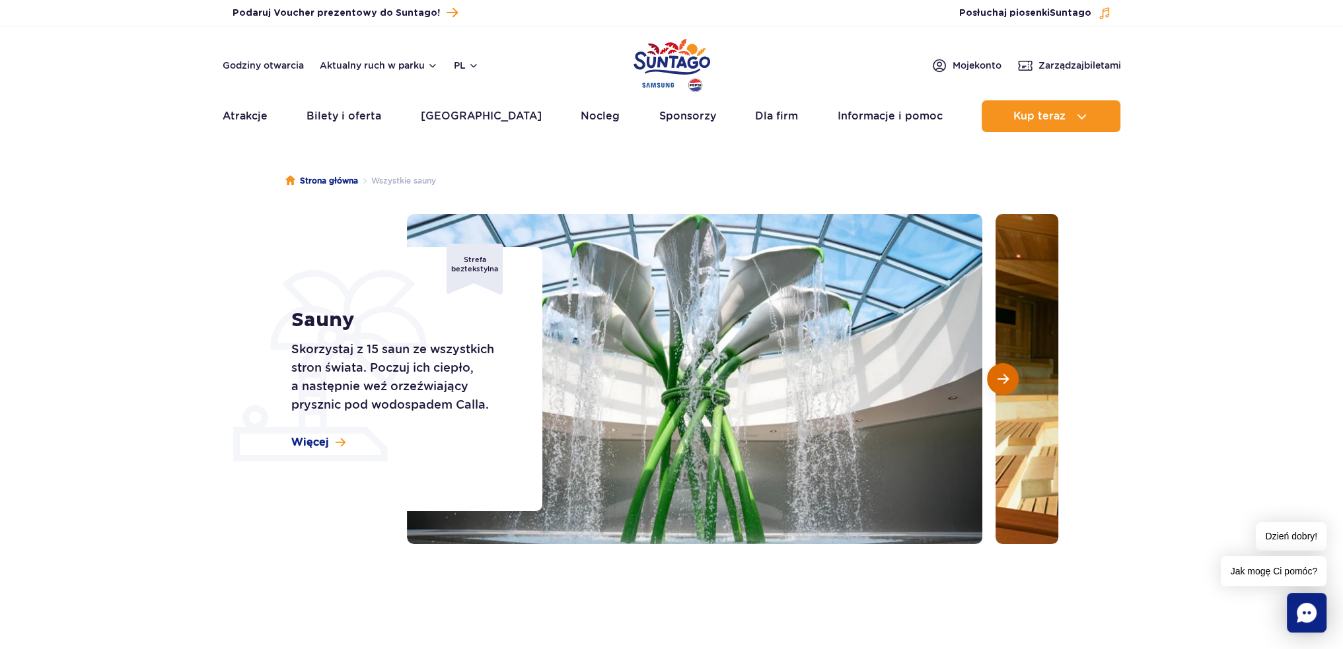
click at [1008, 369] on button "Następny slajd" at bounding box center [1003, 379] width 32 height 32
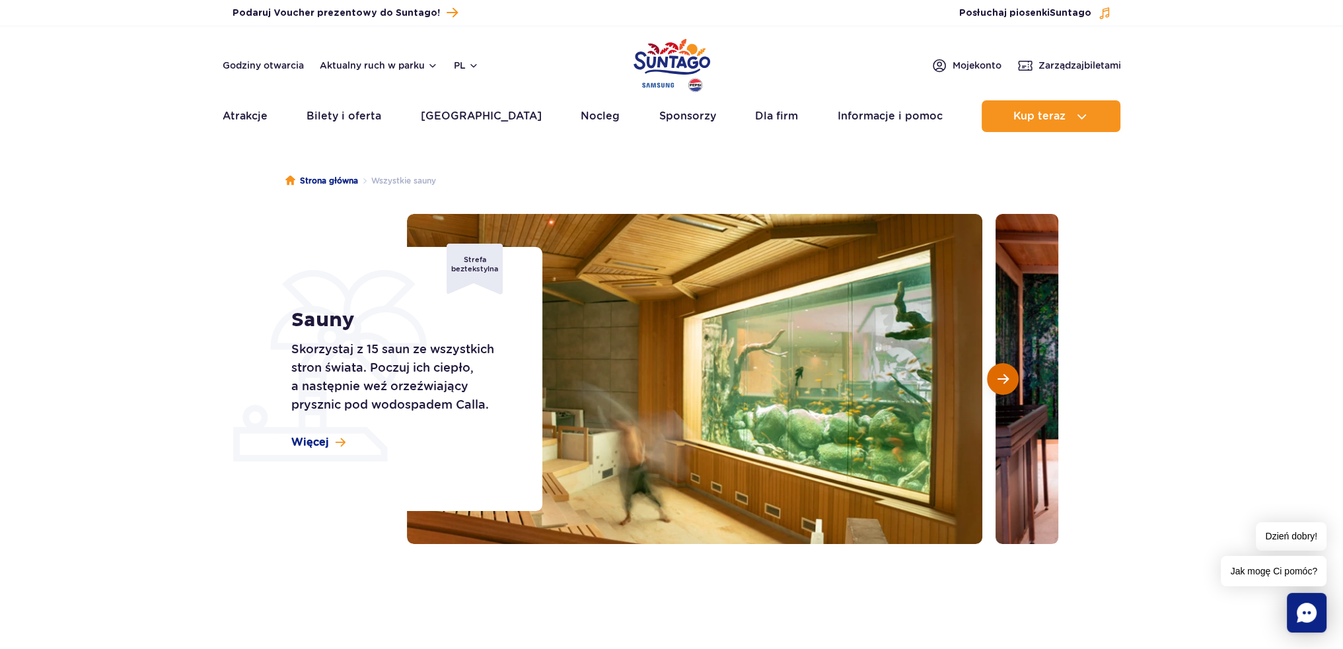
click at [1004, 366] on button "Następny slajd" at bounding box center [1003, 379] width 32 height 32
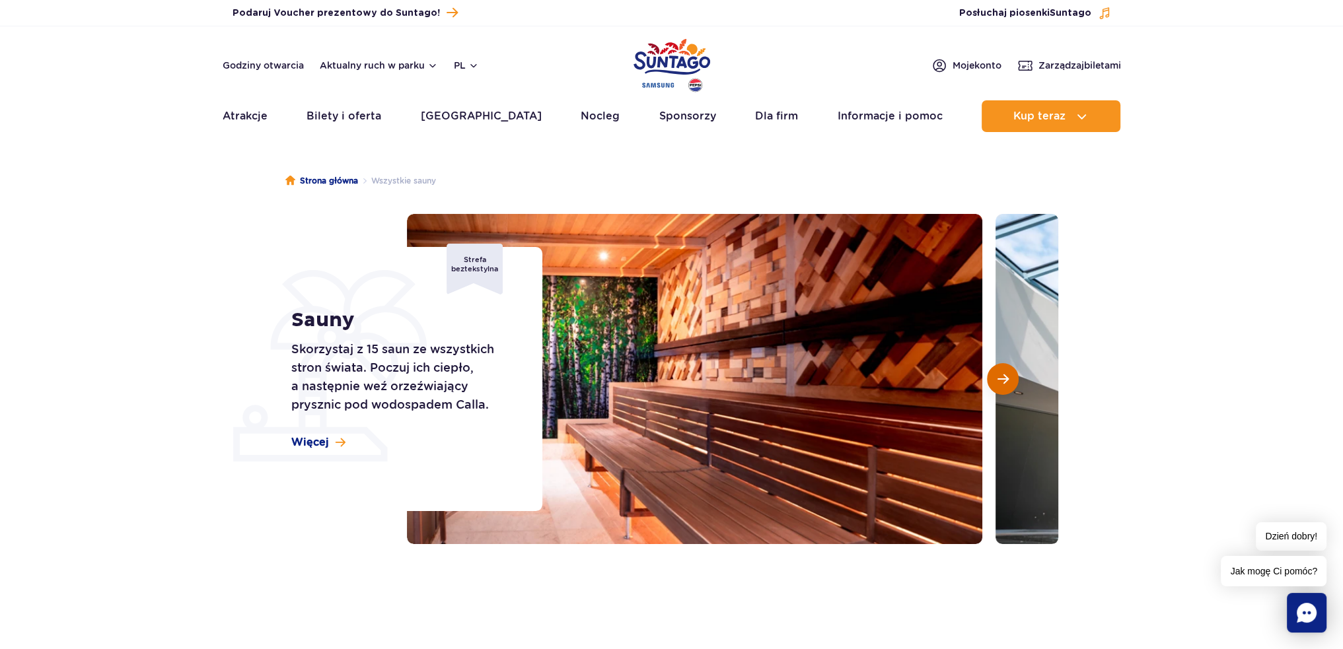
click at [1004, 365] on button "Następny slajd" at bounding box center [1003, 379] width 32 height 32
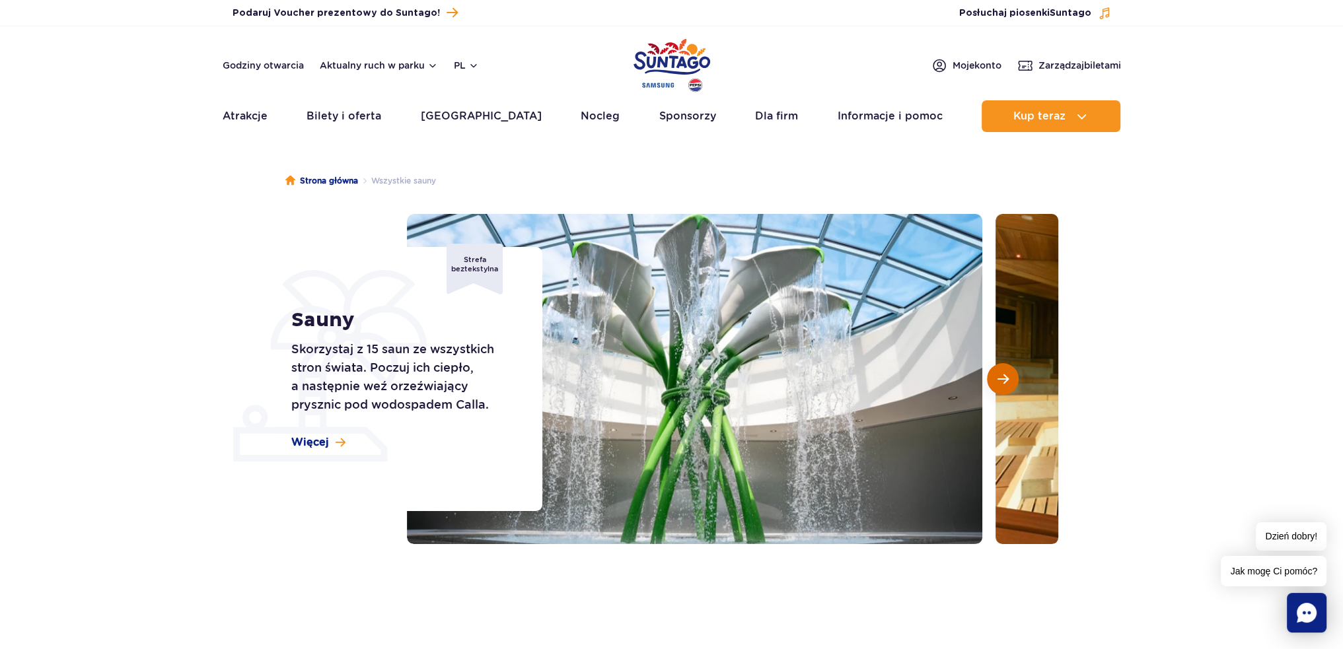
click at [1004, 365] on button "Następny slajd" at bounding box center [1003, 379] width 32 height 32
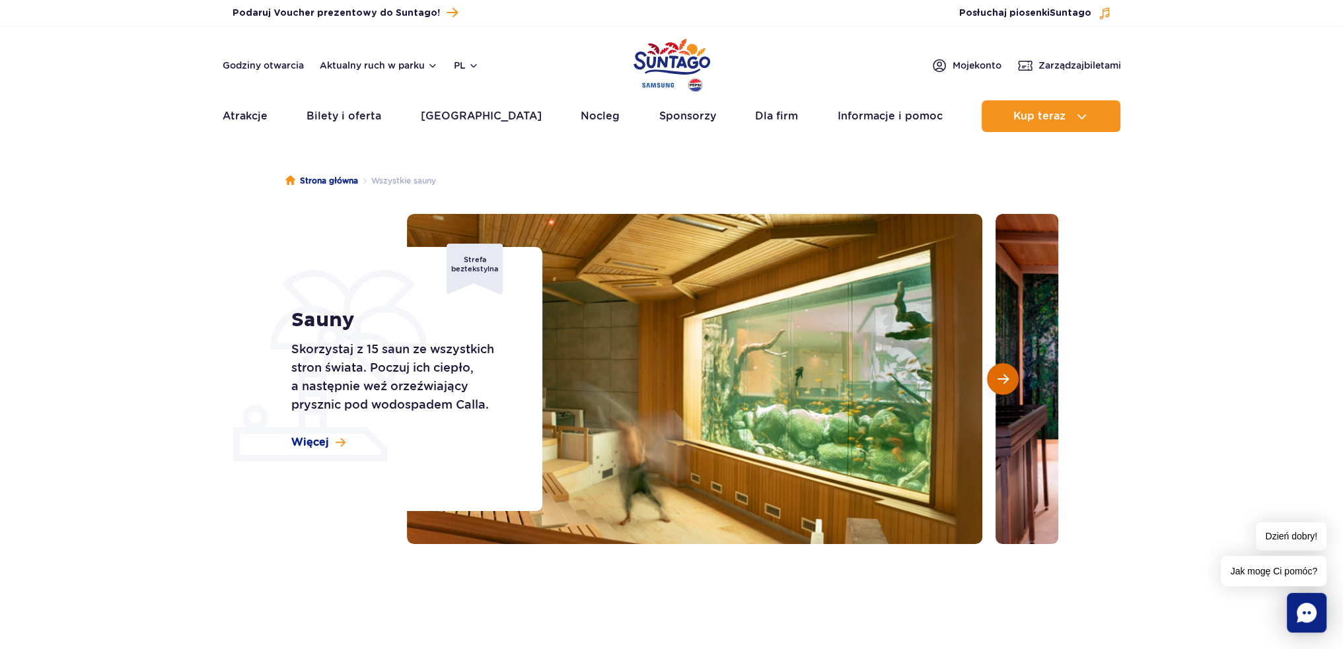
click at [1004, 365] on button "Następny slajd" at bounding box center [1003, 379] width 32 height 32
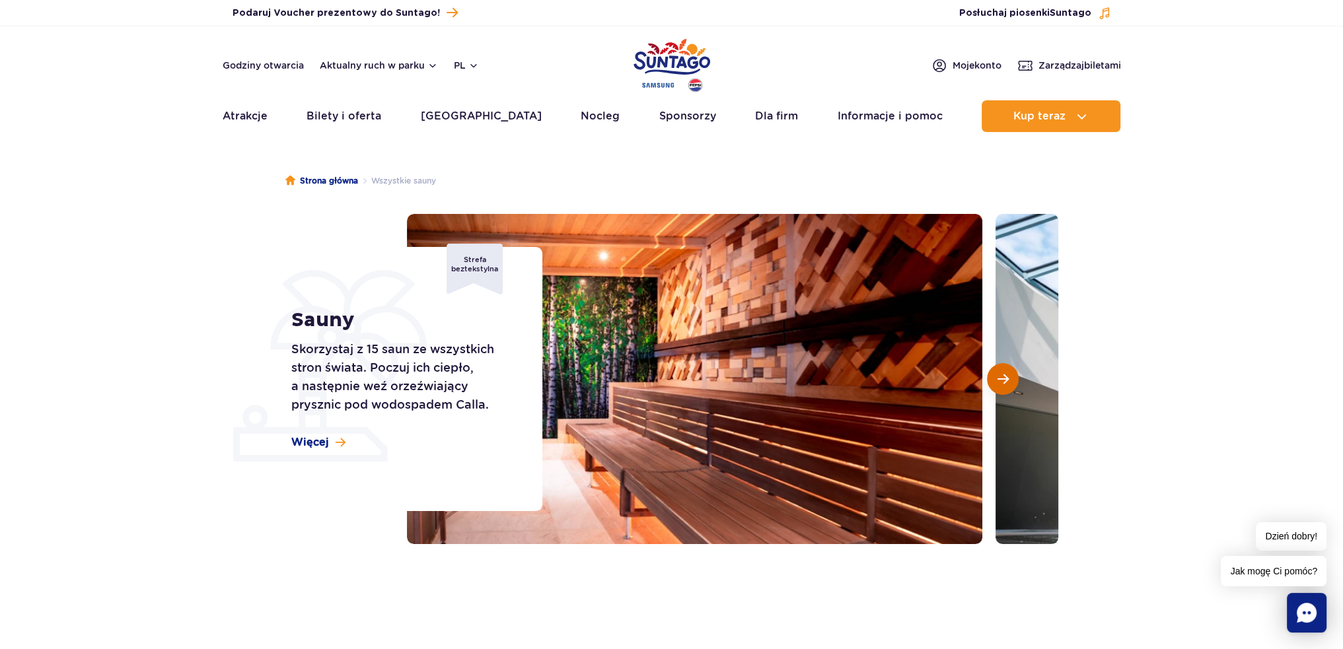
click at [1004, 365] on button "Następny slajd" at bounding box center [1003, 379] width 32 height 32
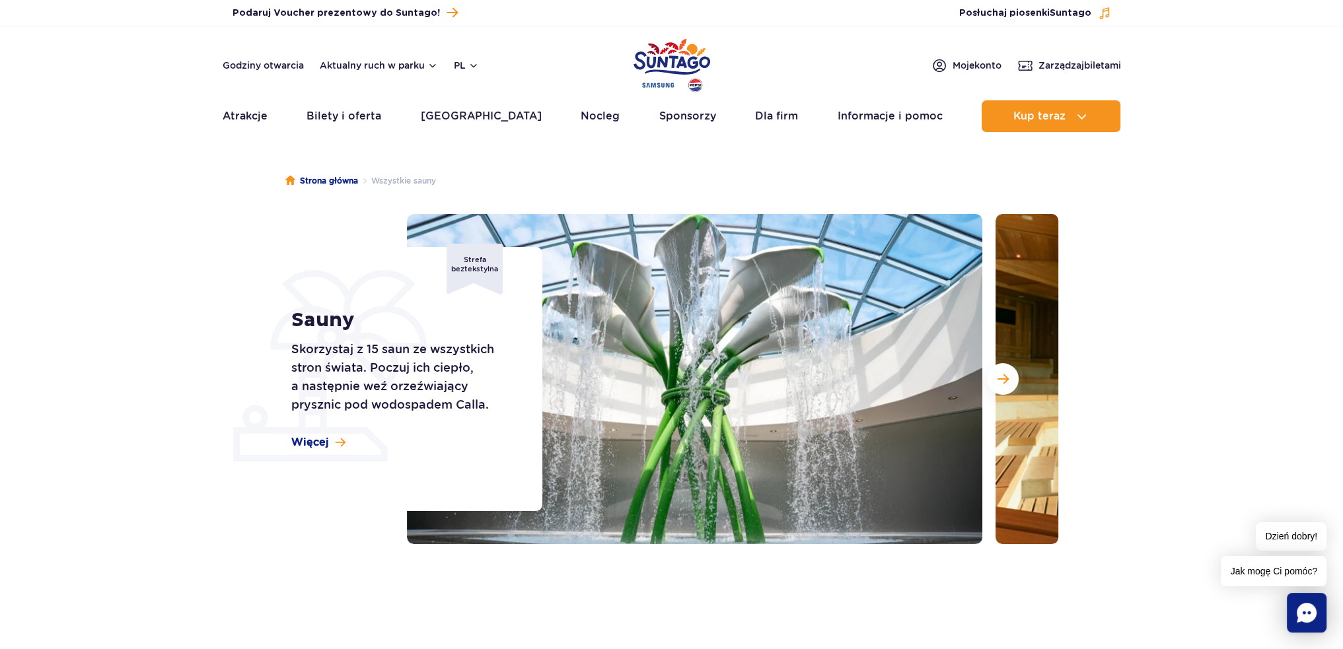
click at [997, 362] on img at bounding box center [1282, 379] width 575 height 330
click at [1007, 377] on span "Następny slajd" at bounding box center [1002, 379] width 11 height 12
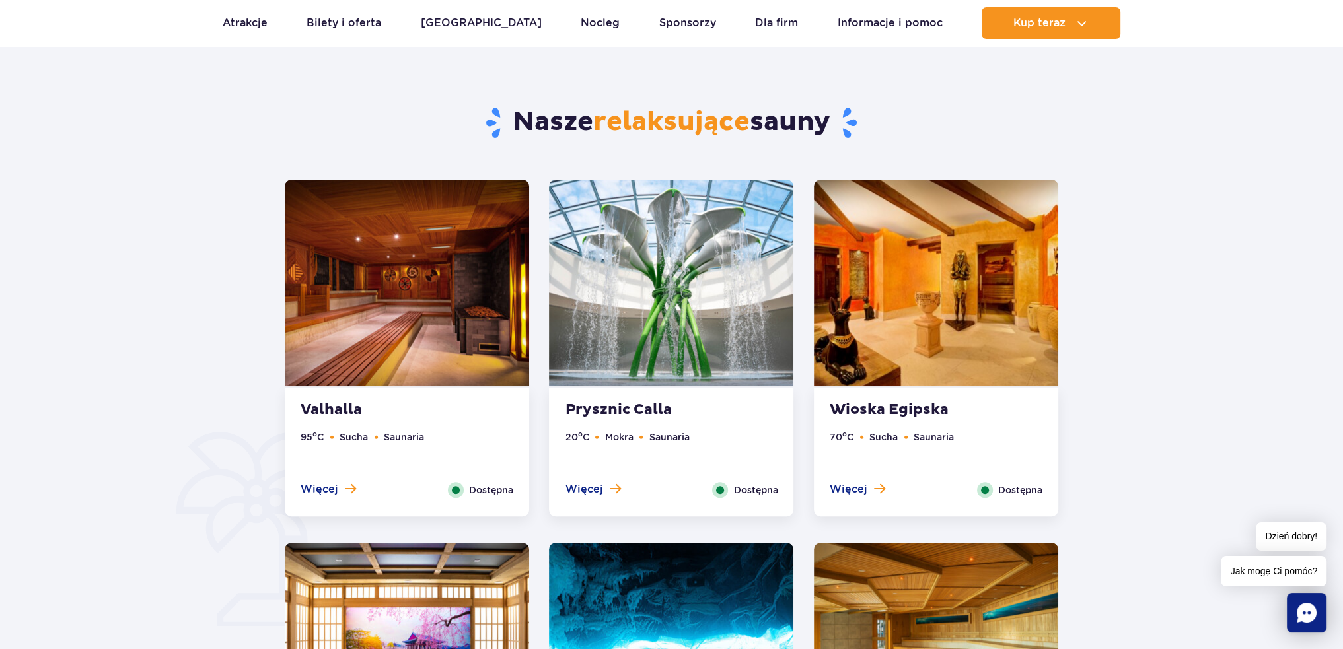
scroll to position [659, 0]
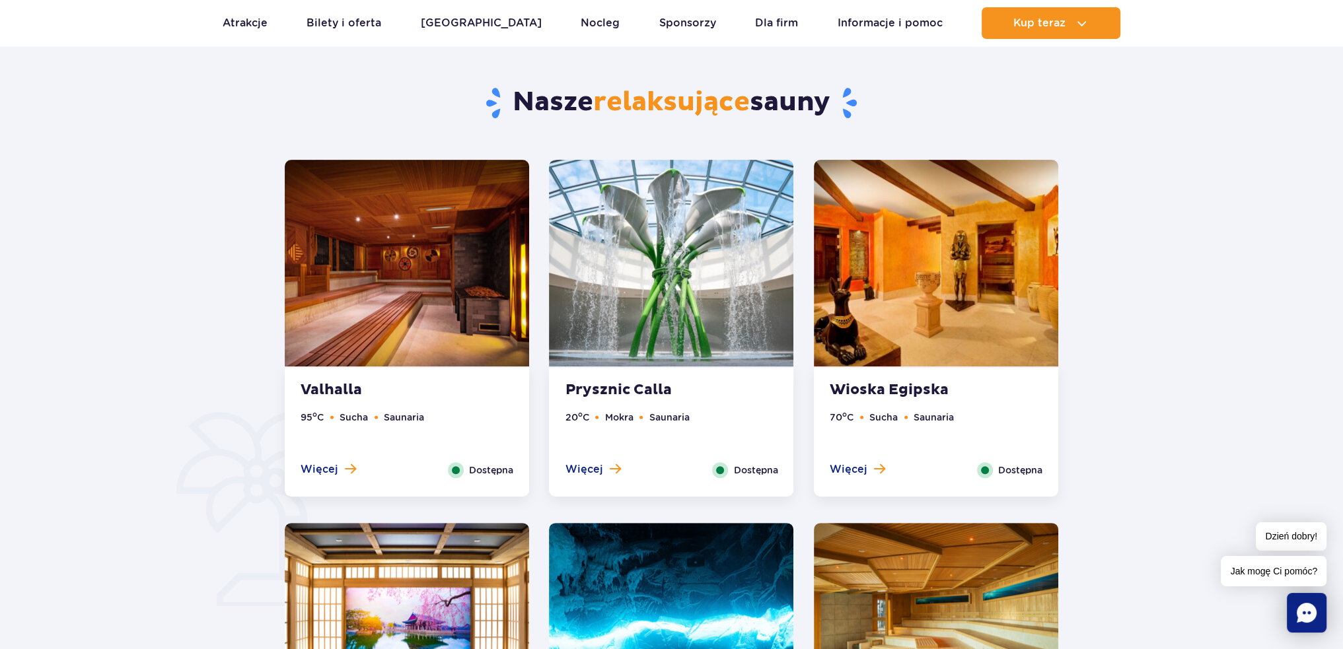
drag, startPoint x: 1155, startPoint y: 353, endPoint x: 1148, endPoint y: 398, distance: 45.4
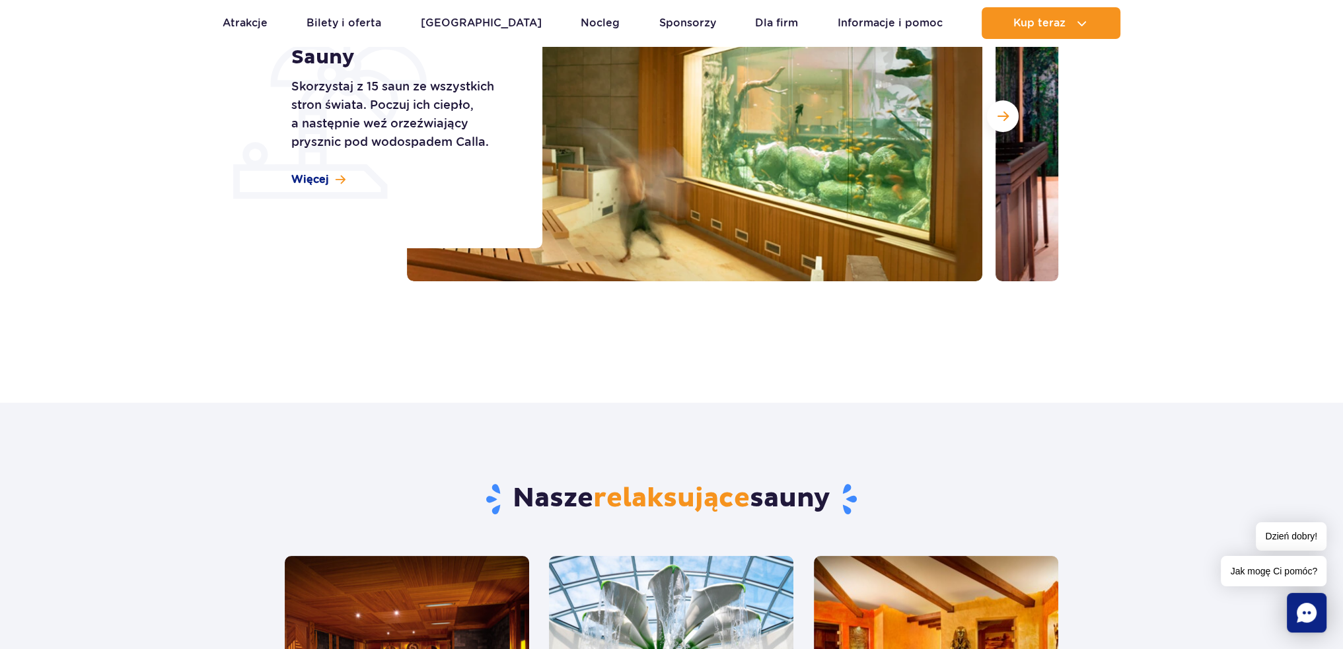
scroll to position [0, 0]
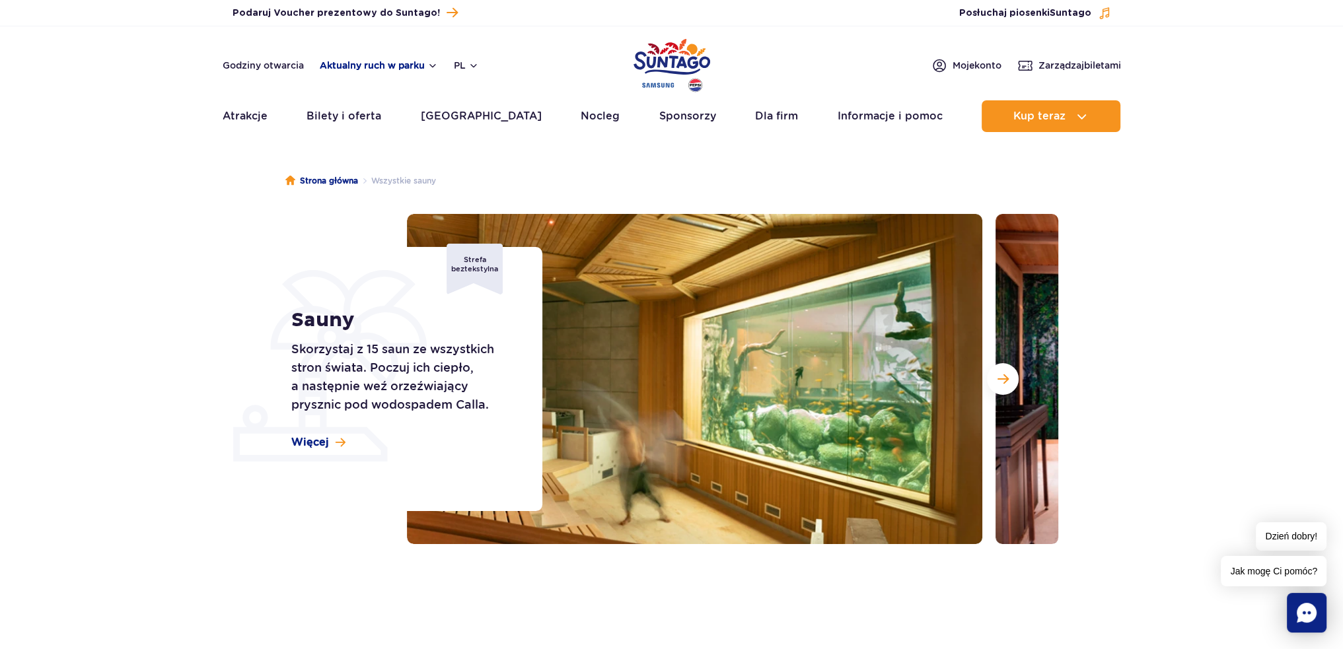
click at [395, 63] on button "Aktualny ruch w parku" at bounding box center [379, 65] width 118 height 11
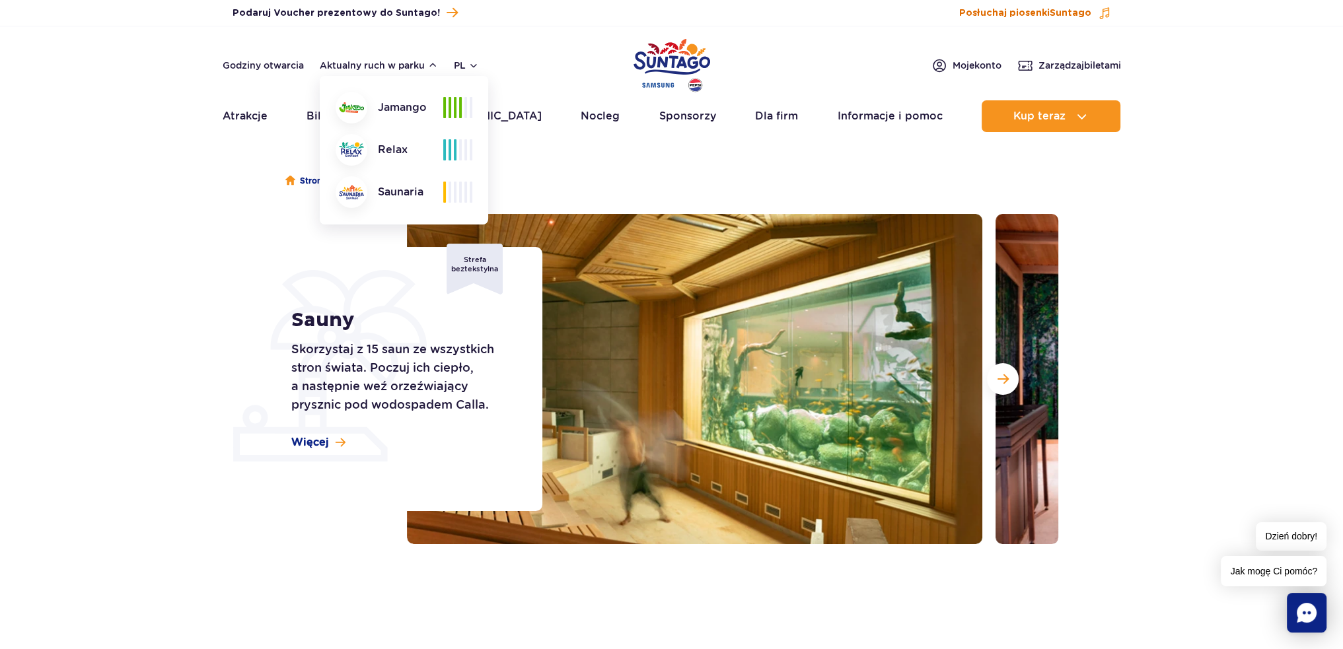
click at [1056, 17] on span "Suntago" at bounding box center [1071, 13] width 42 height 9
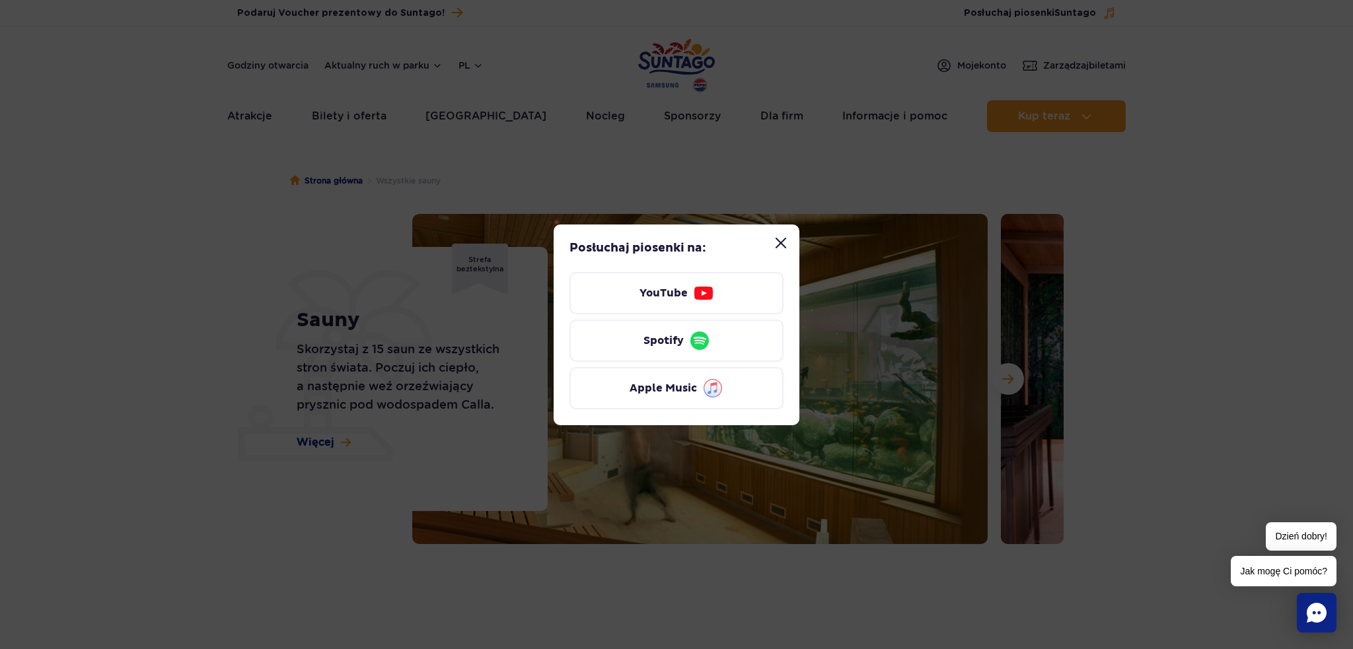
click at [784, 248] on button "Zamknij modal “Posłuchaj piosenki Suntago”" at bounding box center [781, 243] width 26 height 26
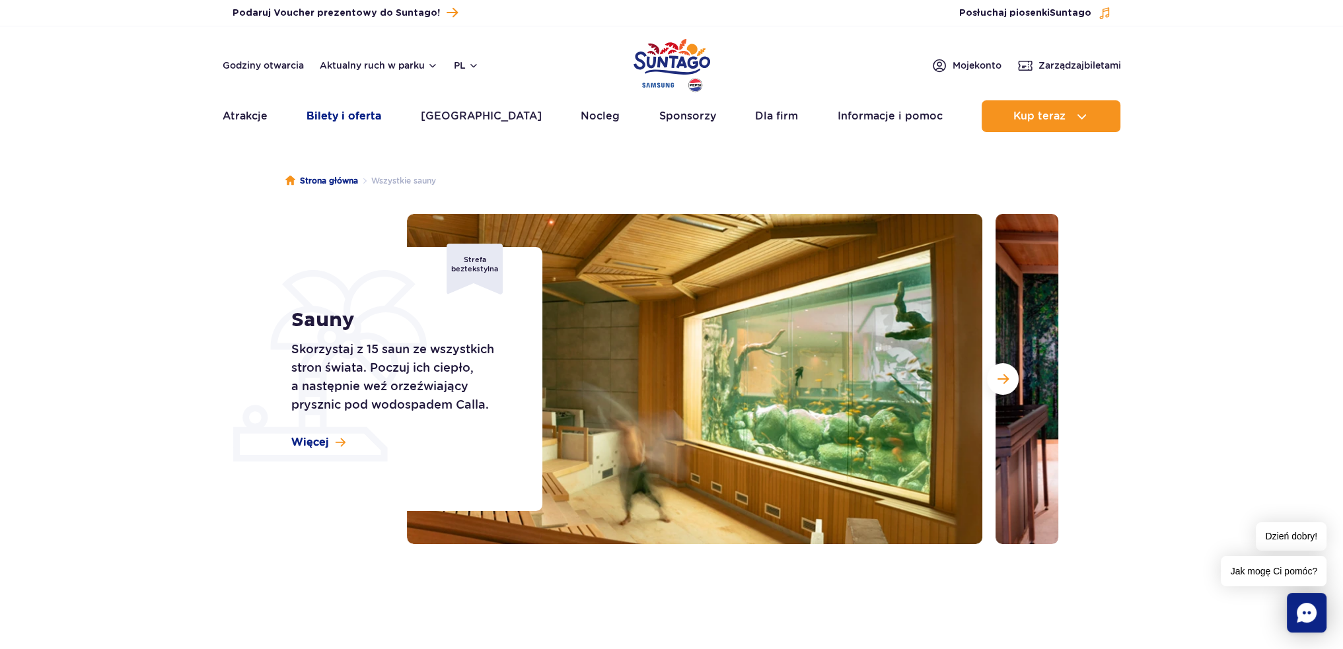
click at [319, 115] on link "Bilety i oferta" at bounding box center [343, 116] width 75 height 32
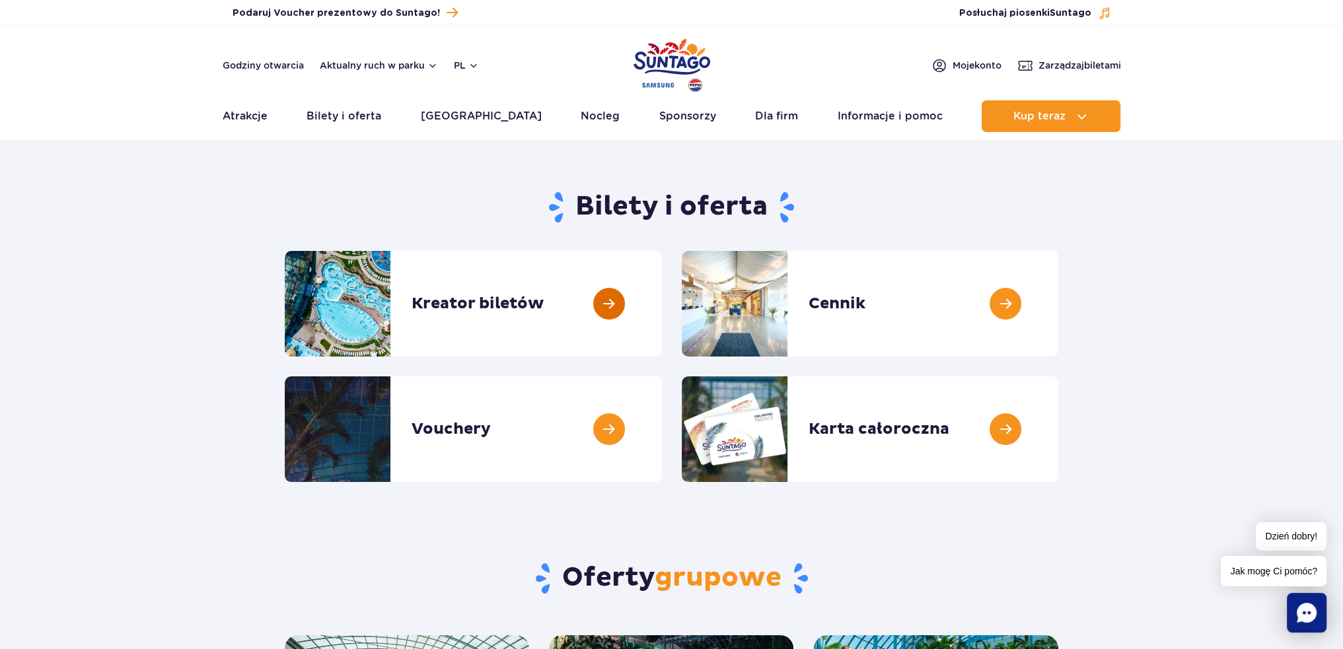
click at [662, 322] on link at bounding box center [662, 304] width 0 height 106
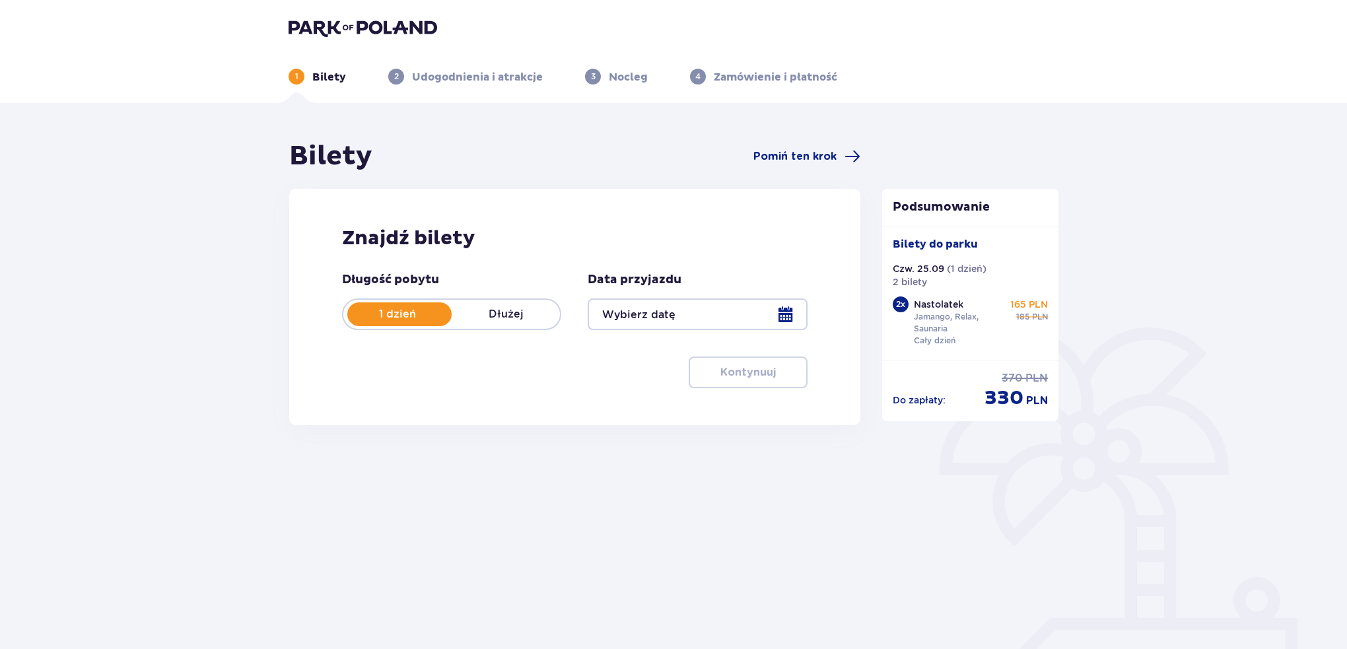
type input "[DATE]"
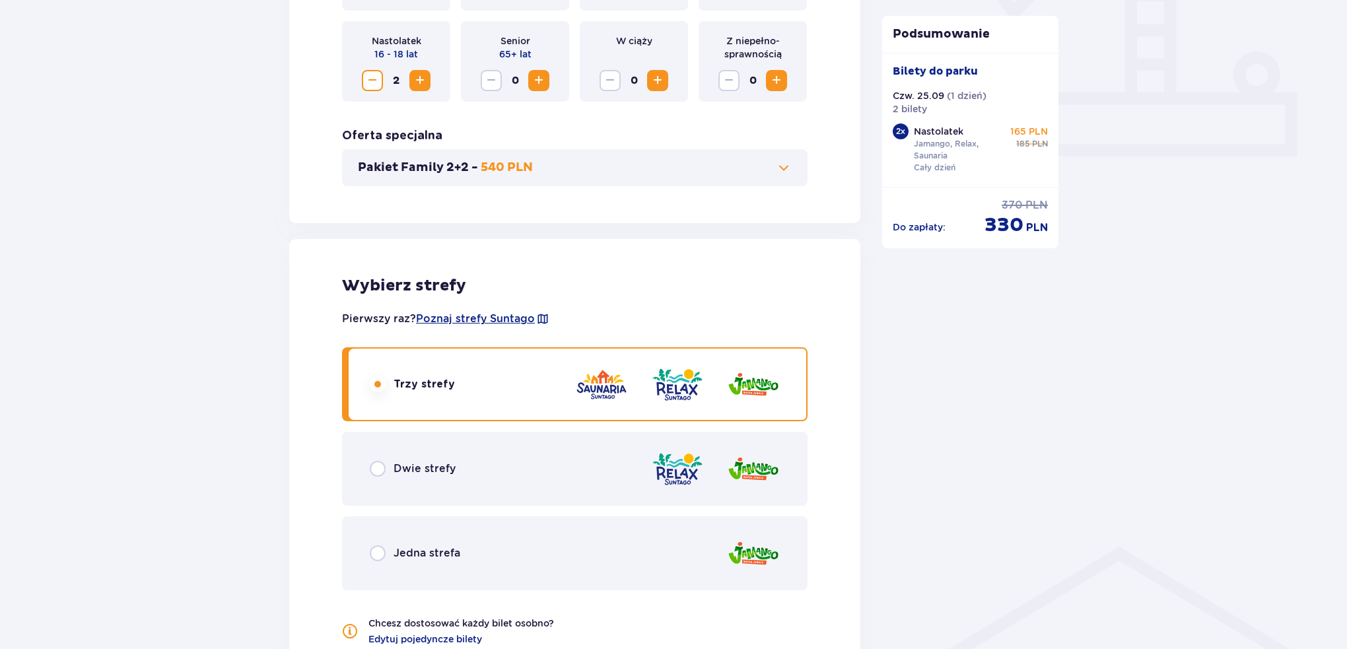
scroll to position [528, 0]
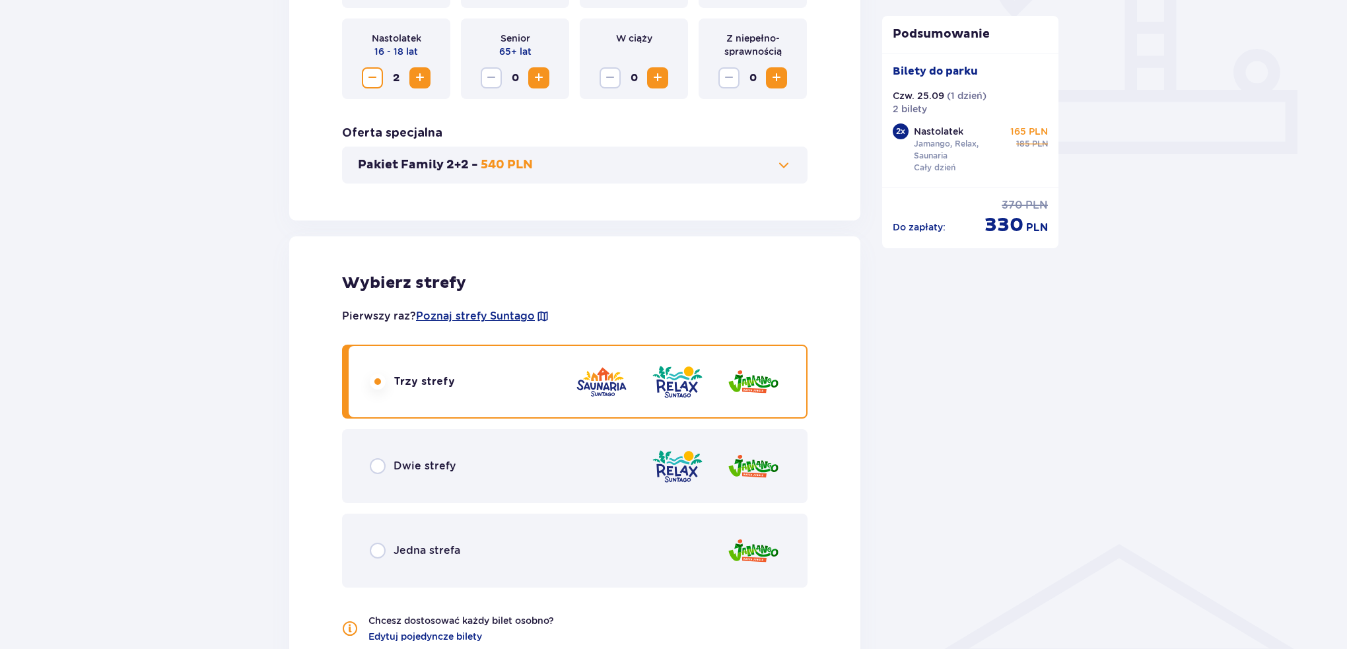
click at [637, 472] on div "Dwie strefy" at bounding box center [575, 466] width 466 height 74
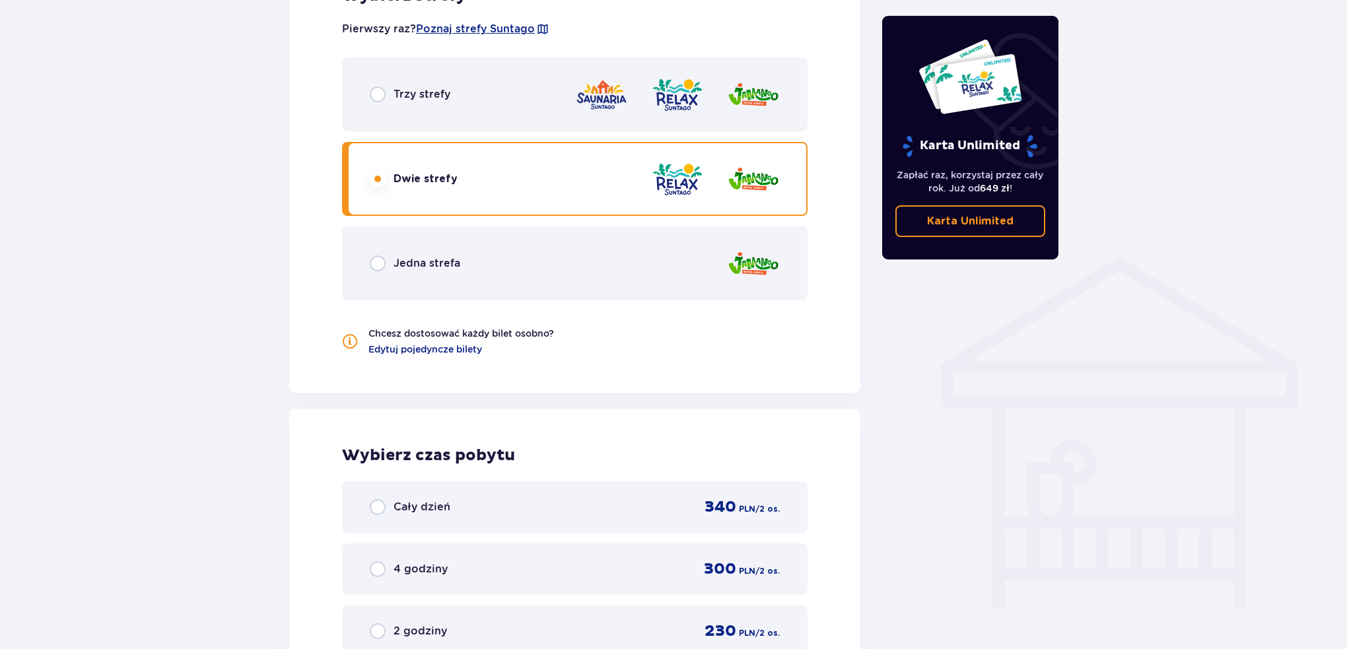
scroll to position [719, 0]
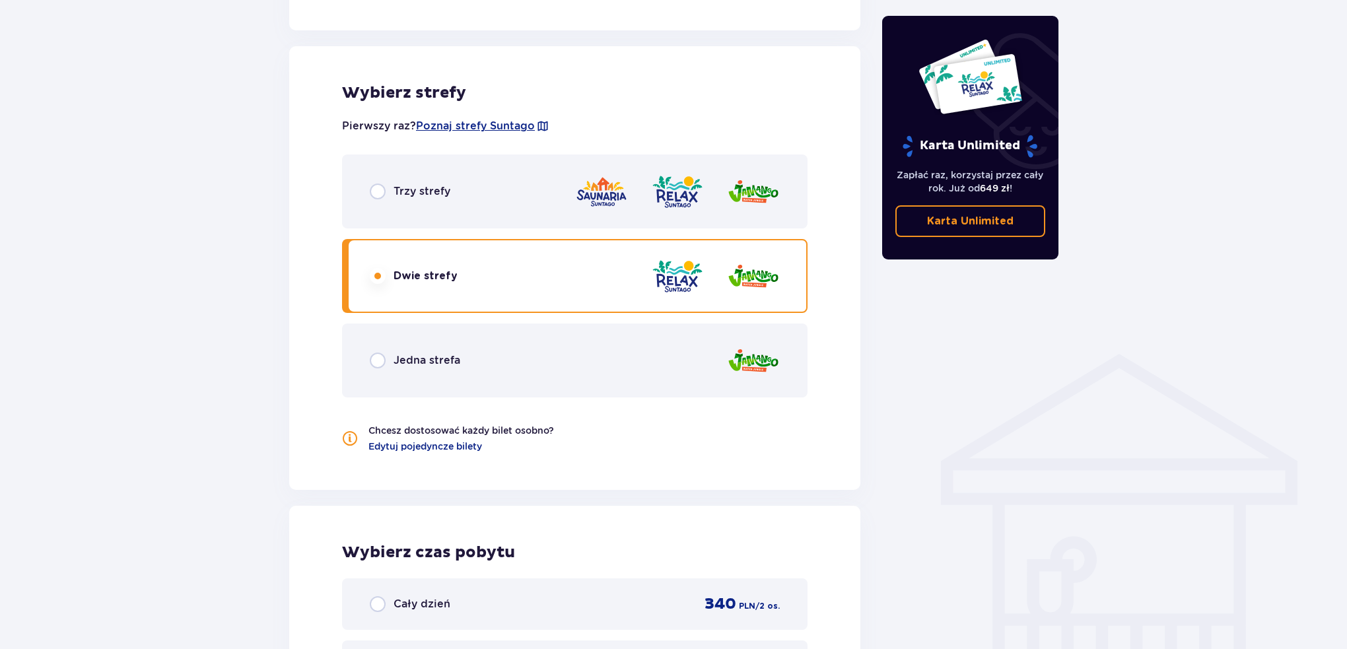
click at [594, 355] on div "Jedna strefa" at bounding box center [575, 361] width 466 height 74
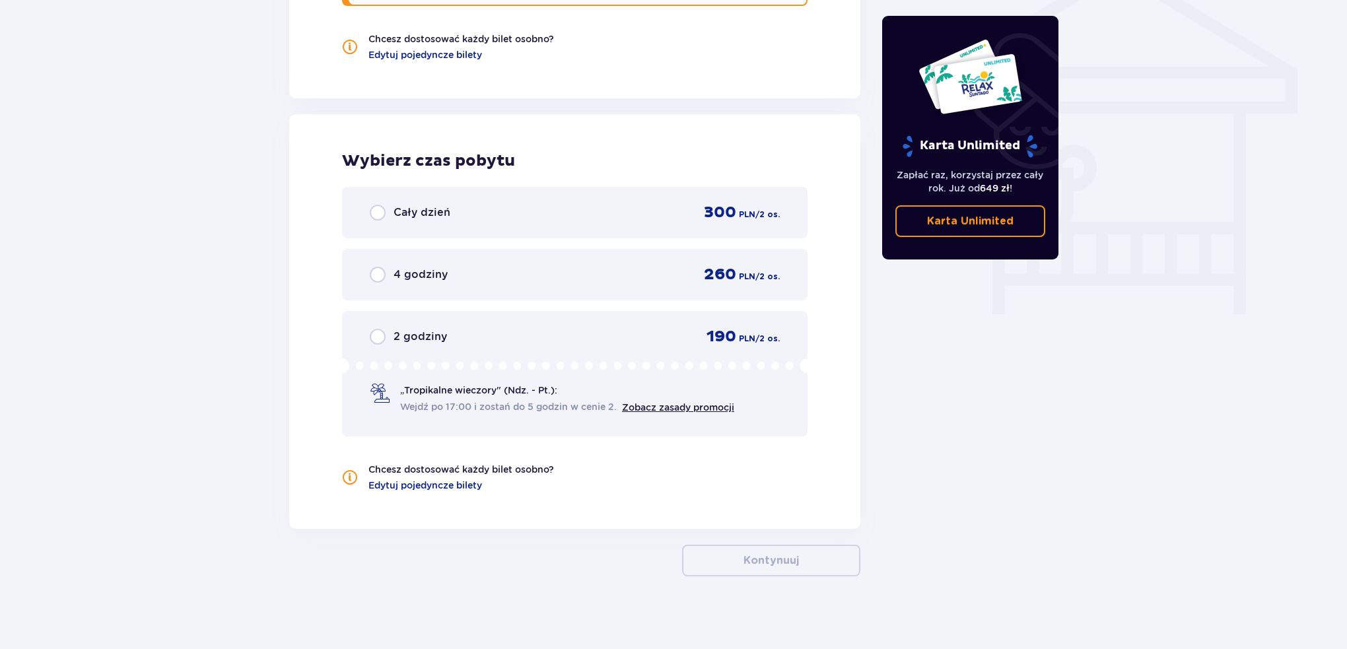
scroll to position [1115, 0]
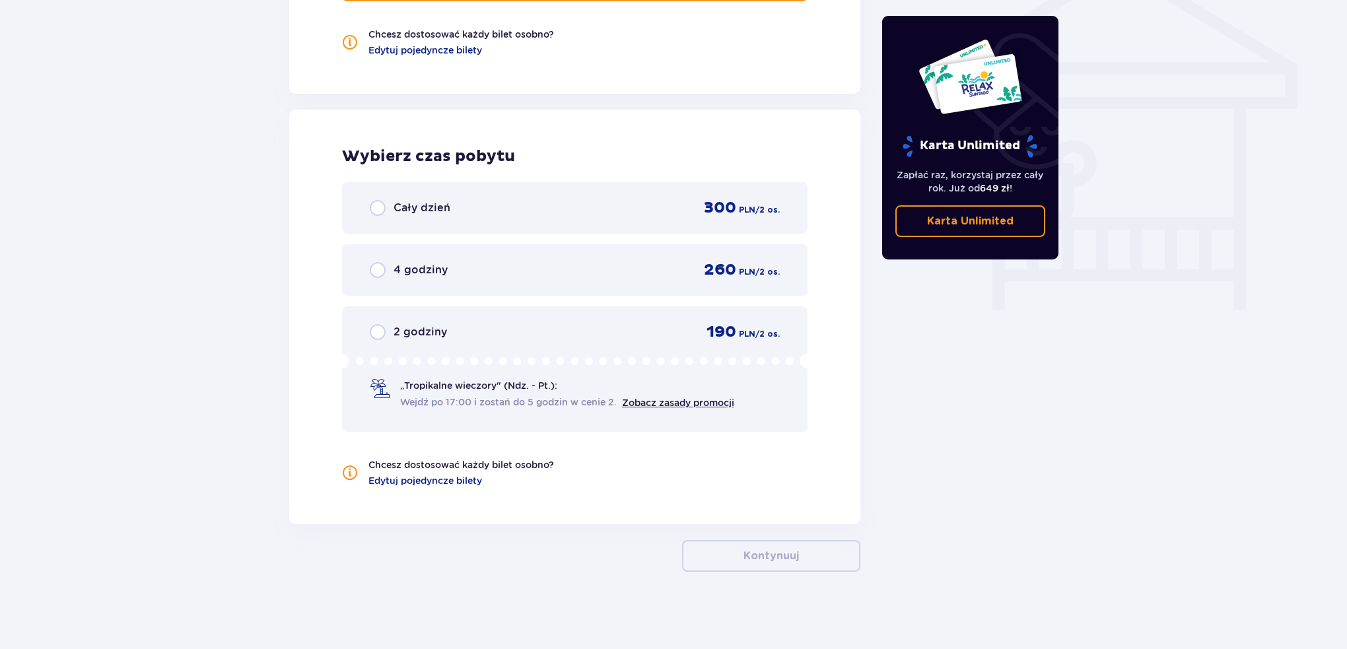
click at [452, 191] on div "Cały dzień 300 PLN / 2 os." at bounding box center [575, 208] width 466 height 52
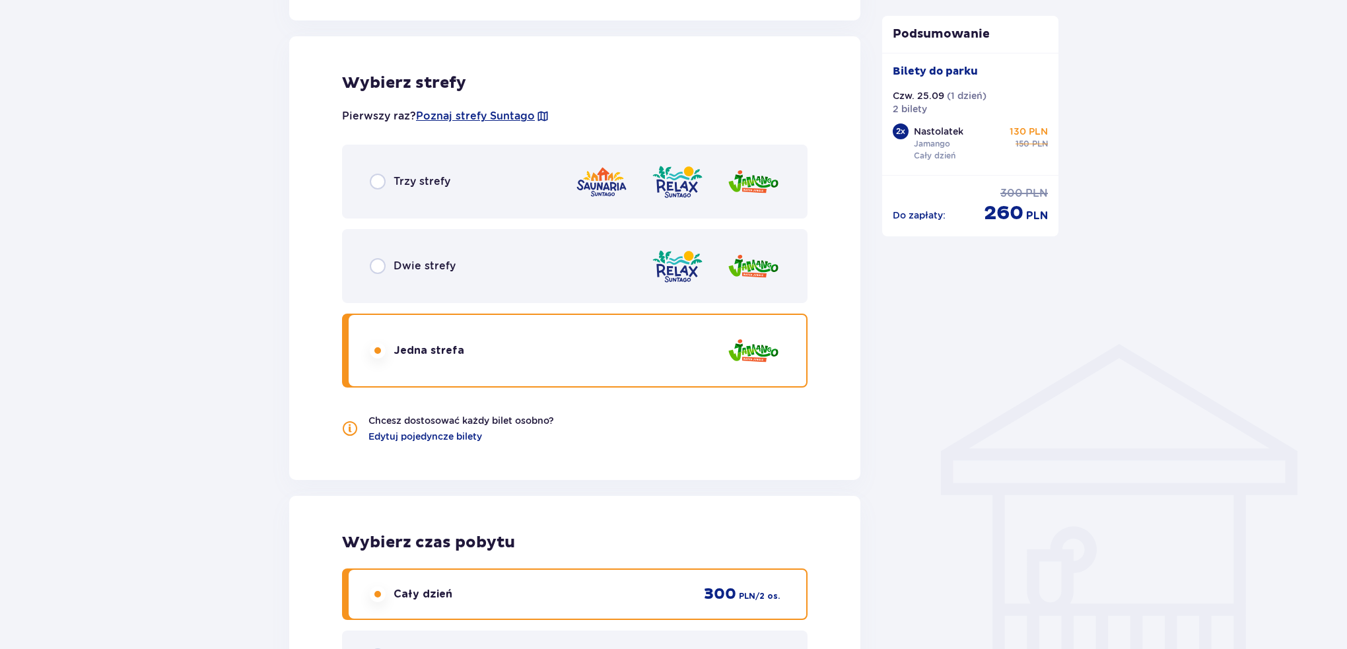
scroll to position [727, 0]
